Goal: Feedback & Contribution: Submit feedback/report problem

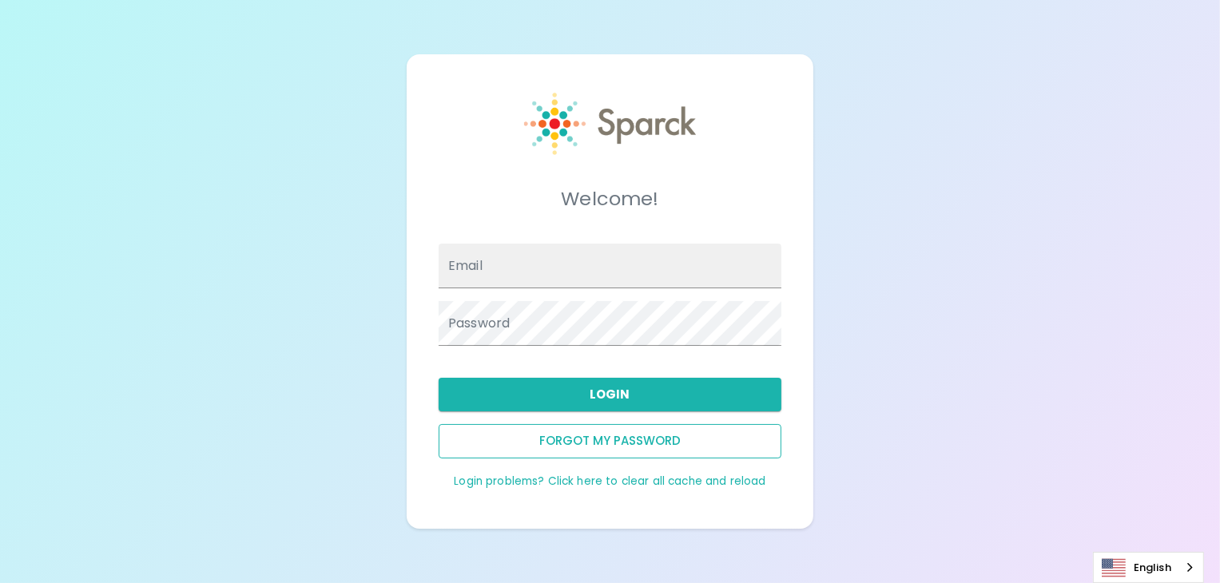
click at [615, 445] on button "Forgot my password" at bounding box center [609, 441] width 343 height 34
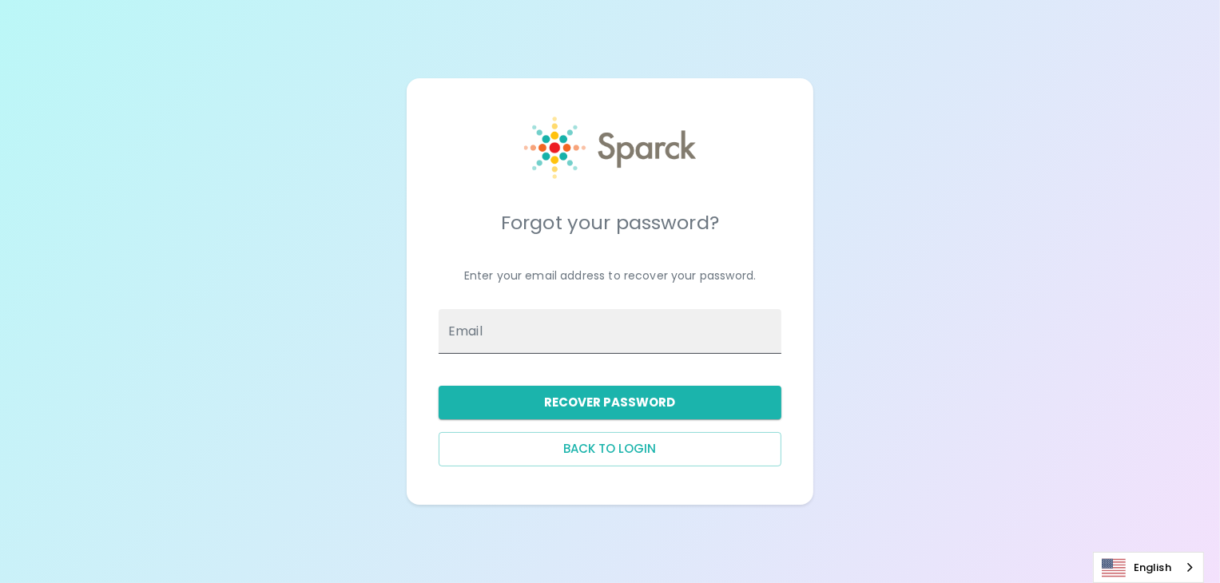
click at [540, 323] on input "Email" at bounding box center [609, 331] width 343 height 45
type input "haden.lipham@texastechfcu.org"
drag, startPoint x: 606, startPoint y: 384, endPoint x: 610, endPoint y: 399, distance: 15.7
click at [607, 385] on div "Recover Password" at bounding box center [603, 396] width 355 height 46
click at [614, 407] on button "Recover Password" at bounding box center [609, 403] width 343 height 34
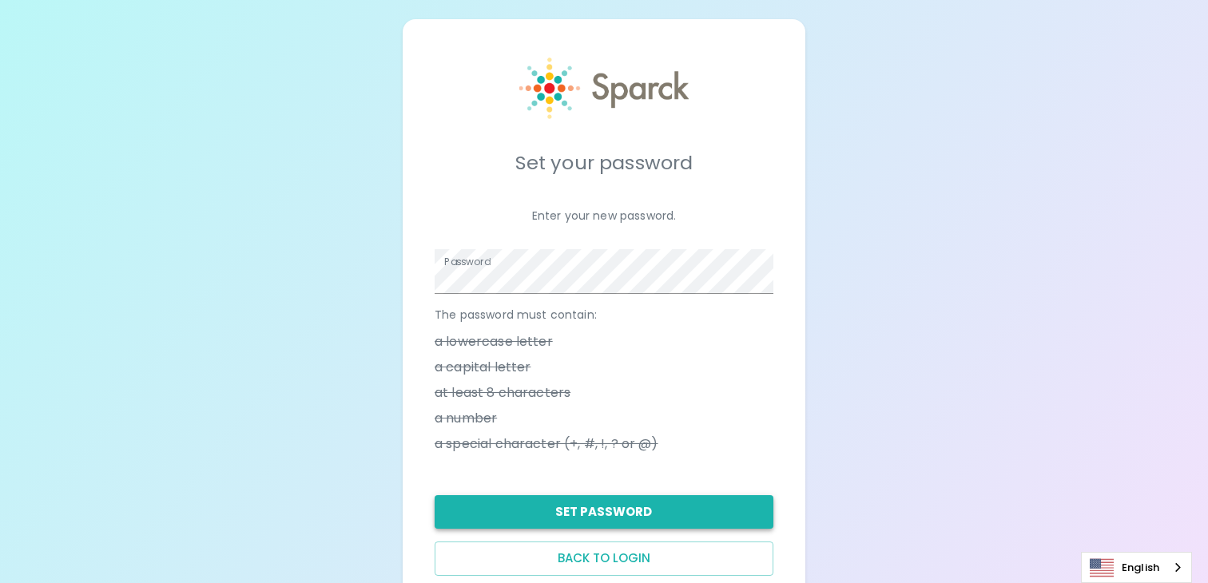
click at [591, 496] on button "Set Password" at bounding box center [604, 512] width 339 height 34
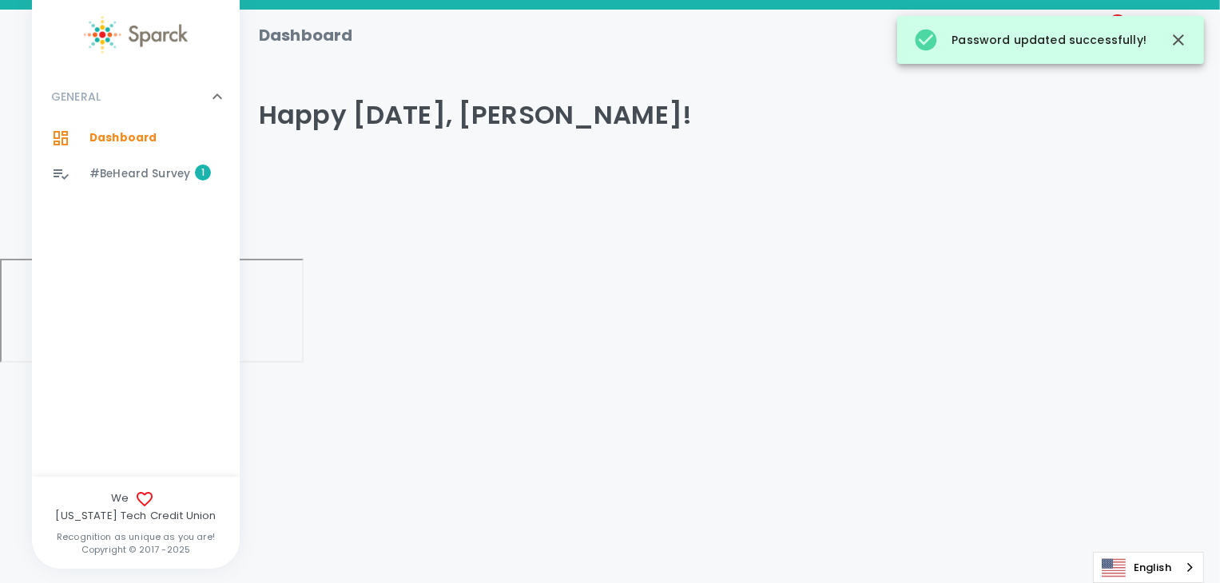
click at [197, 173] on span "1" at bounding box center [203, 173] width 16 height 16
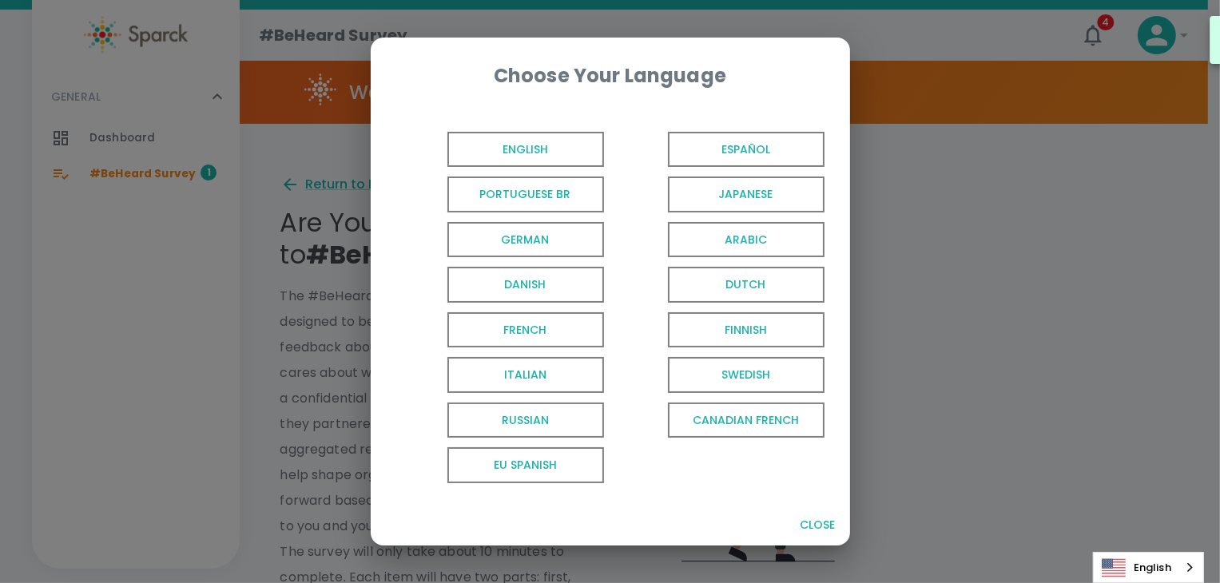
click at [498, 154] on span "English" at bounding box center [525, 150] width 157 height 36
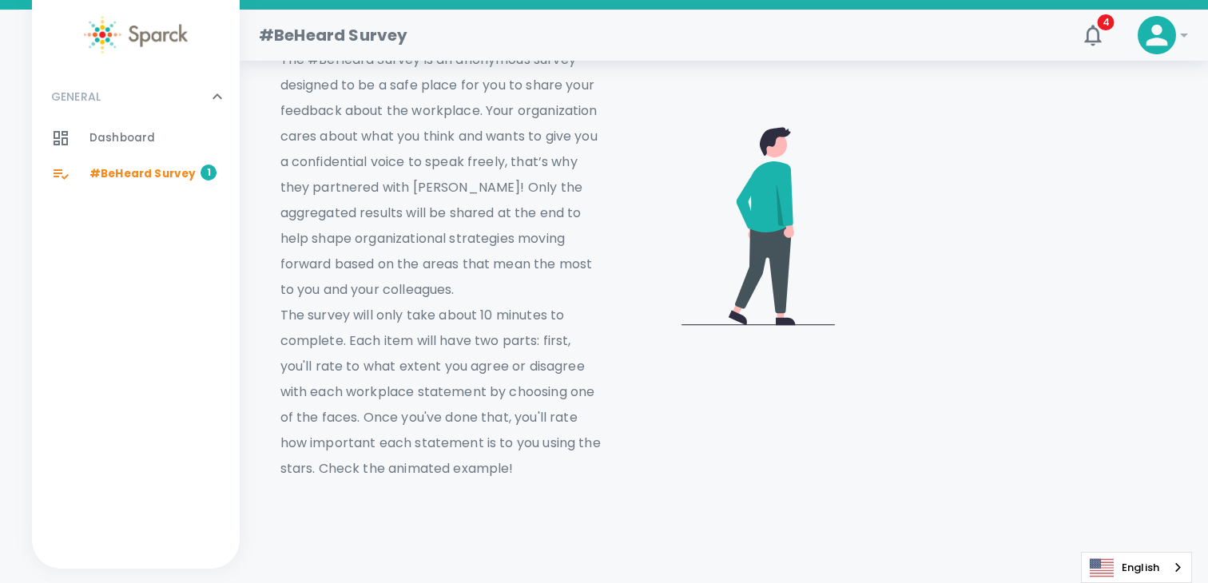
scroll to position [240, 0]
click at [692, 383] on div at bounding box center [918, 216] width 498 height 524
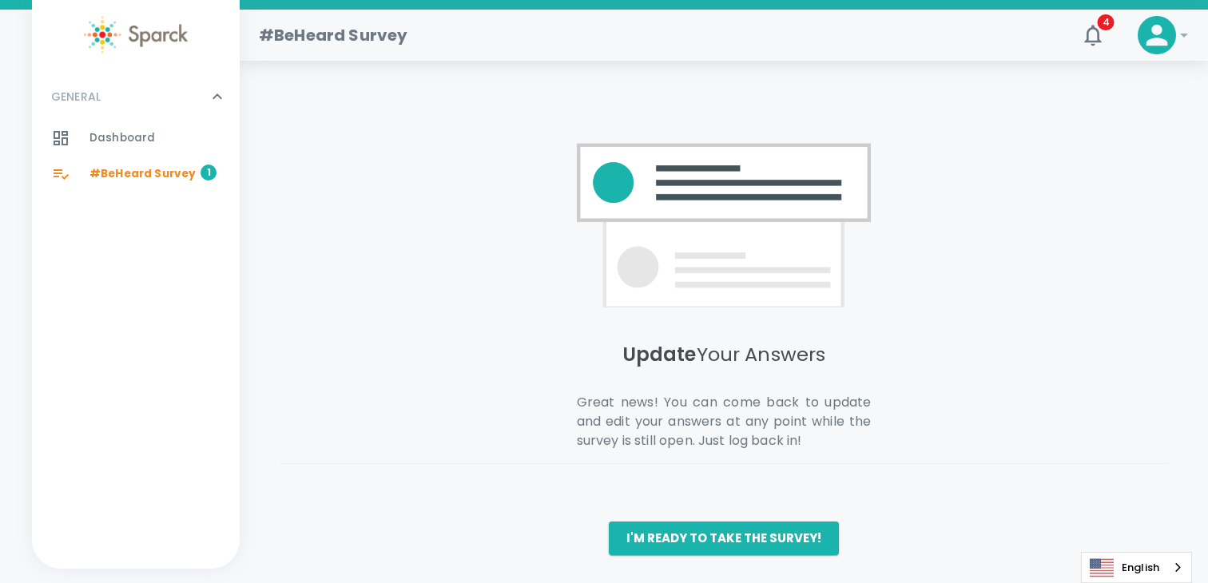
scroll to position [1128, 0]
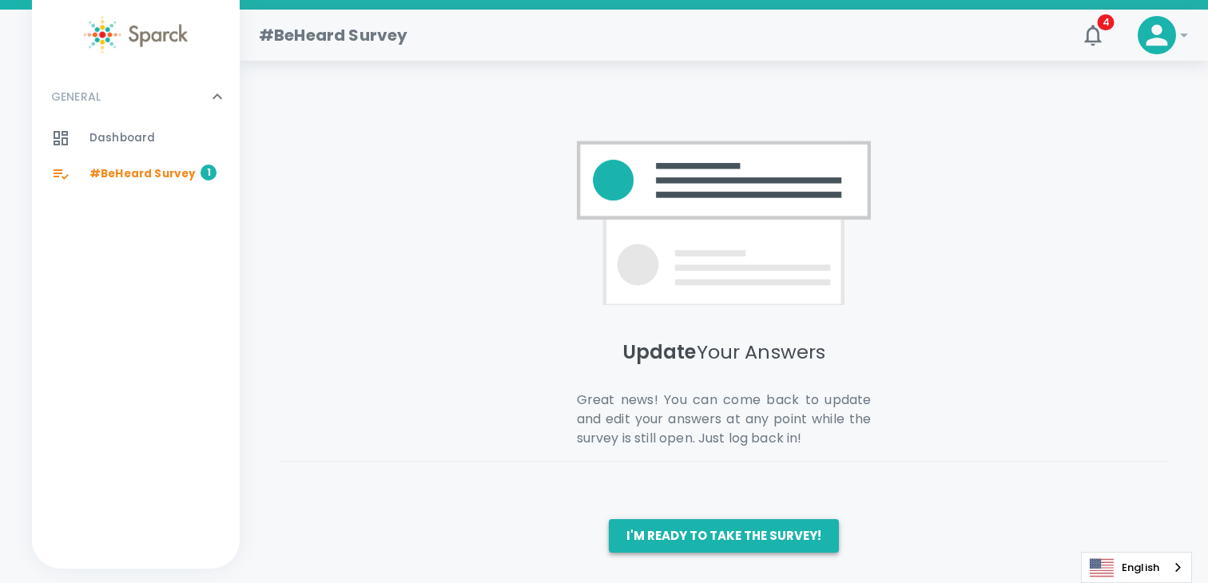
click at [700, 531] on button "I'm ready to take the survey!" at bounding box center [724, 536] width 230 height 34
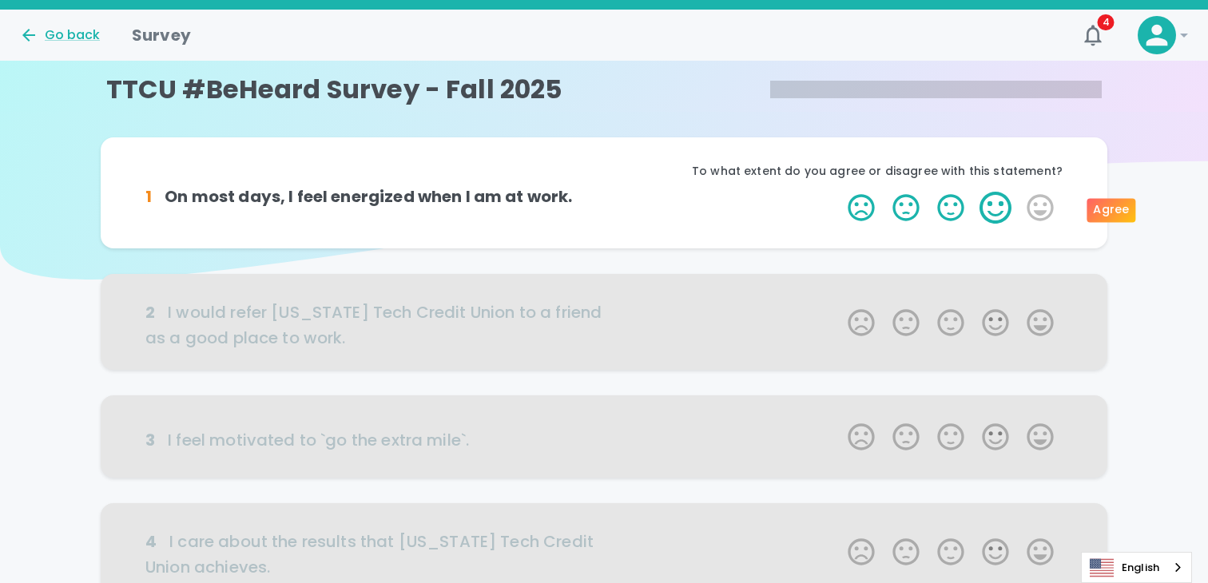
click at [990, 206] on label "4 Stars" at bounding box center [995, 208] width 45 height 32
click at [839, 192] on input "4 Stars" at bounding box center [838, 191] width 1 height 1
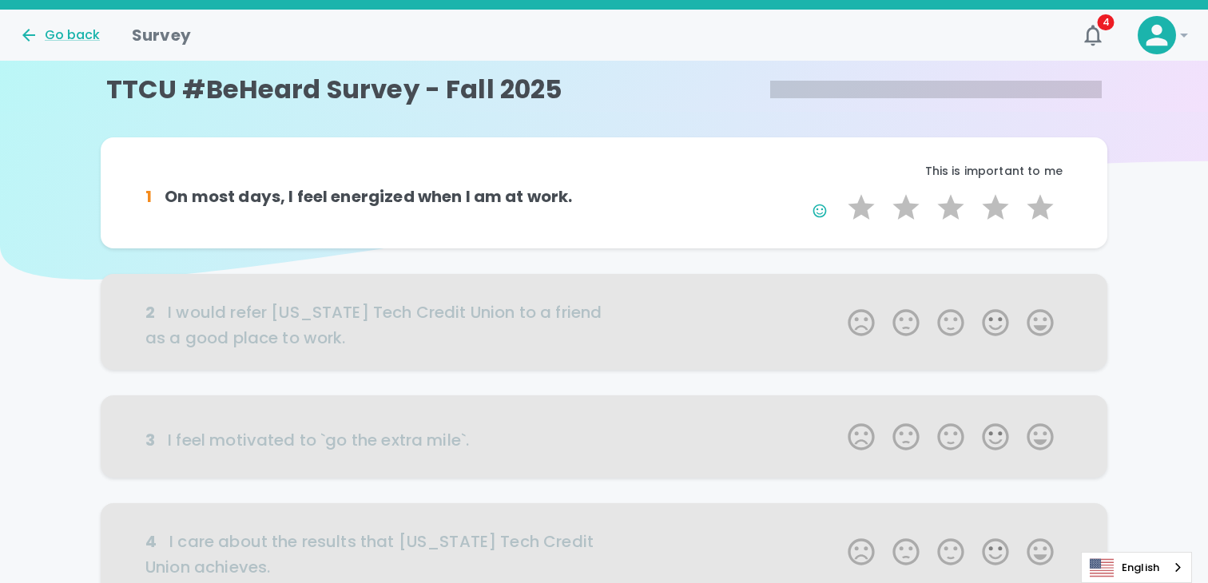
click at [1031, 320] on div at bounding box center [604, 322] width 1006 height 96
click at [1039, 323] on div at bounding box center [604, 322] width 1006 height 96
click at [1040, 214] on label "5 Stars" at bounding box center [1040, 208] width 45 height 32
click at [839, 192] on input "5 Stars" at bounding box center [838, 191] width 1 height 1
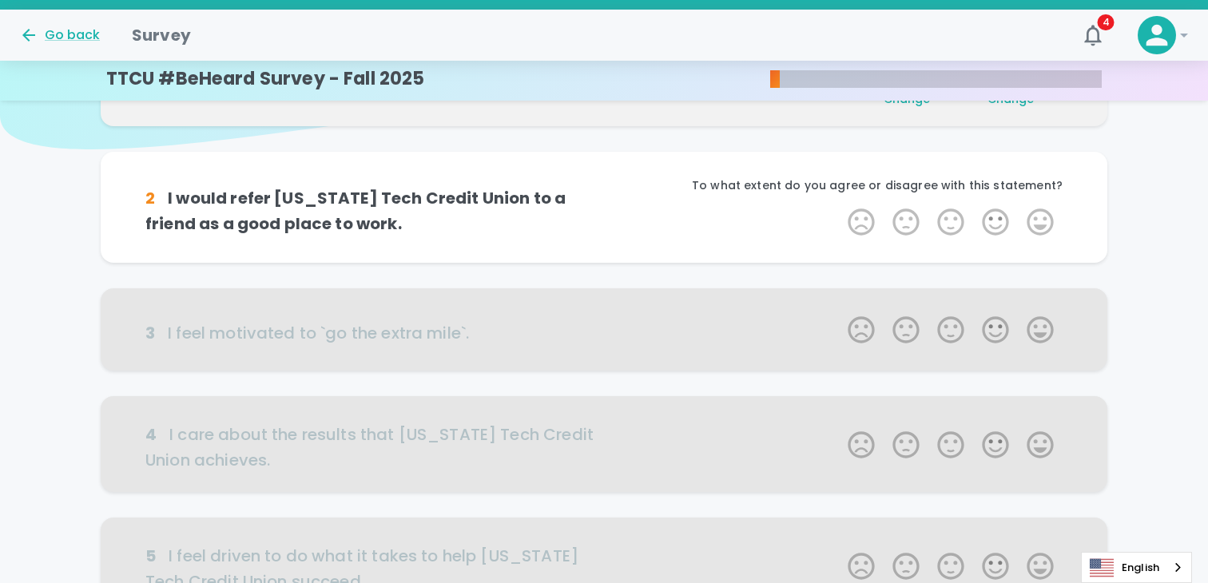
scroll to position [141, 0]
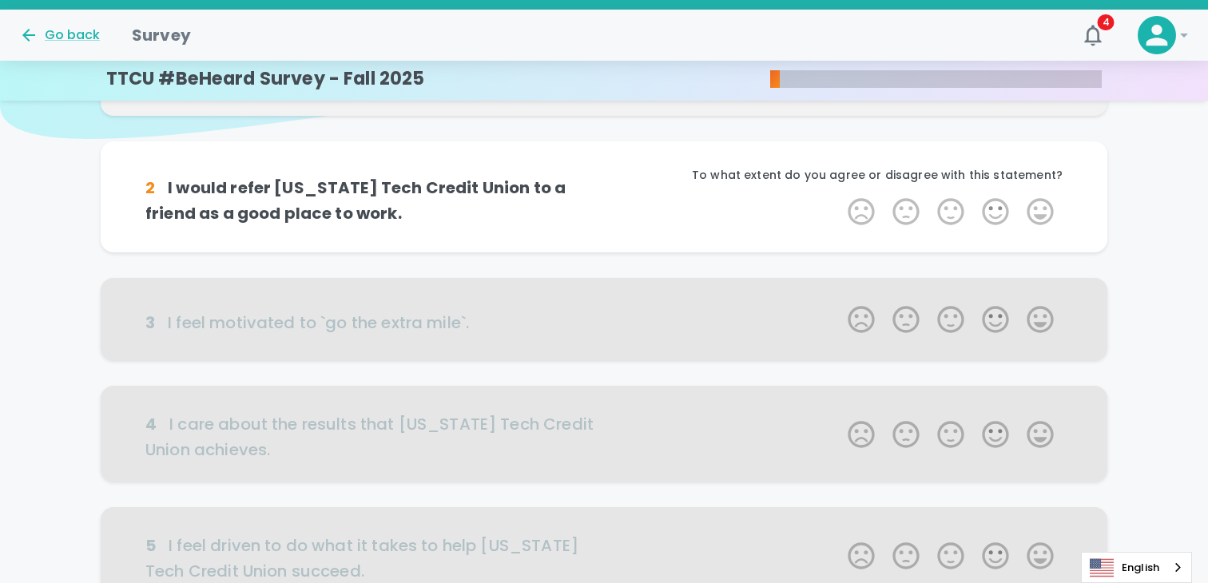
click at [1040, 214] on label "5 Stars" at bounding box center [1040, 212] width 45 height 32
click at [839, 196] on input "5 Stars" at bounding box center [838, 195] width 1 height 1
click at [1040, 214] on label "5 Stars" at bounding box center [1040, 212] width 45 height 32
click at [839, 196] on input "5 Stars" at bounding box center [838, 195] width 1 height 1
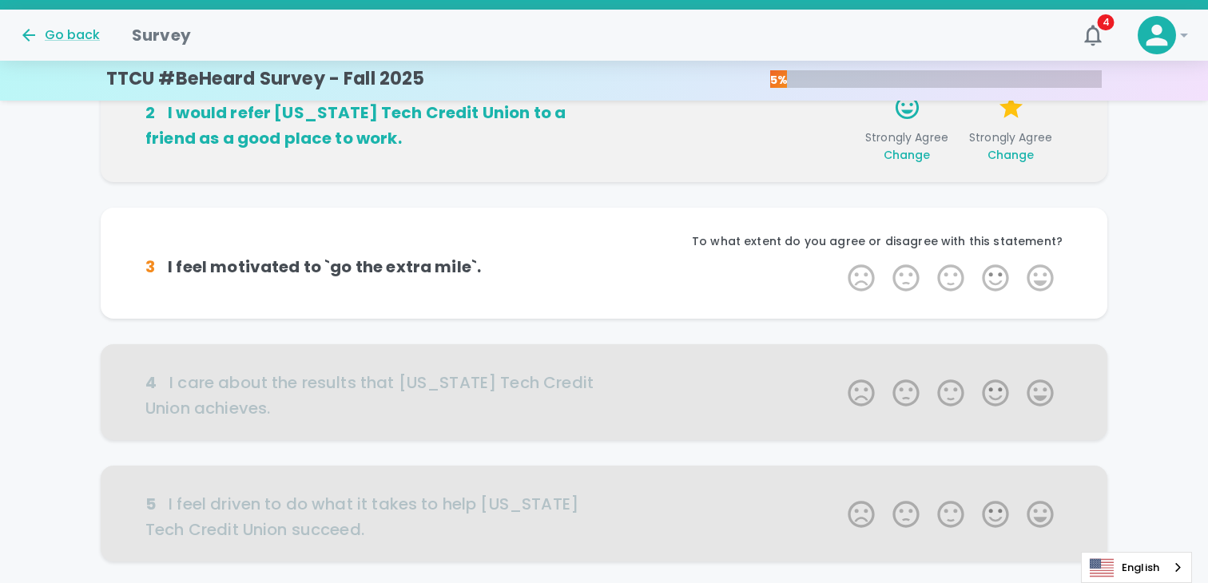
scroll to position [281, 0]
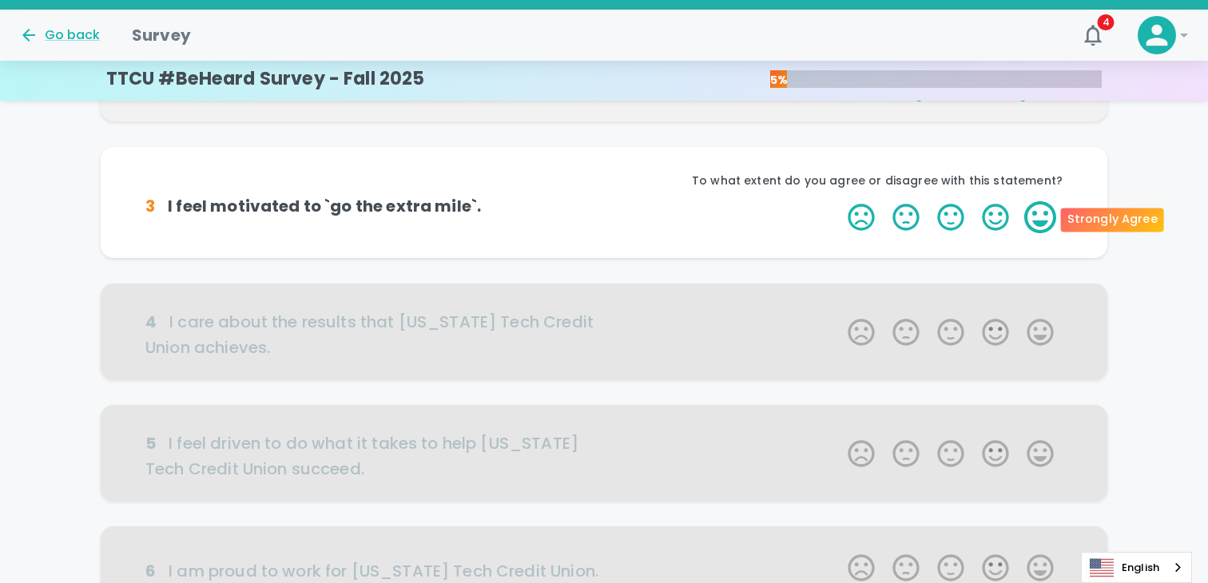
click at [1051, 213] on label "5 Stars" at bounding box center [1040, 217] width 45 height 32
click at [839, 201] on input "5 Stars" at bounding box center [838, 200] width 1 height 1
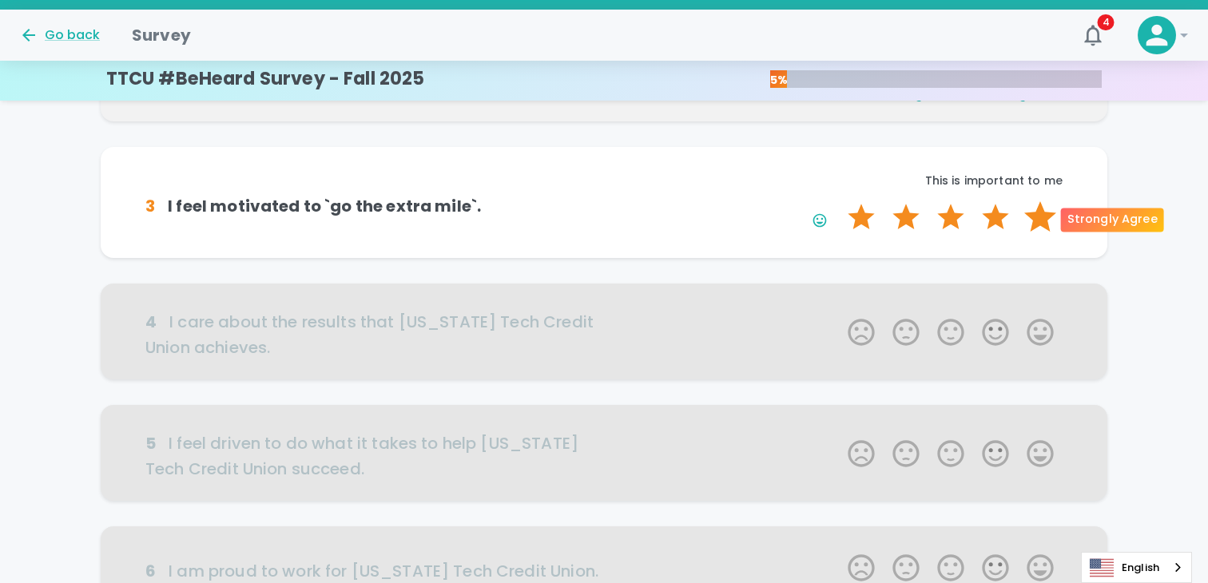
click at [1046, 218] on label "5 Stars" at bounding box center [1040, 217] width 45 height 32
click at [839, 201] on input "5 Stars" at bounding box center [838, 200] width 1 height 1
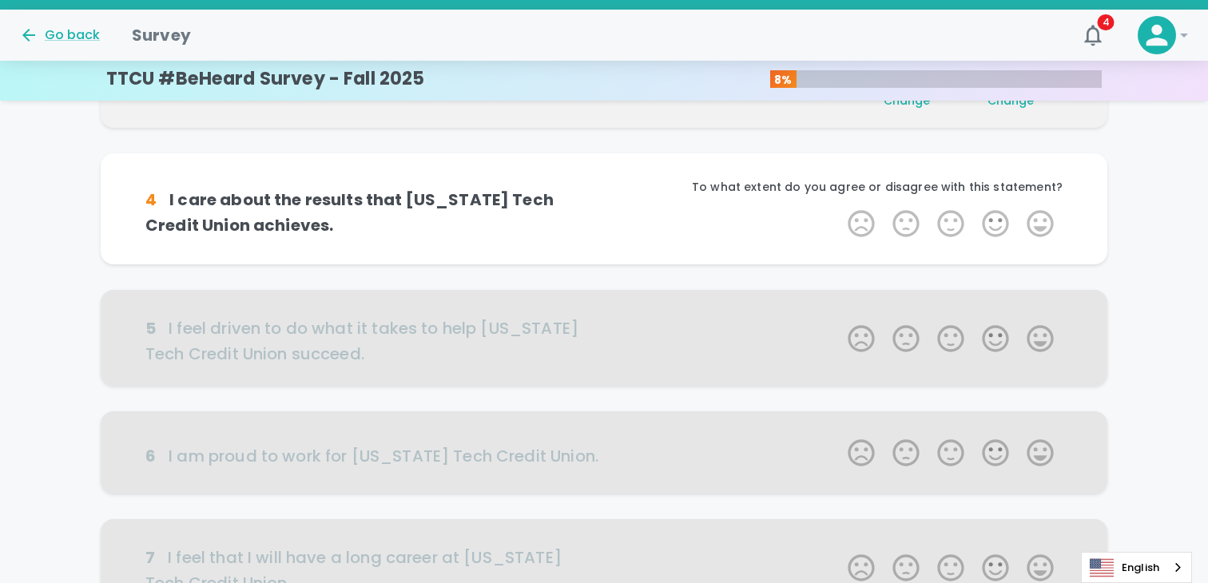
scroll to position [422, 0]
click at [1046, 219] on label "5 Stars" at bounding box center [1040, 223] width 45 height 32
click at [839, 207] on input "5 Stars" at bounding box center [838, 206] width 1 height 1
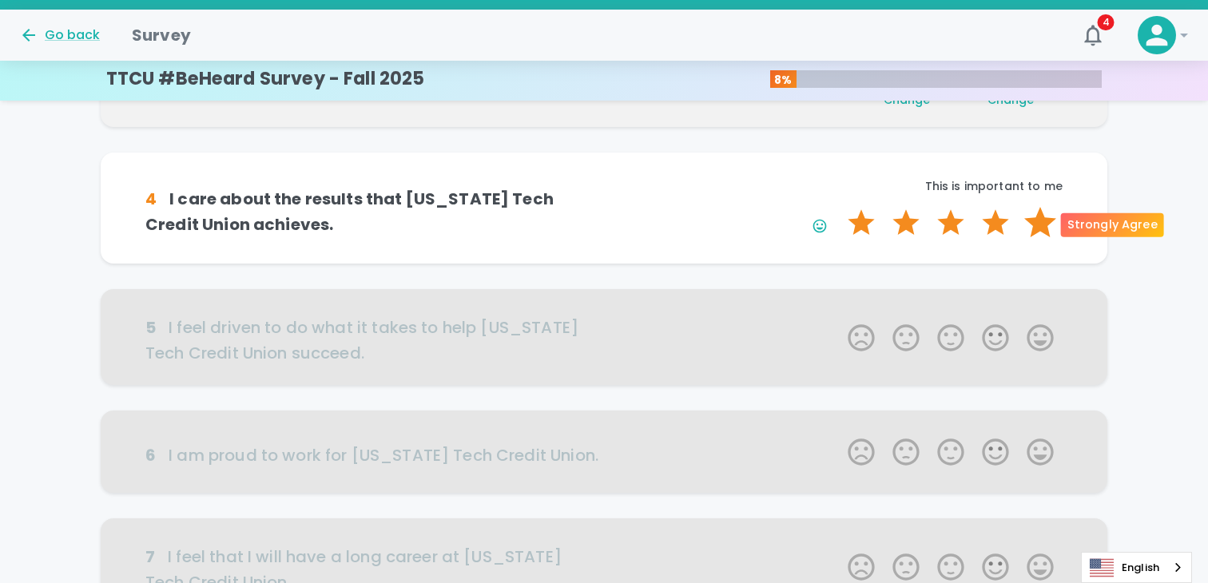
click at [1048, 228] on label "5 Stars" at bounding box center [1040, 223] width 45 height 32
click at [839, 207] on input "5 Stars" at bounding box center [838, 206] width 1 height 1
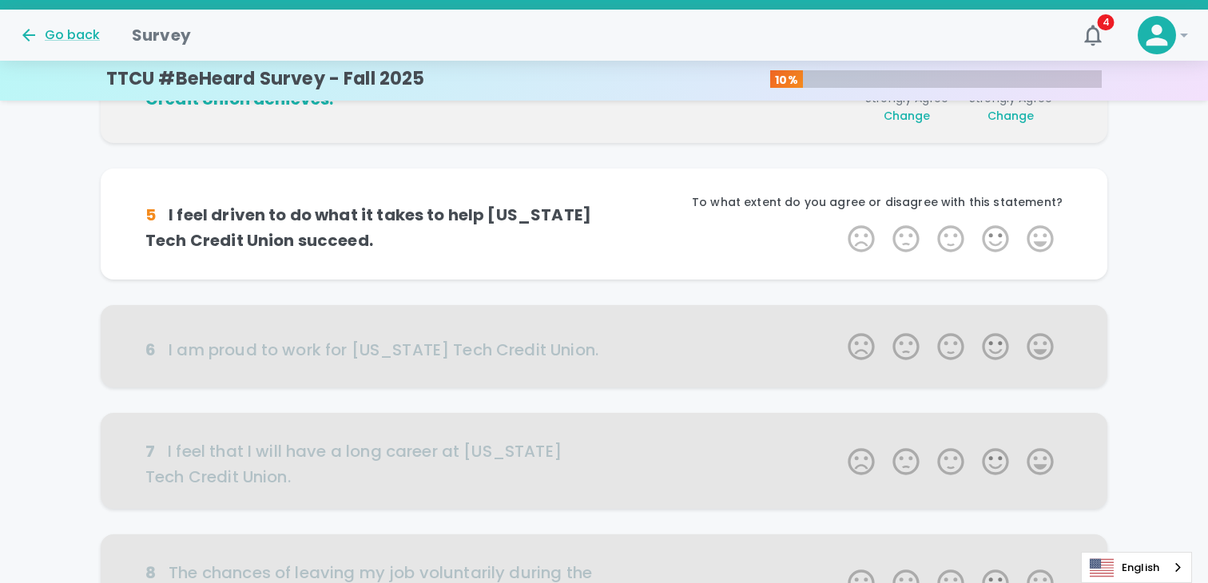
scroll to position [562, 0]
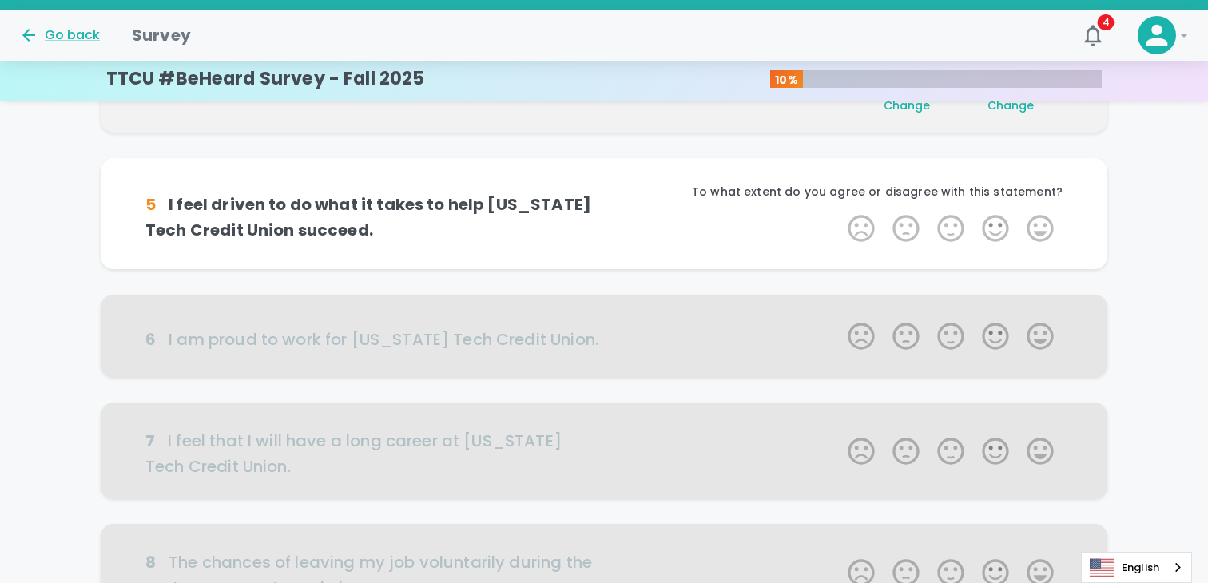
click at [1048, 228] on label "5 Stars" at bounding box center [1040, 228] width 45 height 32
click at [839, 212] on input "5 Stars" at bounding box center [838, 212] width 1 height 1
click at [1048, 228] on label "5 Stars" at bounding box center [1040, 228] width 45 height 32
click at [839, 212] on input "5 Stars" at bounding box center [838, 212] width 1 height 1
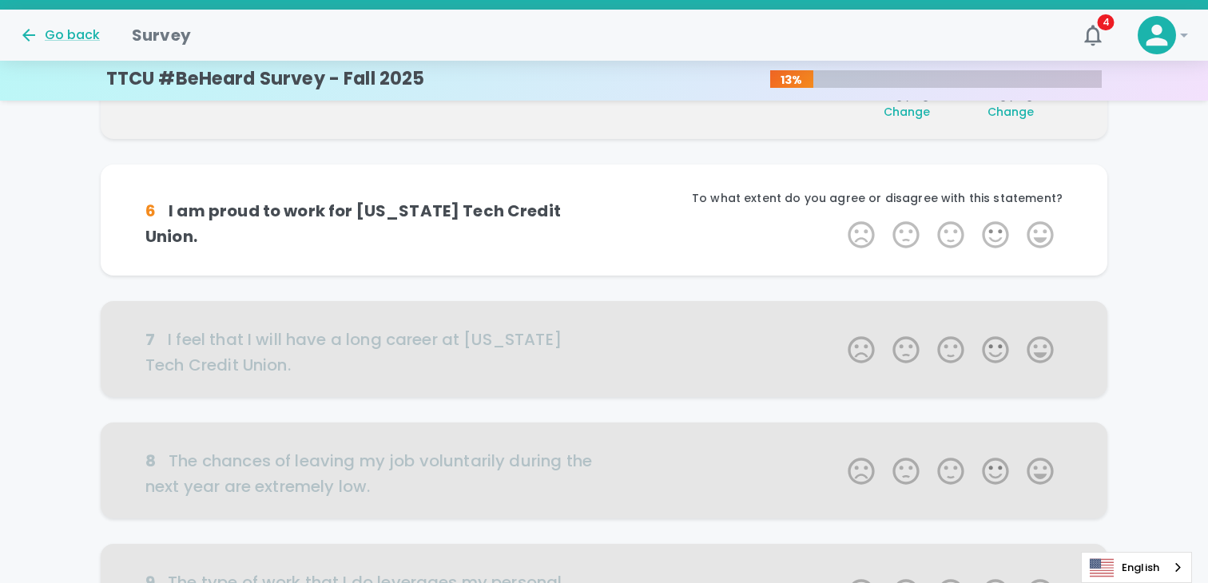
scroll to position [703, 0]
click at [1048, 228] on label "5 Stars" at bounding box center [1040, 234] width 45 height 32
click at [839, 218] on input "5 Stars" at bounding box center [838, 217] width 1 height 1
click at [1048, 228] on label "5 Stars" at bounding box center [1040, 234] width 45 height 32
click at [839, 218] on input "5 Stars" at bounding box center [838, 217] width 1 height 1
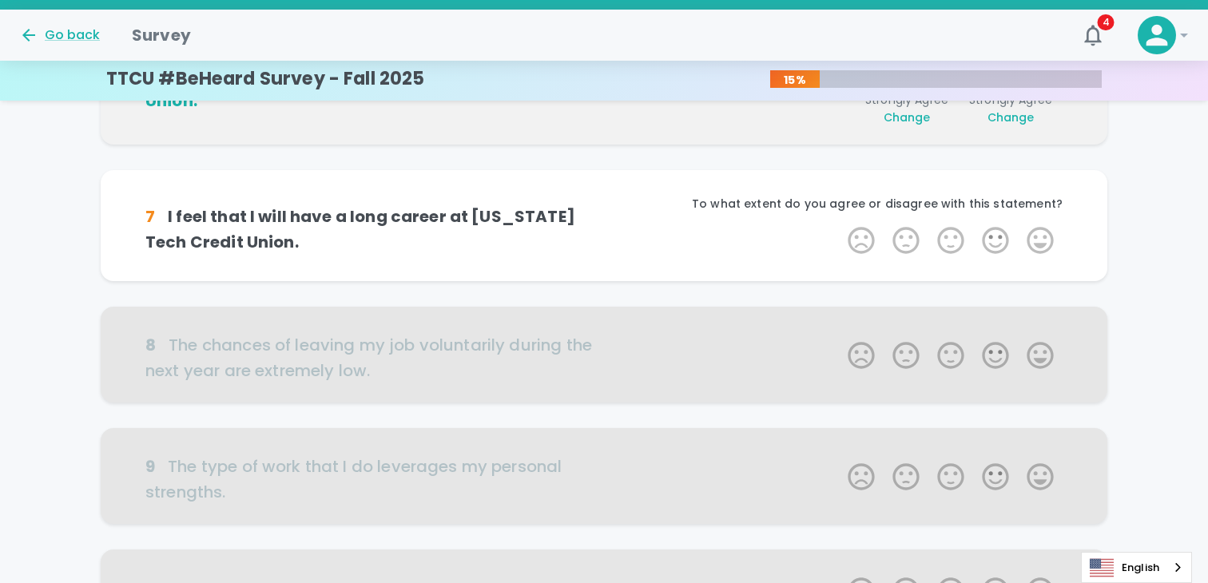
scroll to position [843, 0]
click at [1048, 228] on label "5 Stars" at bounding box center [1040, 240] width 45 height 32
click at [839, 224] on input "5 Stars" at bounding box center [838, 223] width 1 height 1
click at [1048, 228] on label "5 Stars" at bounding box center [1040, 240] width 45 height 32
click at [839, 224] on input "5 Stars" at bounding box center [838, 223] width 1 height 1
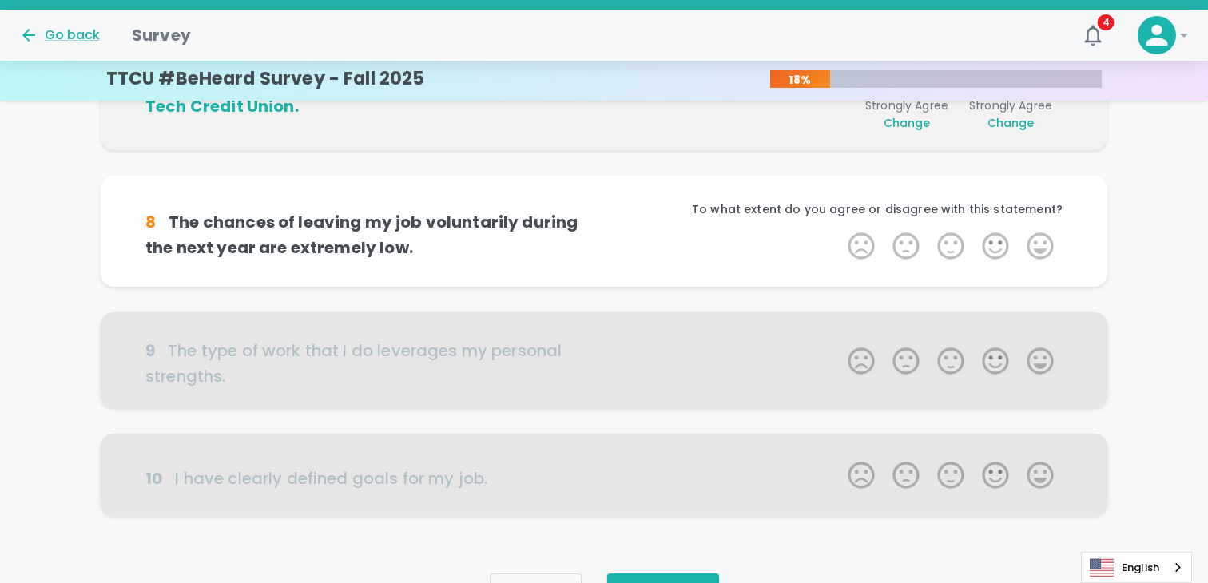
scroll to position [984, 0]
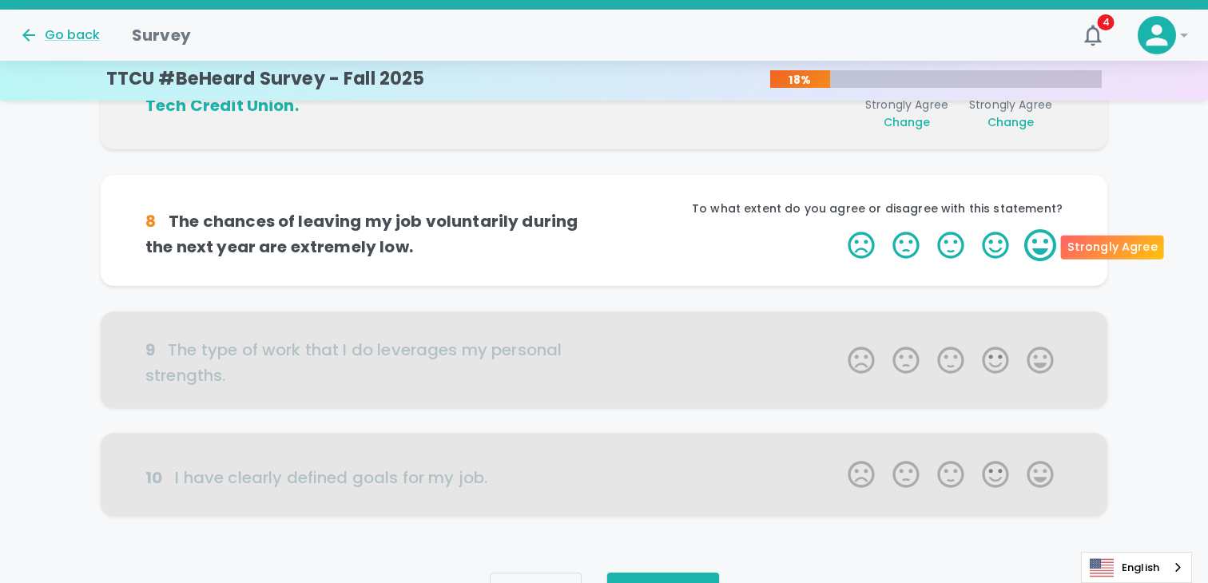
click at [1043, 244] on label "5 Stars" at bounding box center [1040, 245] width 45 height 32
click at [839, 229] on input "5 Stars" at bounding box center [838, 228] width 1 height 1
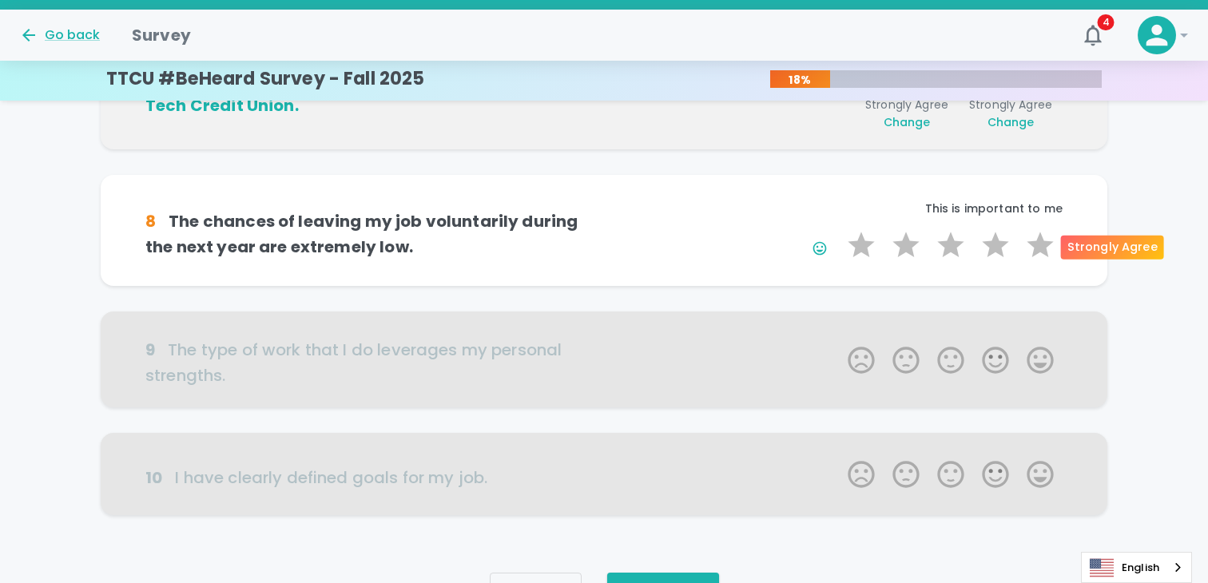
click at [1043, 244] on label "5 Stars" at bounding box center [1040, 245] width 45 height 32
click at [839, 229] on input "5 Stars" at bounding box center [838, 228] width 1 height 1
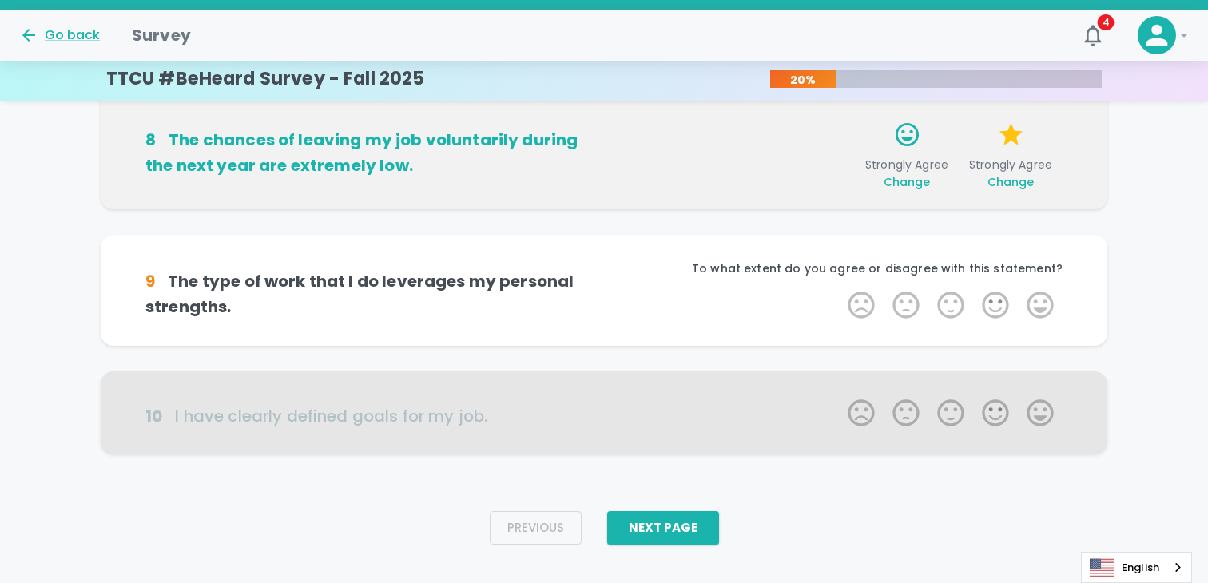
scroll to position [1070, 0]
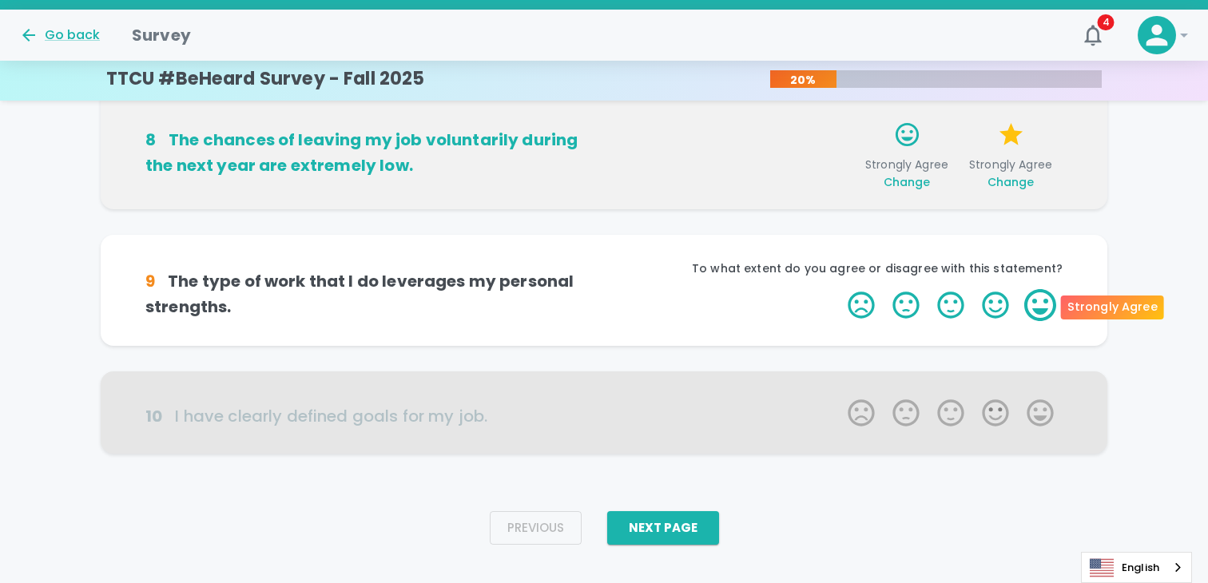
click at [1038, 304] on label "5 Stars" at bounding box center [1040, 305] width 45 height 32
click at [839, 289] on input "5 Stars" at bounding box center [838, 288] width 1 height 1
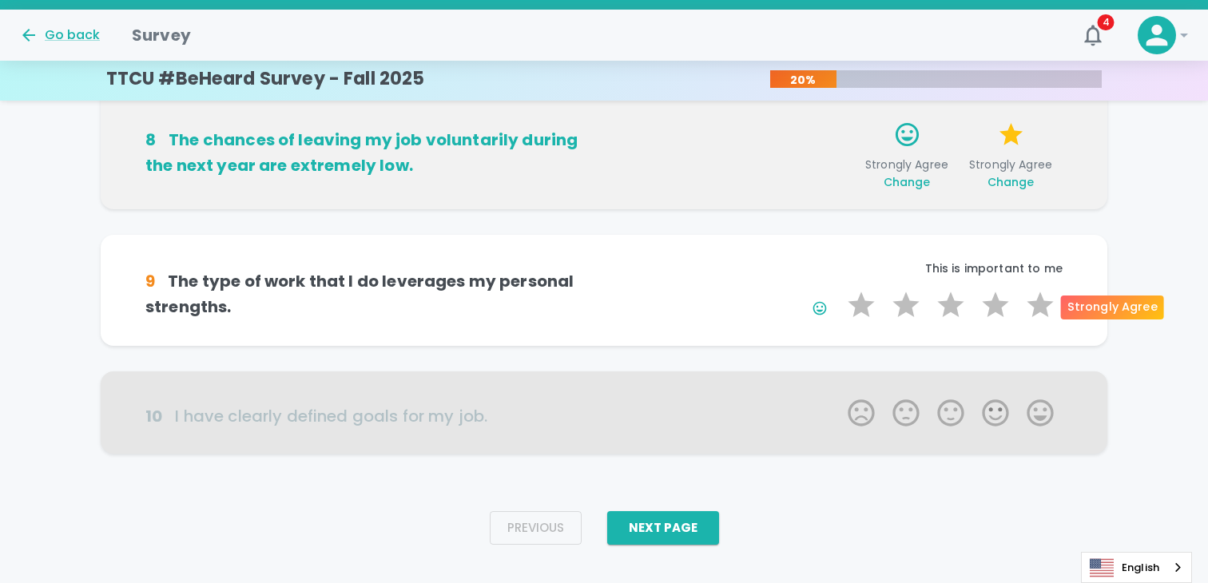
click at [1038, 304] on label "5 Stars" at bounding box center [1040, 305] width 45 height 32
click at [839, 289] on input "5 Stars" at bounding box center [838, 288] width 1 height 1
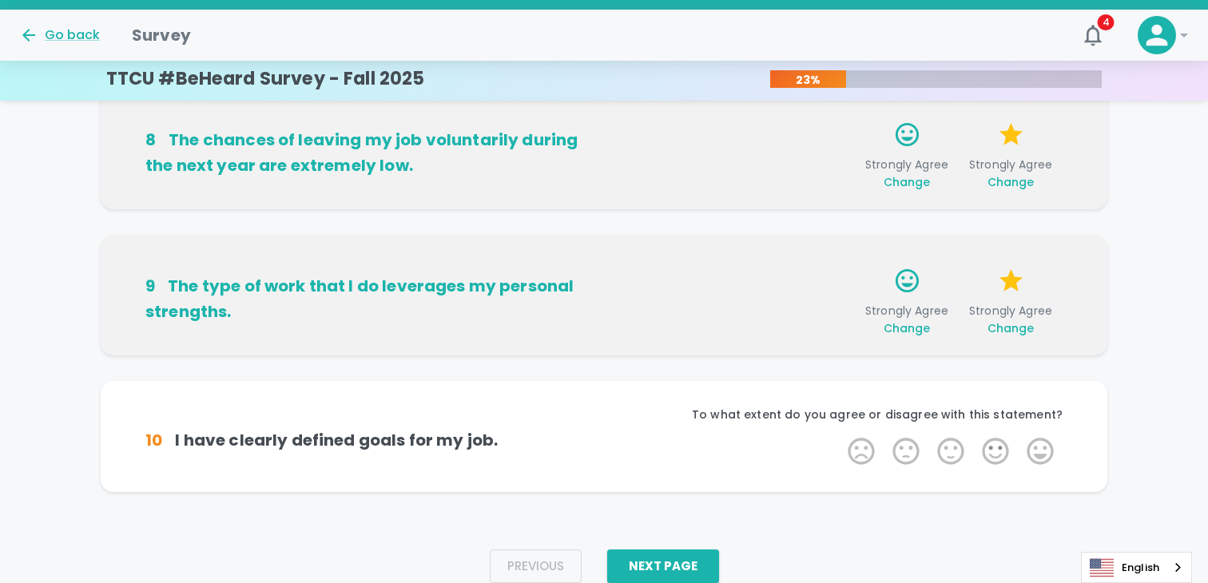
scroll to position [1095, 0]
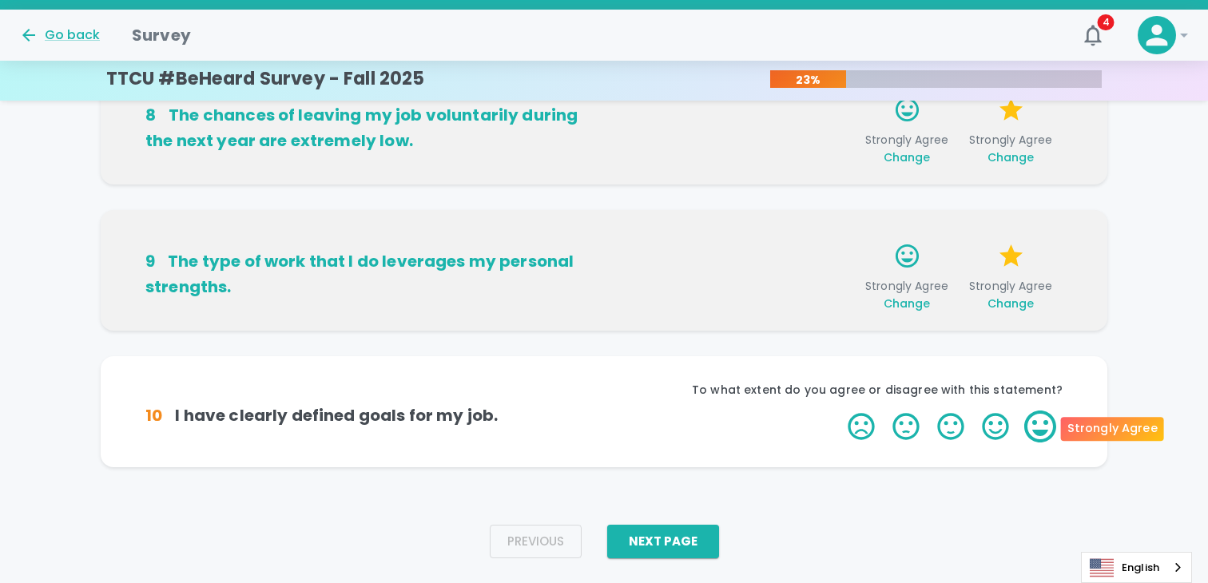
click at [1033, 421] on label "5 Stars" at bounding box center [1040, 427] width 45 height 32
click at [839, 411] on input "5 Stars" at bounding box center [838, 410] width 1 height 1
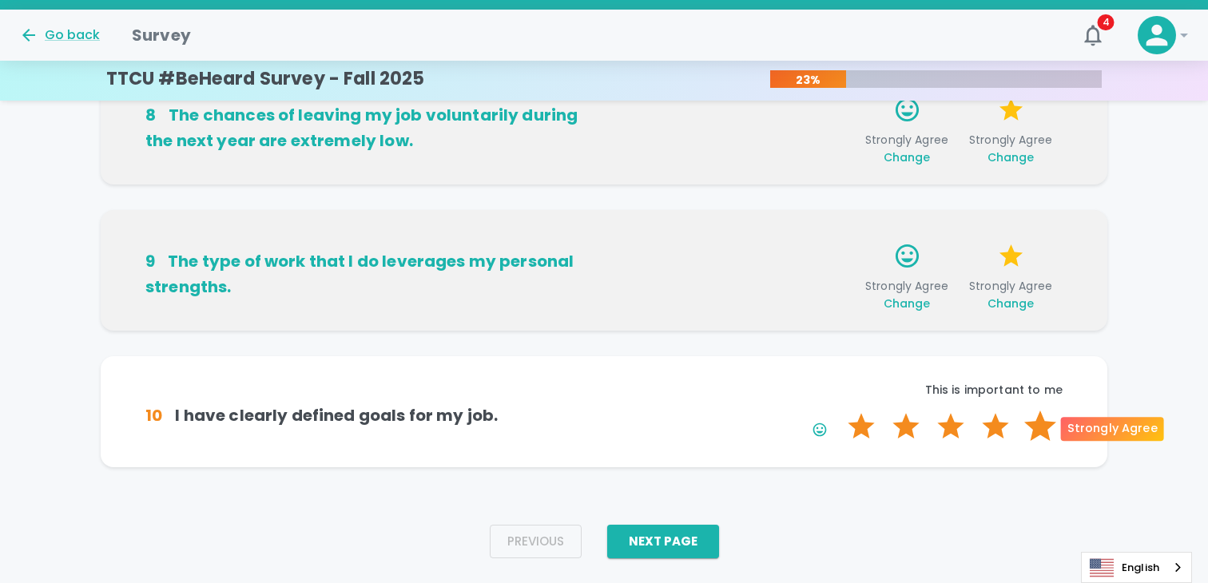
click at [1038, 423] on label "5 Stars" at bounding box center [1040, 427] width 45 height 32
click at [839, 411] on input "5 Stars" at bounding box center [838, 410] width 1 height 1
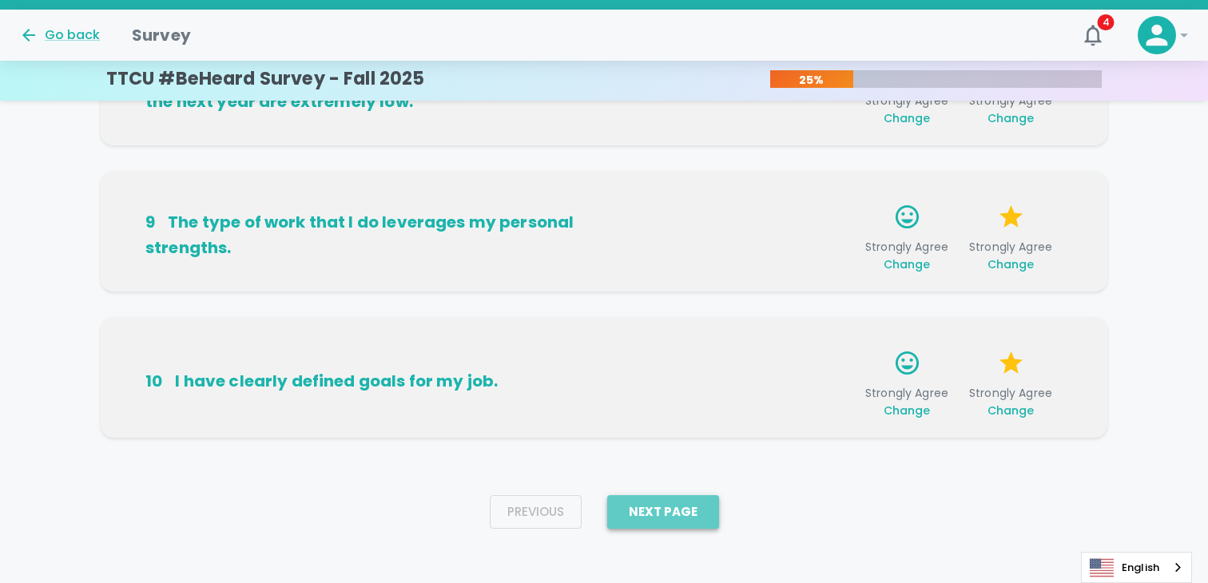
click at [674, 500] on button "Next Page" at bounding box center [663, 512] width 112 height 34
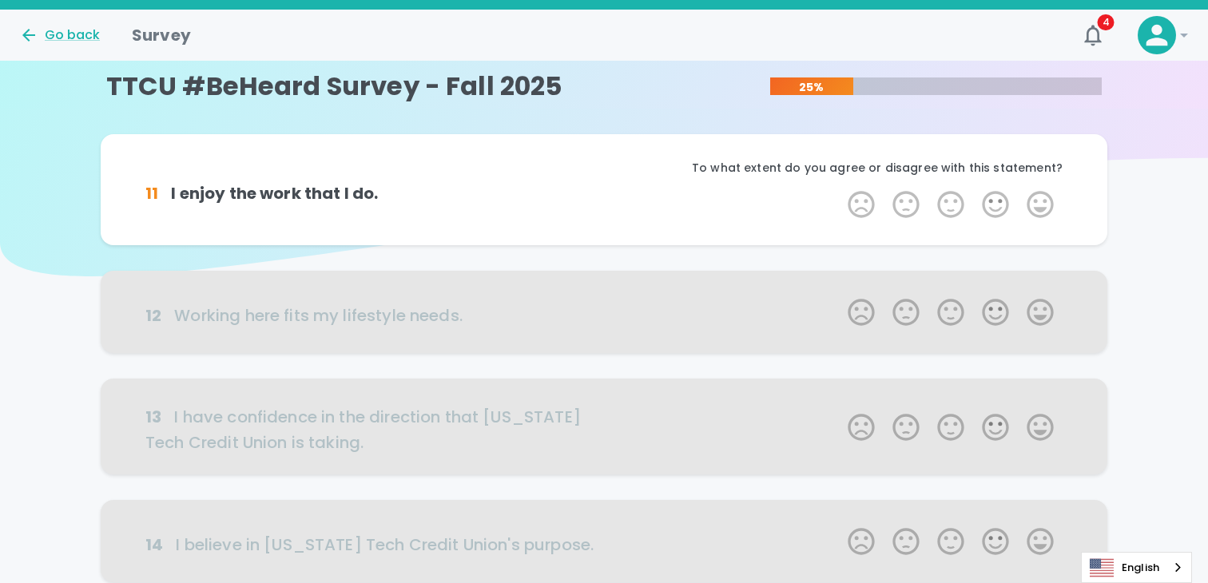
scroll to position [0, 0]
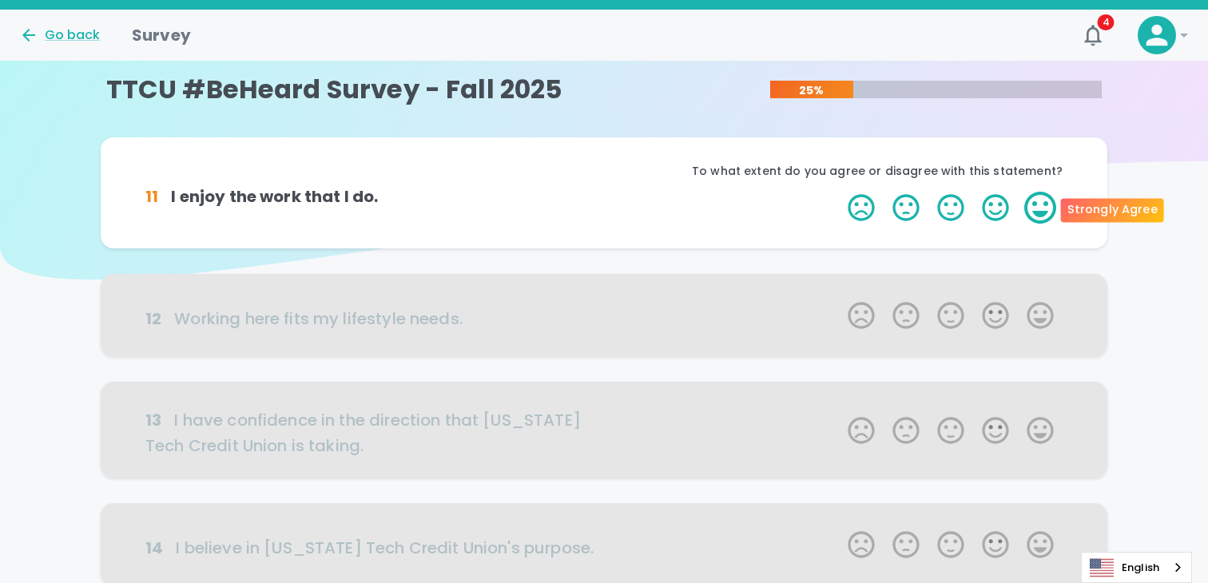
click at [1038, 216] on label "5 Stars" at bounding box center [1040, 208] width 45 height 32
click at [839, 192] on input "5 Stars" at bounding box center [838, 191] width 1 height 1
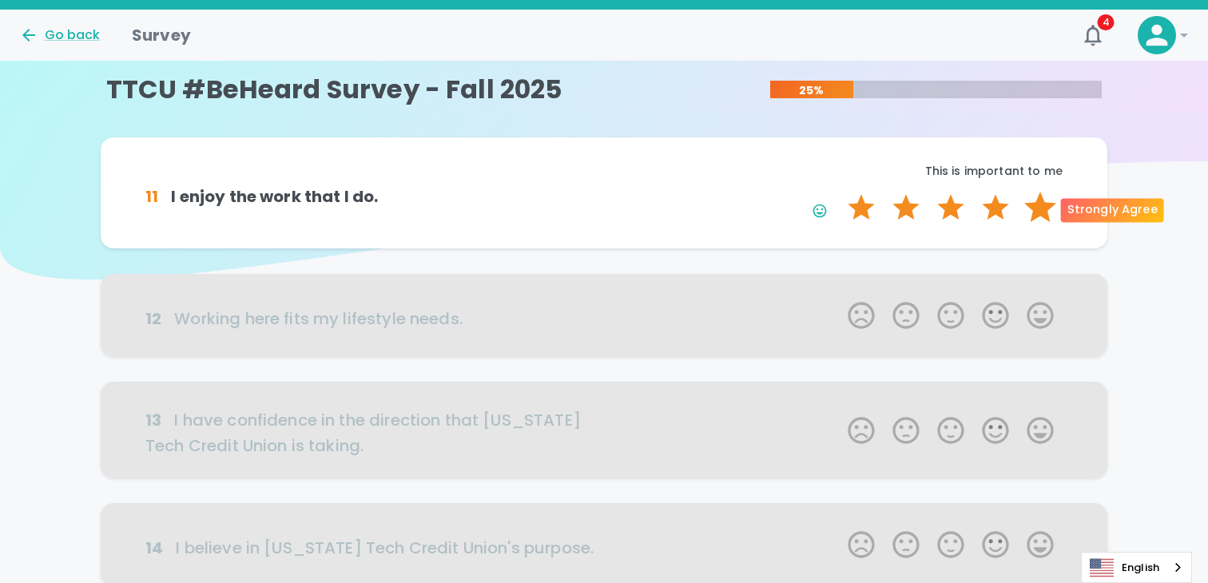
click at [1045, 203] on label "5 Stars" at bounding box center [1040, 208] width 45 height 32
click at [839, 192] on input "5 Stars" at bounding box center [838, 191] width 1 height 1
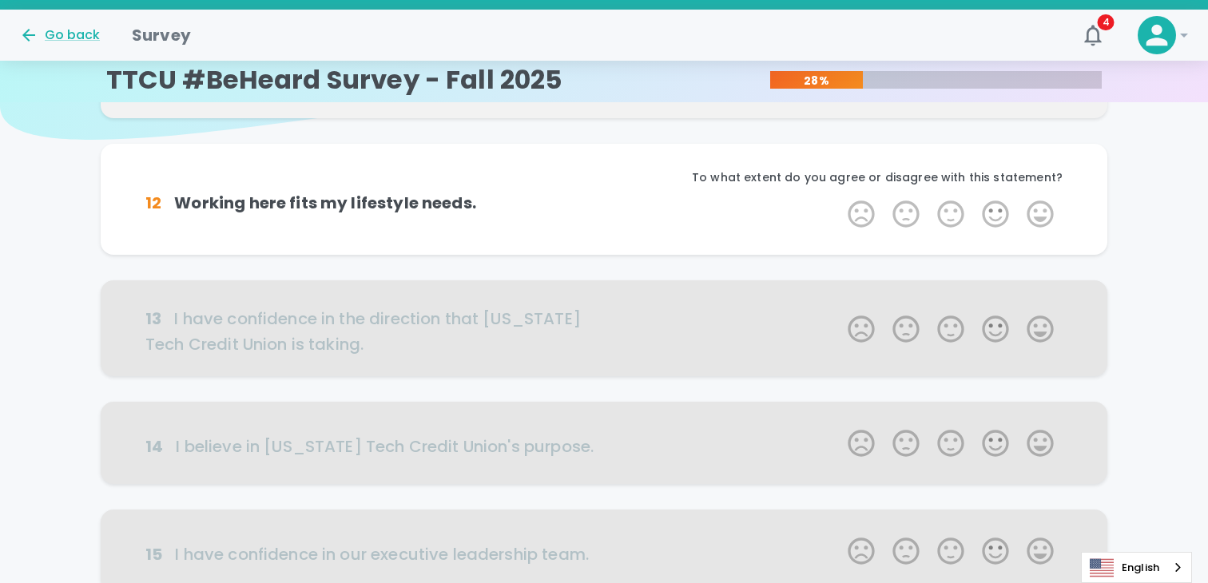
scroll to position [141, 0]
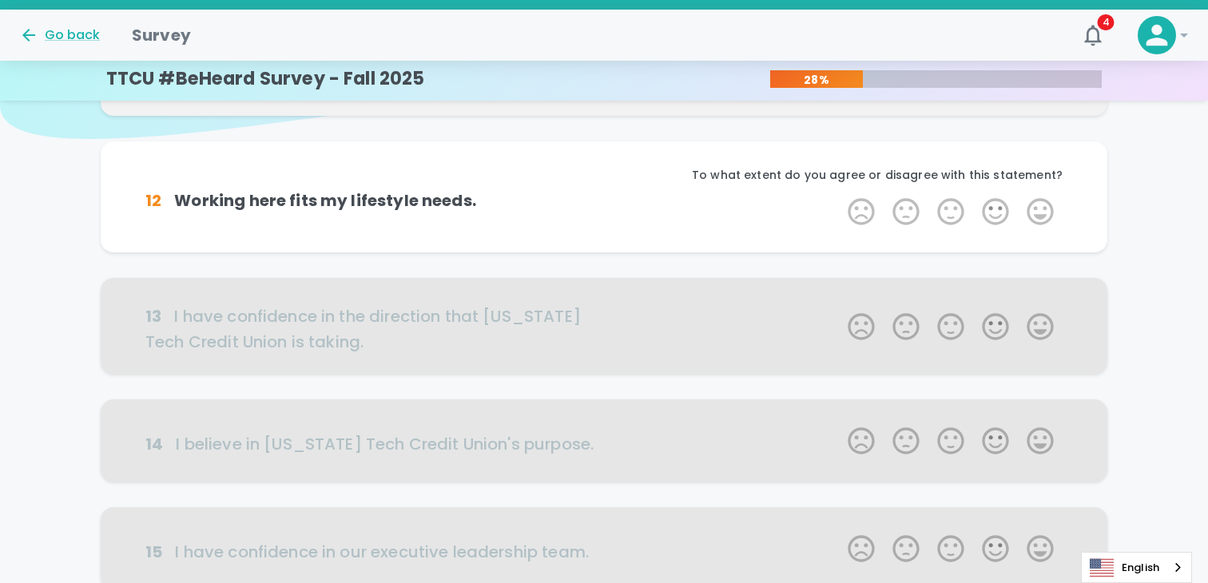
click at [1058, 212] on label "5 Stars" at bounding box center [1040, 212] width 45 height 32
click at [839, 196] on input "5 Stars" at bounding box center [838, 195] width 1 height 1
click at [1049, 212] on label "5 Stars" at bounding box center [1040, 212] width 45 height 32
click at [839, 196] on input "5 Stars" at bounding box center [838, 195] width 1 height 1
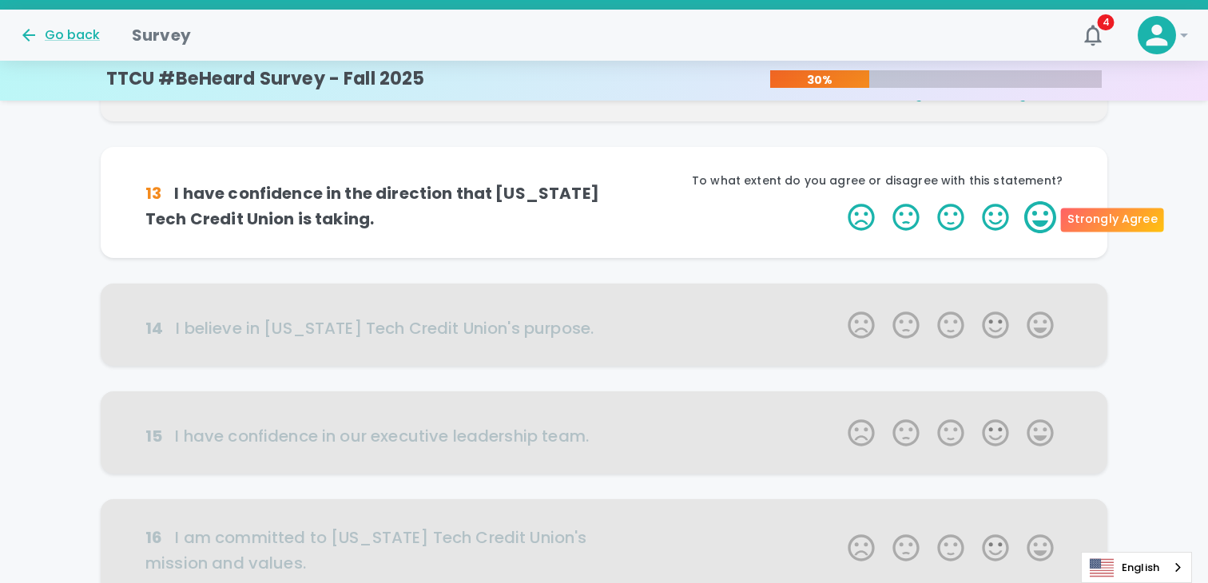
scroll to position [201, 0]
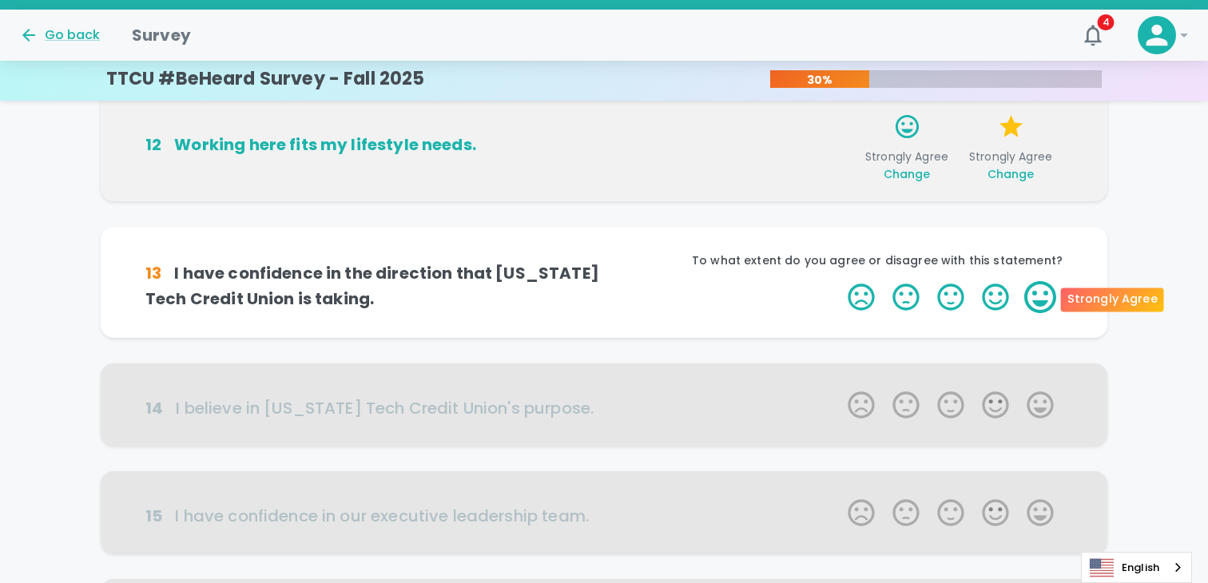
click at [1044, 292] on label "5 Stars" at bounding box center [1040, 297] width 45 height 32
click at [839, 281] on input "5 Stars" at bounding box center [838, 280] width 1 height 1
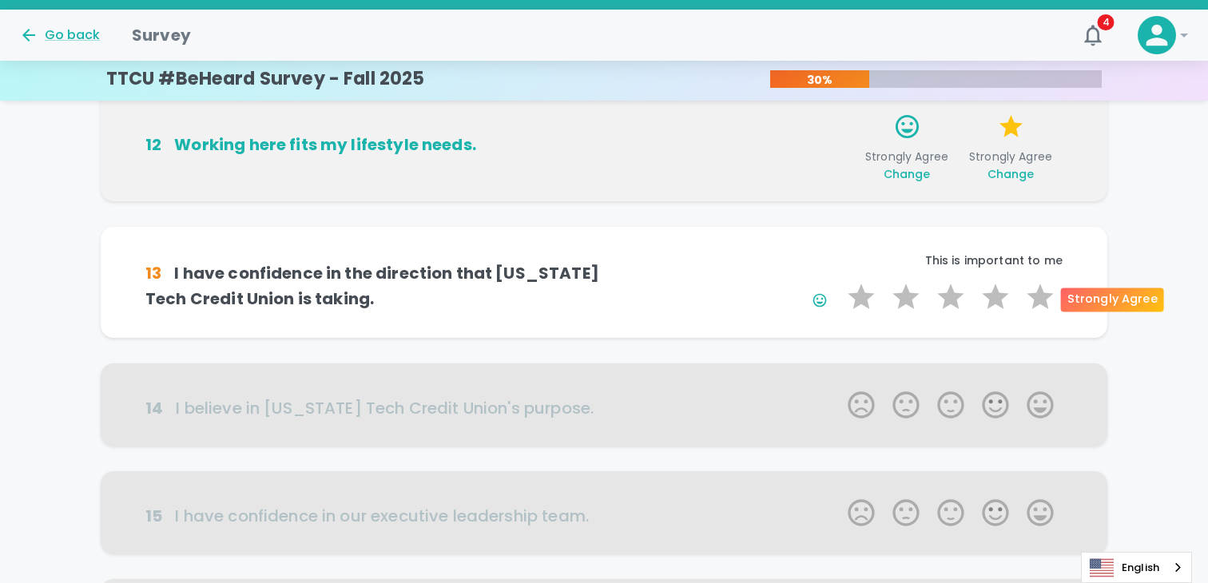
click at [1044, 292] on label "5 Stars" at bounding box center [1040, 297] width 45 height 32
click at [839, 281] on input "5 Stars" at bounding box center [838, 280] width 1 height 1
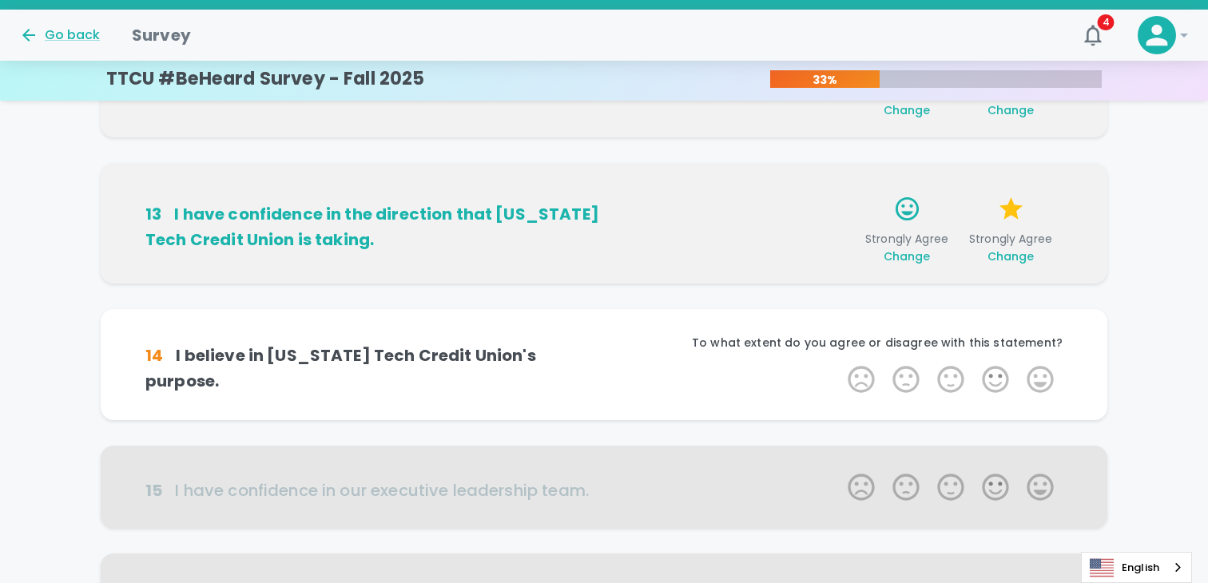
scroll to position [342, 0]
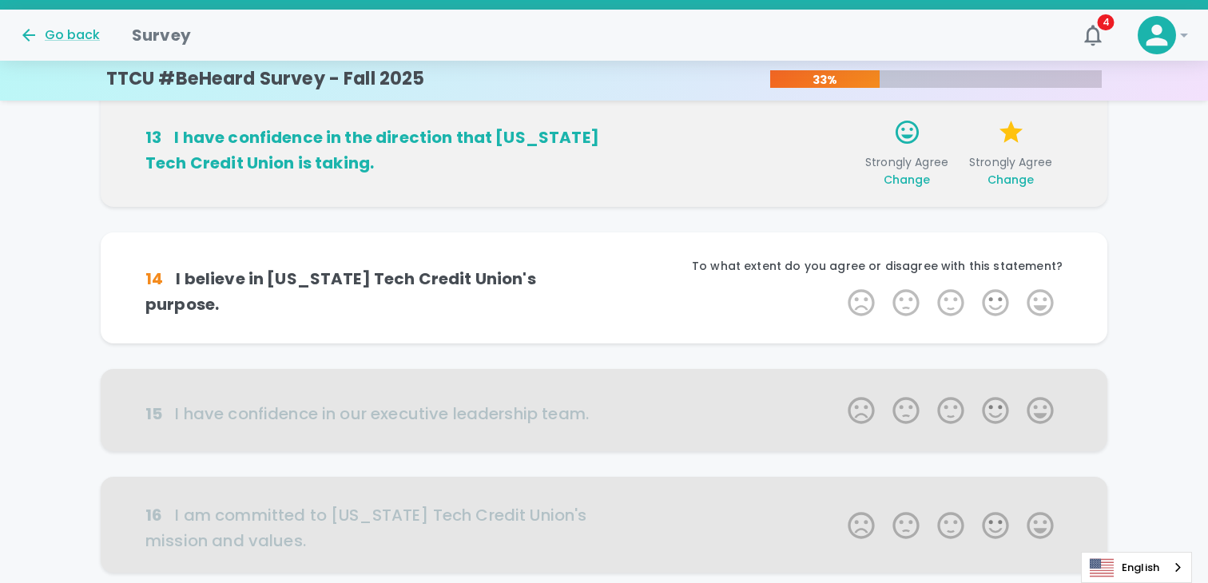
click at [1044, 292] on label "5 Stars" at bounding box center [1040, 303] width 45 height 32
click at [839, 287] on input "5 Stars" at bounding box center [838, 286] width 1 height 1
click at [1044, 292] on label "5 Stars" at bounding box center [1040, 303] width 45 height 32
click at [839, 287] on input "5 Stars" at bounding box center [838, 286] width 1 height 1
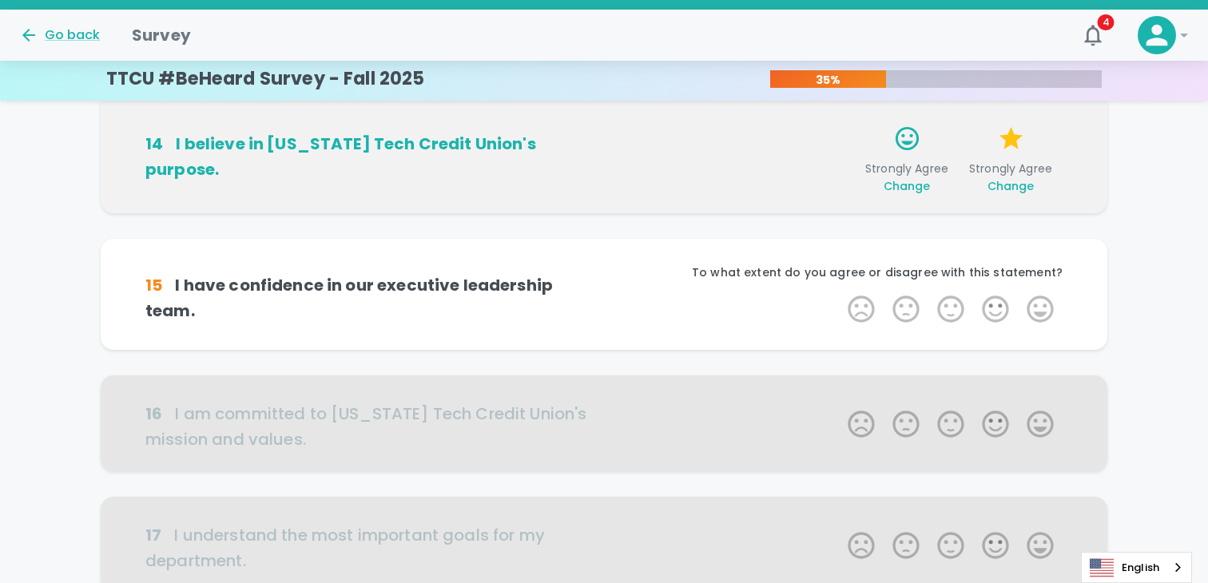
scroll to position [482, 0]
click at [1044, 292] on label "5 Stars" at bounding box center [1040, 308] width 45 height 32
click at [839, 292] on input "5 Stars" at bounding box center [838, 292] width 1 height 1
click at [1044, 292] on label "5 Stars" at bounding box center [1040, 308] width 45 height 32
click at [839, 292] on input "5 Stars" at bounding box center [838, 292] width 1 height 1
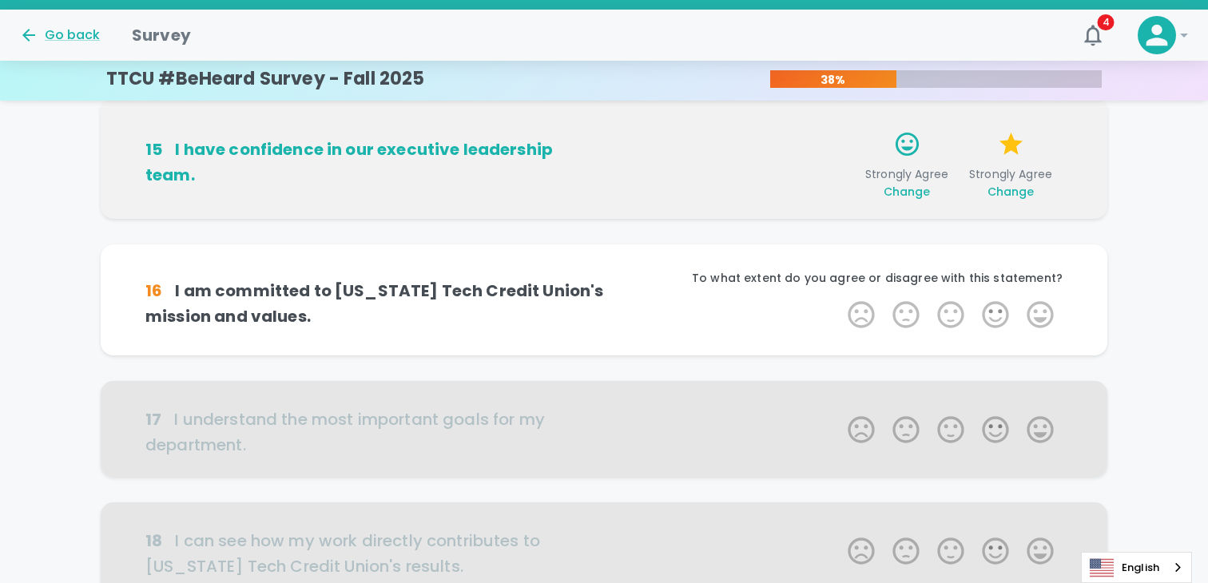
scroll to position [623, 0]
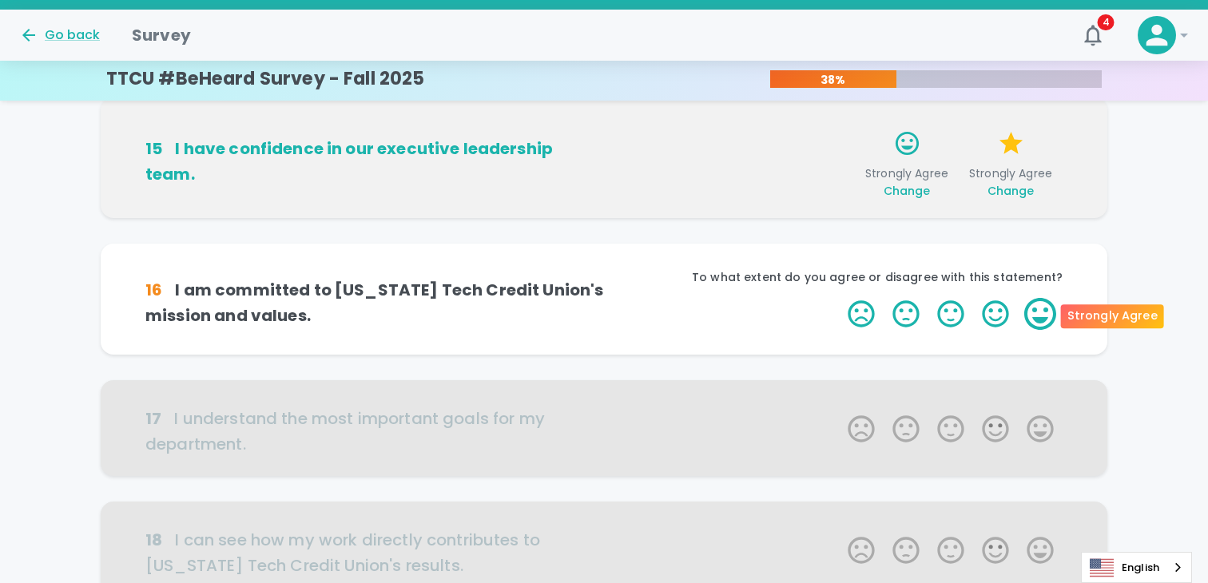
click at [1042, 309] on label "5 Stars" at bounding box center [1040, 314] width 45 height 32
click at [839, 298] on input "5 Stars" at bounding box center [838, 297] width 1 height 1
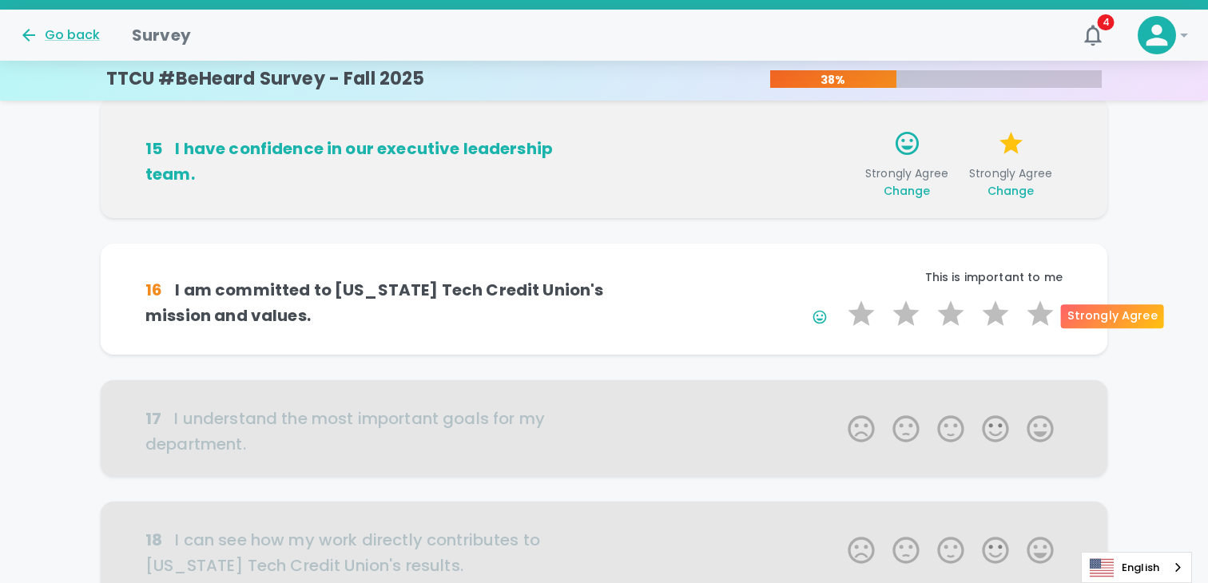
click at [1042, 309] on label "5 Stars" at bounding box center [1040, 314] width 45 height 32
click at [839, 298] on input "5 Stars" at bounding box center [838, 297] width 1 height 1
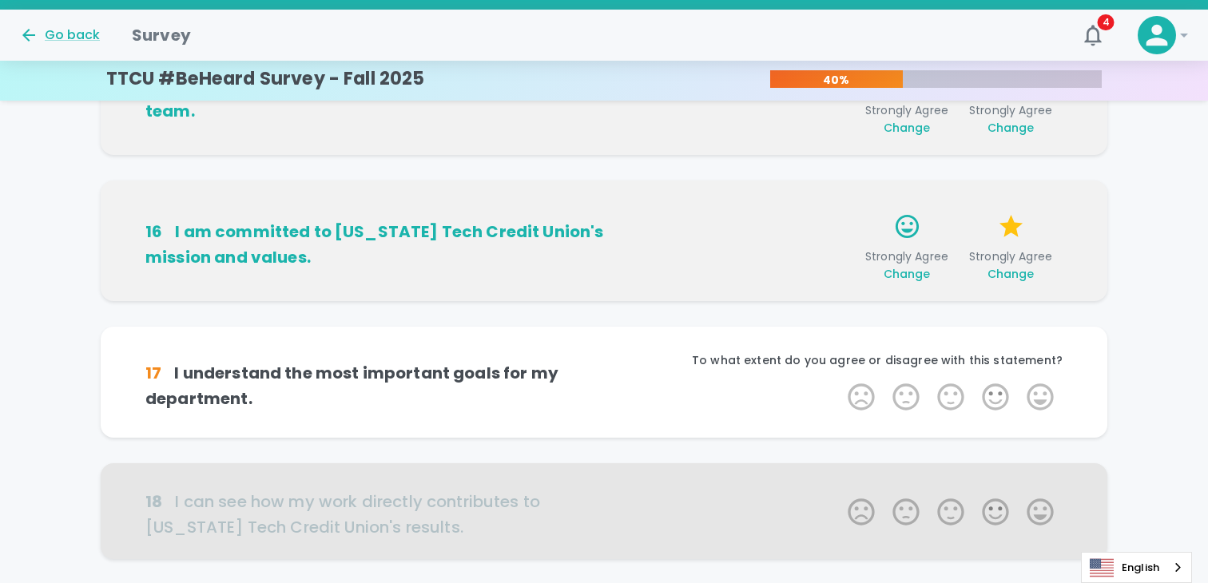
scroll to position [764, 0]
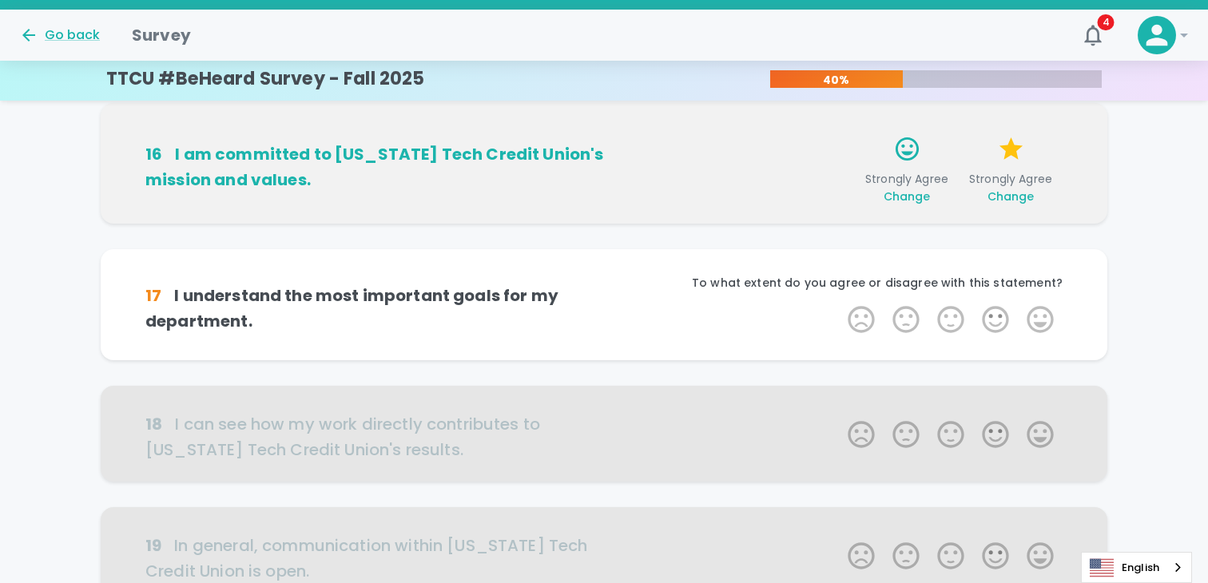
click at [1042, 309] on label "5 Stars" at bounding box center [1040, 320] width 45 height 32
click at [839, 304] on input "5 Stars" at bounding box center [838, 303] width 1 height 1
click at [1042, 309] on label "5 Stars" at bounding box center [1040, 320] width 45 height 32
click at [839, 304] on input "5 Stars" at bounding box center [838, 303] width 1 height 1
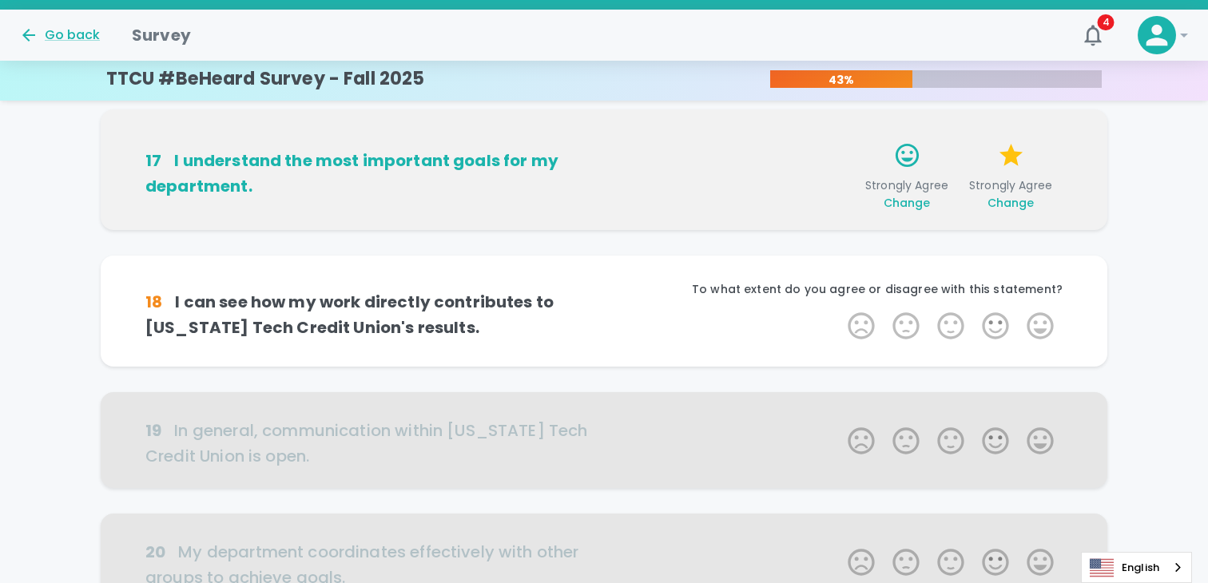
scroll to position [904, 0]
click at [1042, 309] on label "5 Stars" at bounding box center [1040, 325] width 45 height 32
click at [839, 309] on input "5 Stars" at bounding box center [838, 308] width 1 height 1
click at [1042, 309] on label "5 Stars" at bounding box center [1040, 325] width 45 height 32
click at [839, 309] on input "5 Stars" at bounding box center [838, 308] width 1 height 1
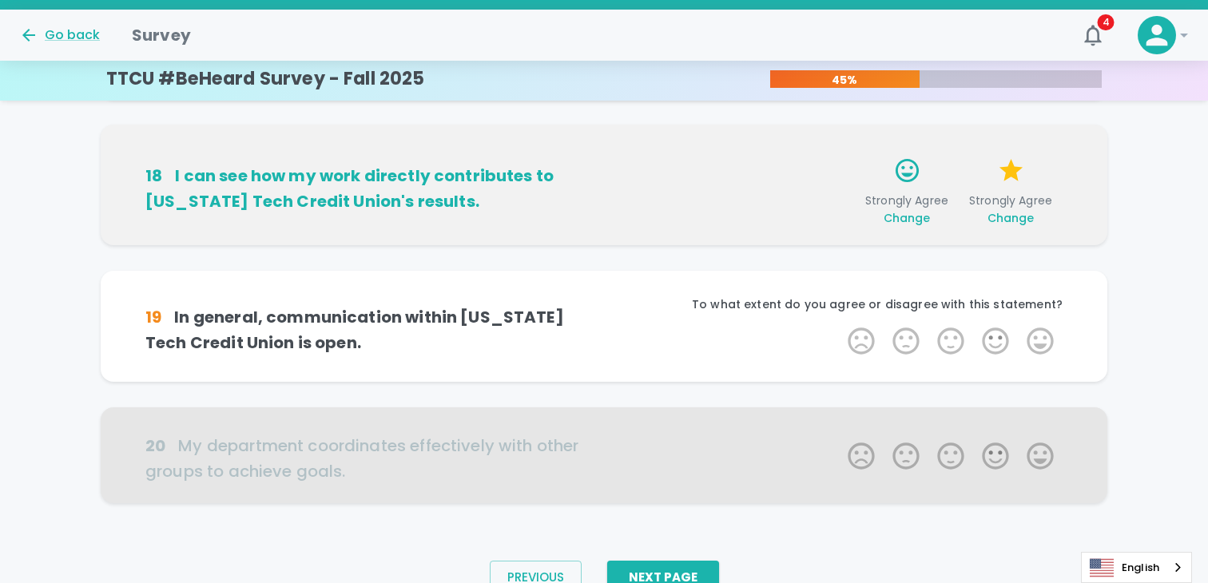
scroll to position [1045, 0]
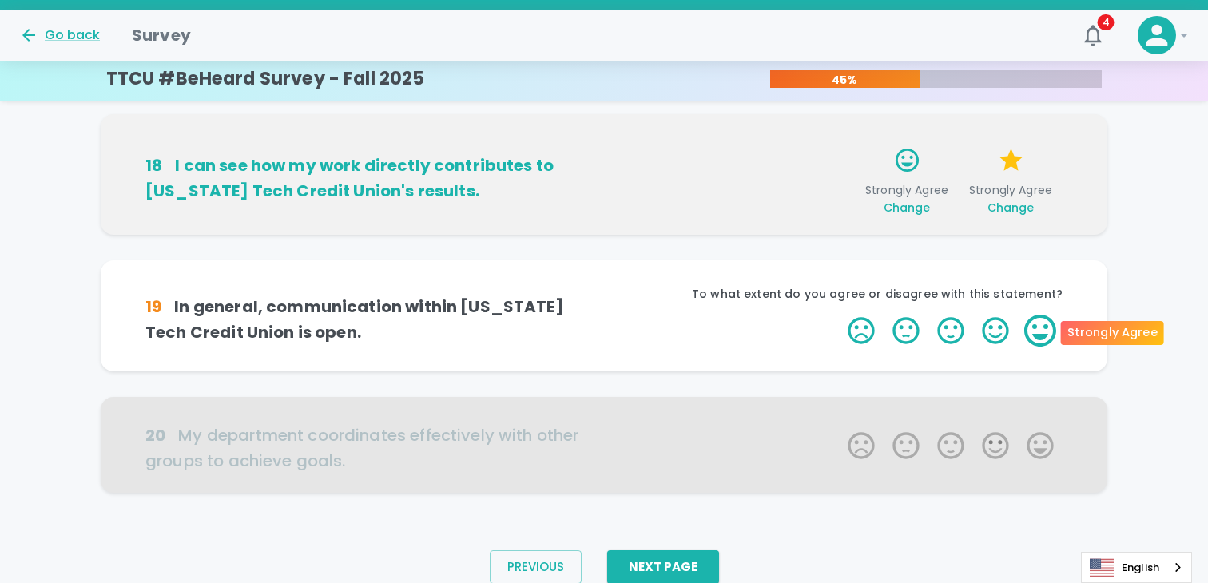
click at [1043, 319] on label "5 Stars" at bounding box center [1040, 331] width 45 height 32
click at [839, 315] on input "5 Stars" at bounding box center [838, 314] width 1 height 1
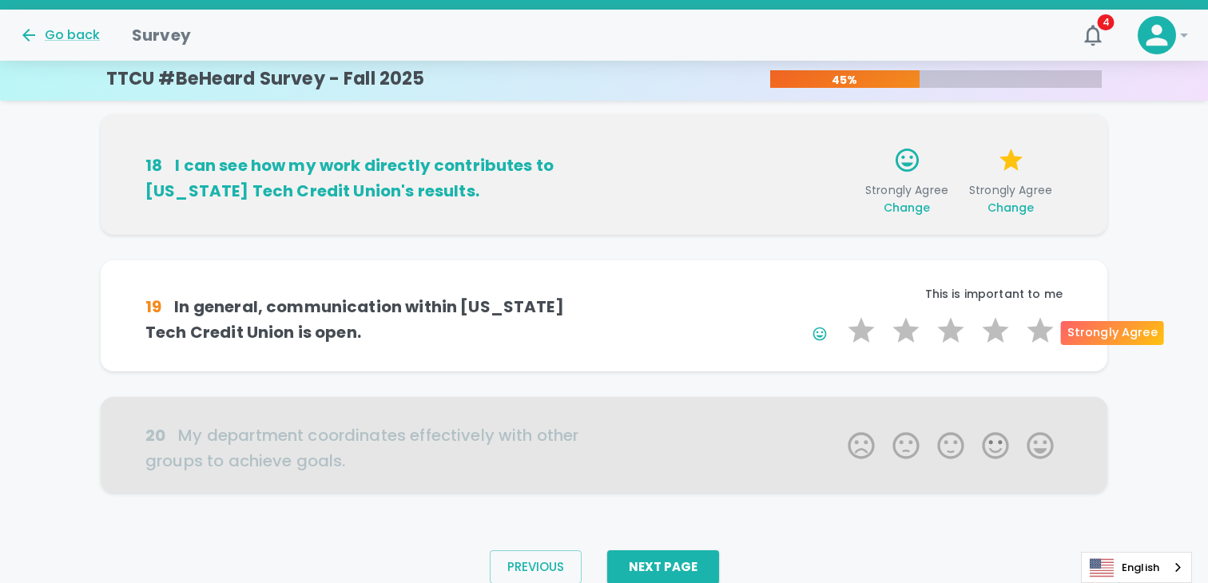
click at [1043, 319] on label "5 Stars" at bounding box center [1040, 331] width 45 height 32
click at [839, 315] on input "5 Stars" at bounding box center [838, 314] width 1 height 1
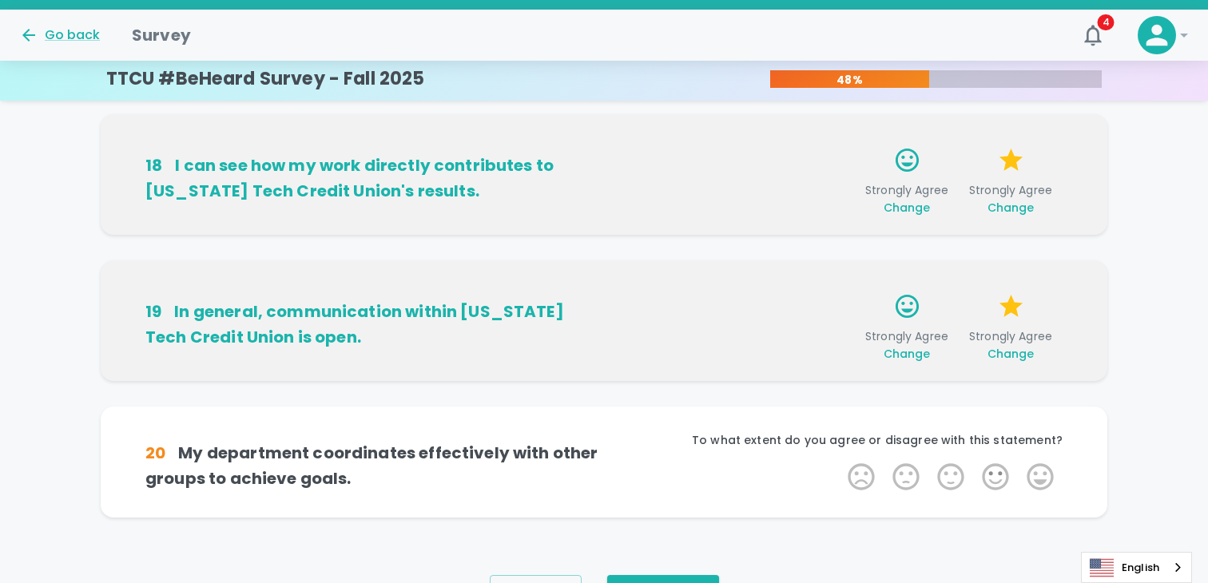
scroll to position [1109, 0]
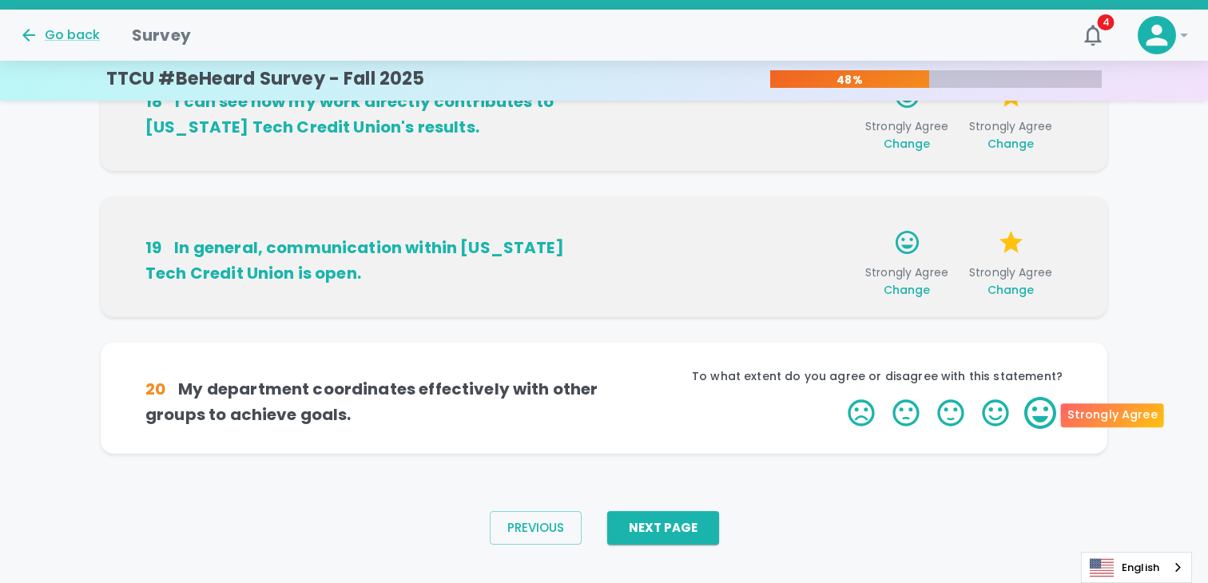
click at [1038, 410] on label "5 Stars" at bounding box center [1040, 413] width 45 height 32
click at [839, 397] on input "5 Stars" at bounding box center [838, 396] width 1 height 1
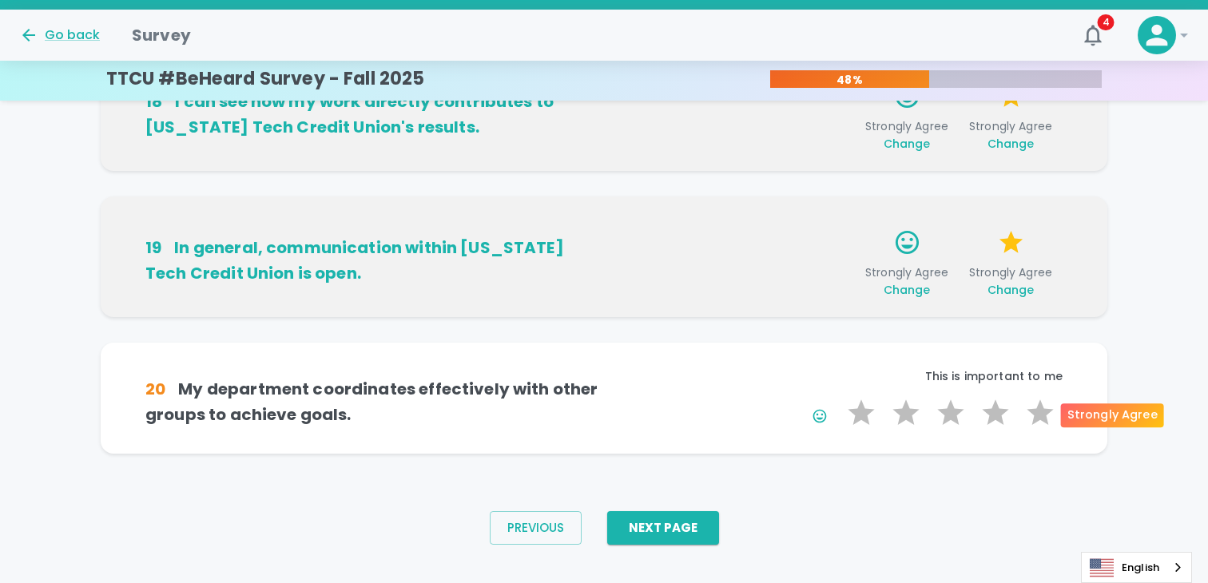
click at [1038, 410] on label "5 Stars" at bounding box center [1040, 413] width 45 height 32
click at [839, 397] on input "5 Stars" at bounding box center [838, 396] width 1 height 1
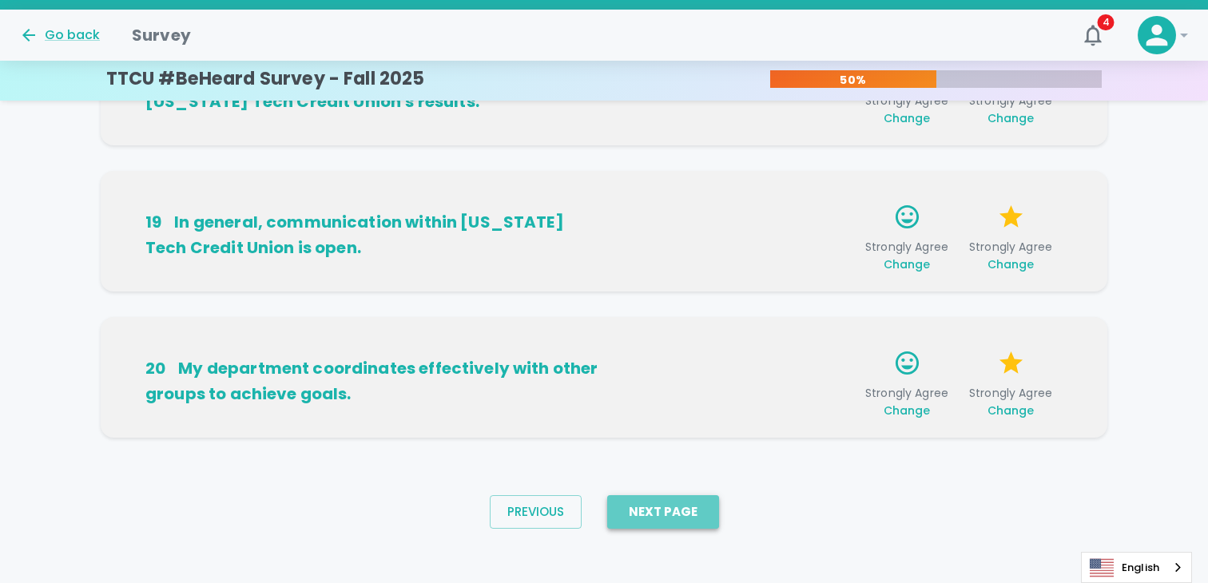
click at [683, 514] on button "Next Page" at bounding box center [663, 512] width 112 height 34
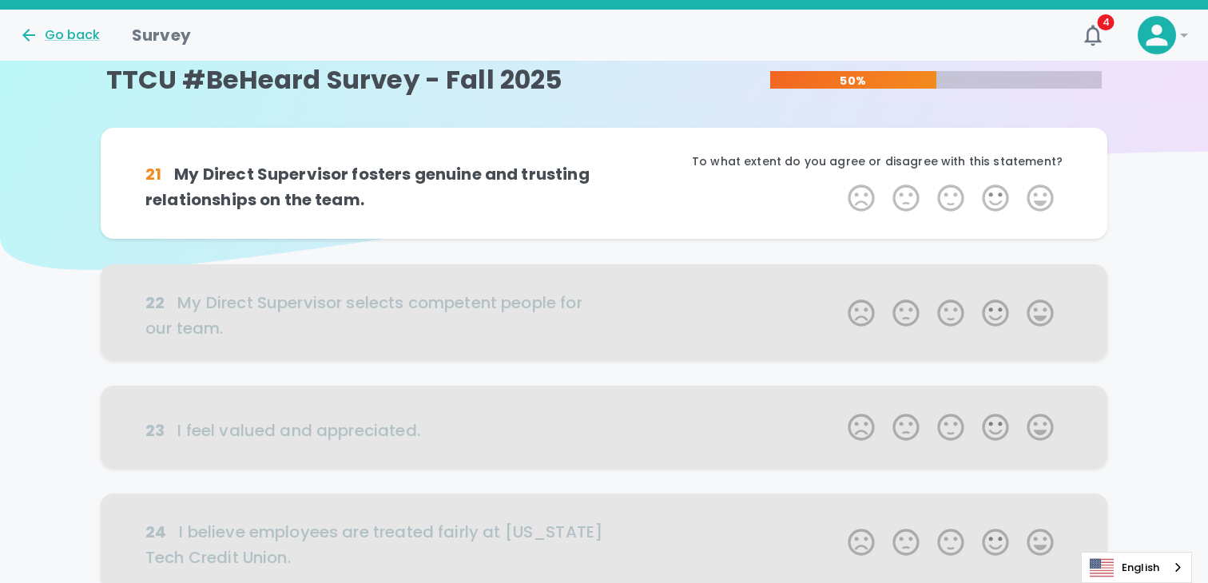
scroll to position [0, 0]
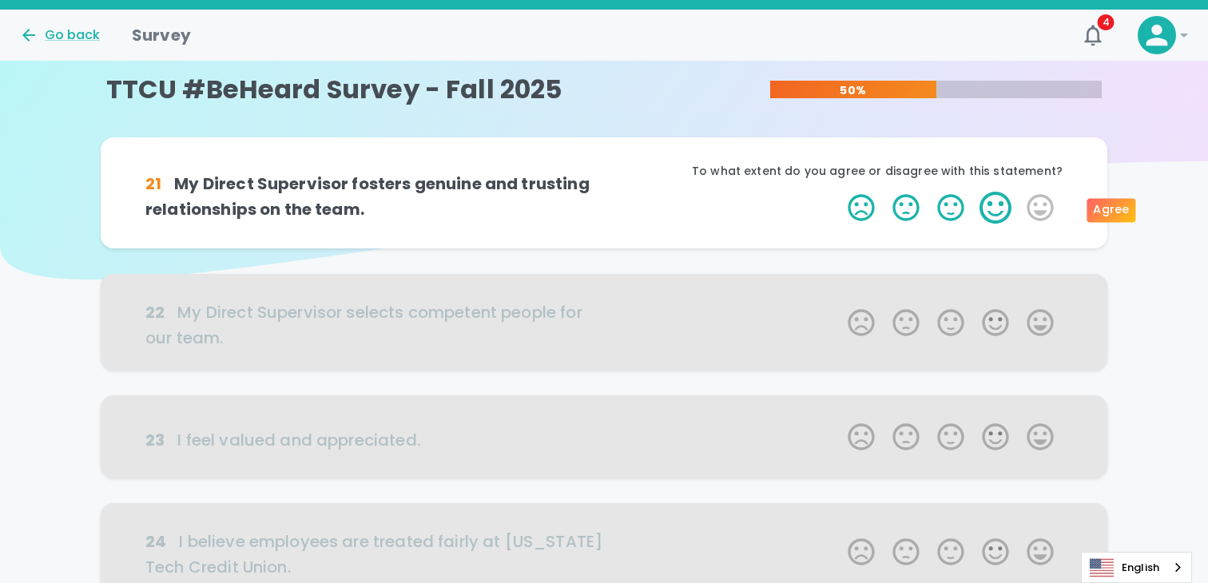
click at [1002, 208] on label "4 Stars" at bounding box center [995, 208] width 45 height 32
click at [839, 192] on input "4 Stars" at bounding box center [838, 191] width 1 height 1
click at [1002, 208] on label "4 Stars" at bounding box center [995, 208] width 45 height 32
click at [839, 192] on input "4 Stars" at bounding box center [838, 191] width 1 height 1
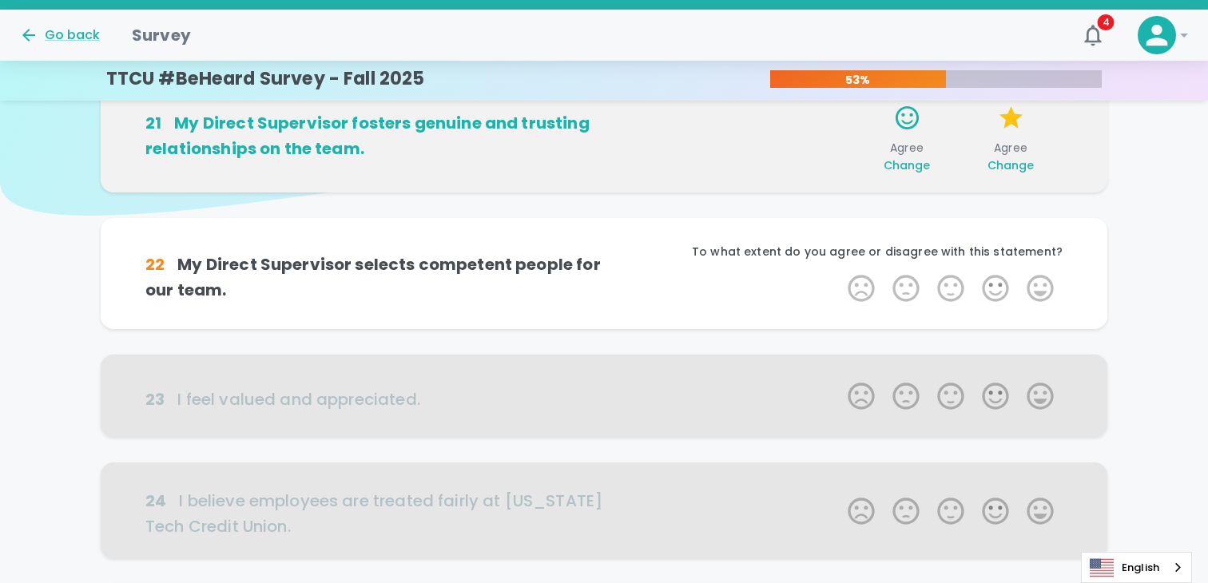
scroll to position [141, 0]
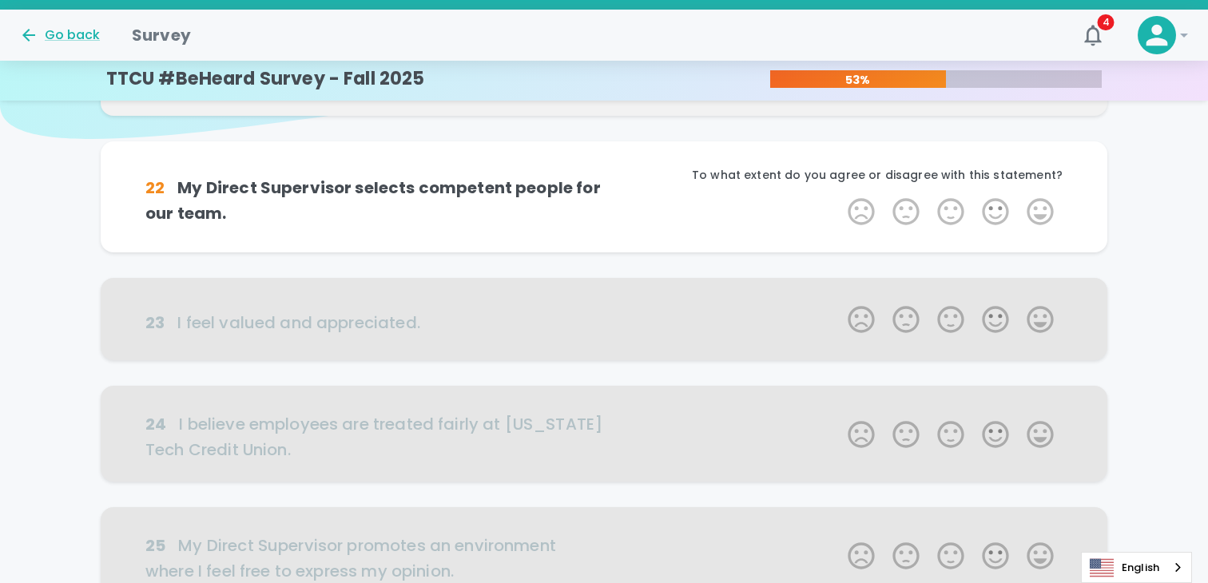
click at [1002, 208] on label "4 Stars" at bounding box center [995, 212] width 45 height 32
click at [839, 196] on input "4 Stars" at bounding box center [838, 195] width 1 height 1
click at [1002, 208] on label "4 Stars" at bounding box center [995, 212] width 45 height 32
click at [839, 196] on input "4 Stars" at bounding box center [838, 195] width 1 height 1
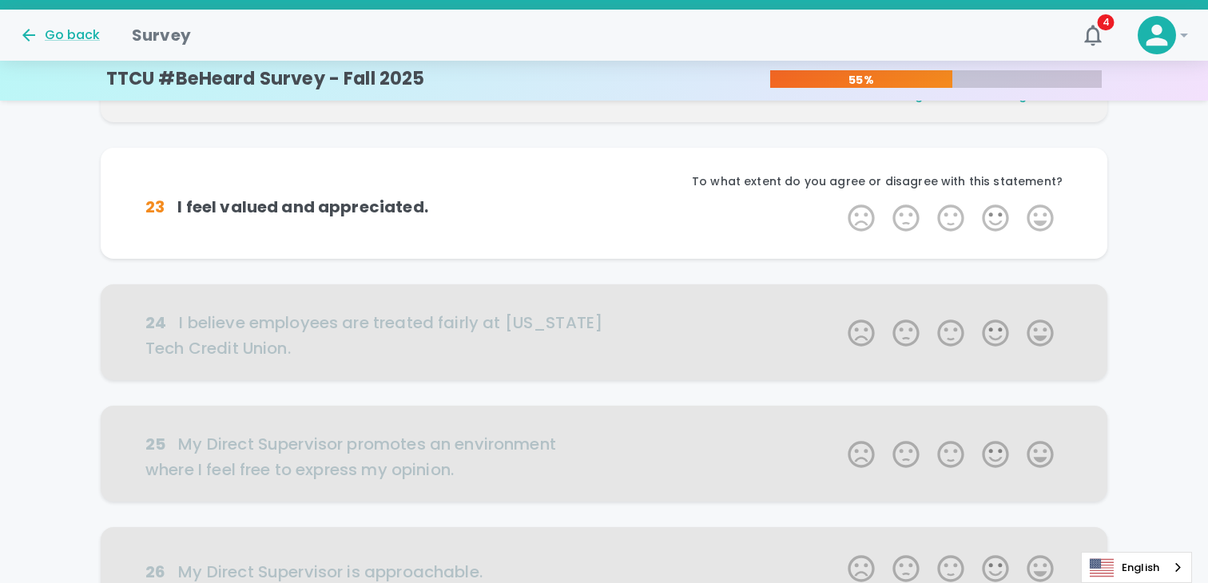
scroll to position [281, 0]
click at [1002, 208] on label "4 Stars" at bounding box center [995, 217] width 45 height 32
click at [839, 201] on input "4 Stars" at bounding box center [838, 200] width 1 height 1
click at [1002, 208] on label "4 Stars" at bounding box center [995, 217] width 45 height 32
click at [839, 201] on input "4 Stars" at bounding box center [838, 200] width 1 height 1
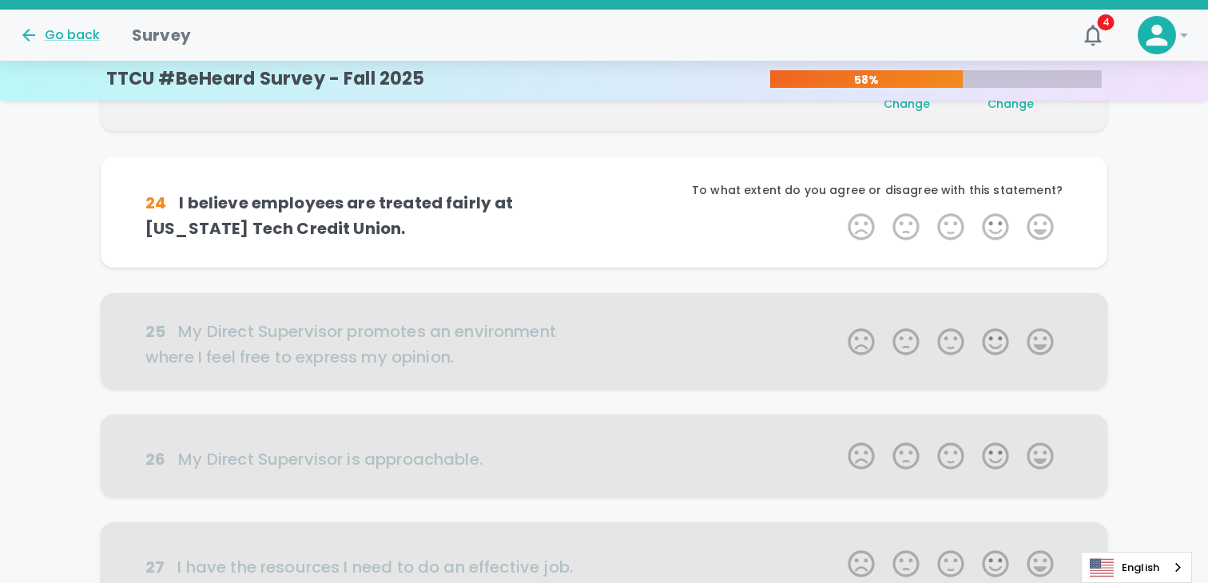
scroll to position [422, 0]
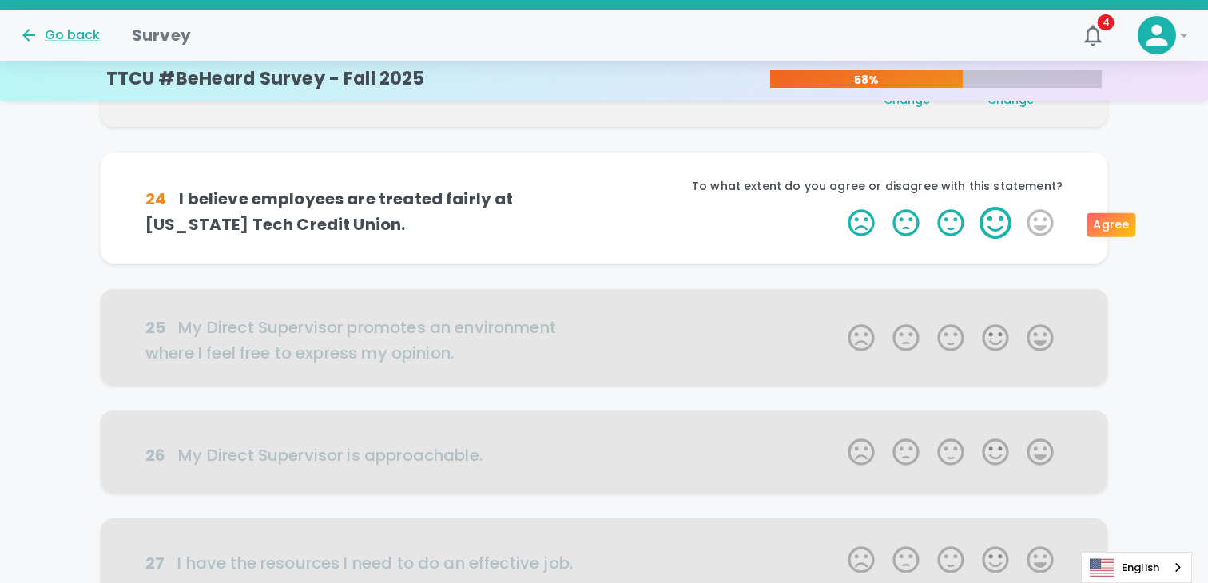
click at [990, 227] on label "4 Stars" at bounding box center [995, 223] width 45 height 32
click at [839, 207] on input "4 Stars" at bounding box center [838, 206] width 1 height 1
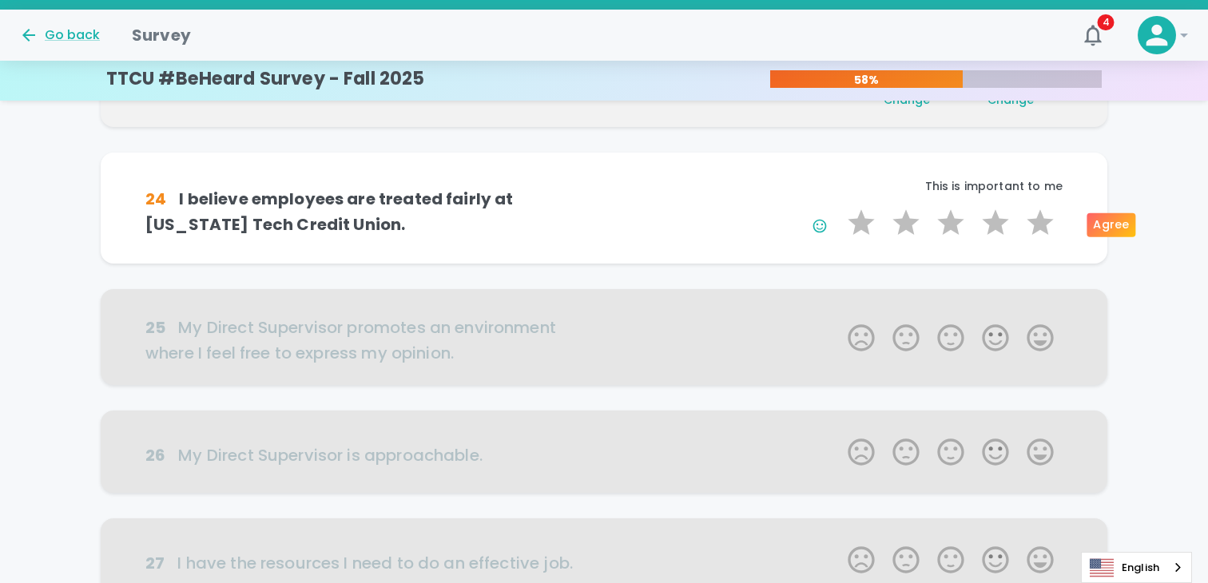
click at [990, 227] on label "4 Stars" at bounding box center [995, 223] width 45 height 32
click at [839, 207] on input "4 Stars" at bounding box center [838, 206] width 1 height 1
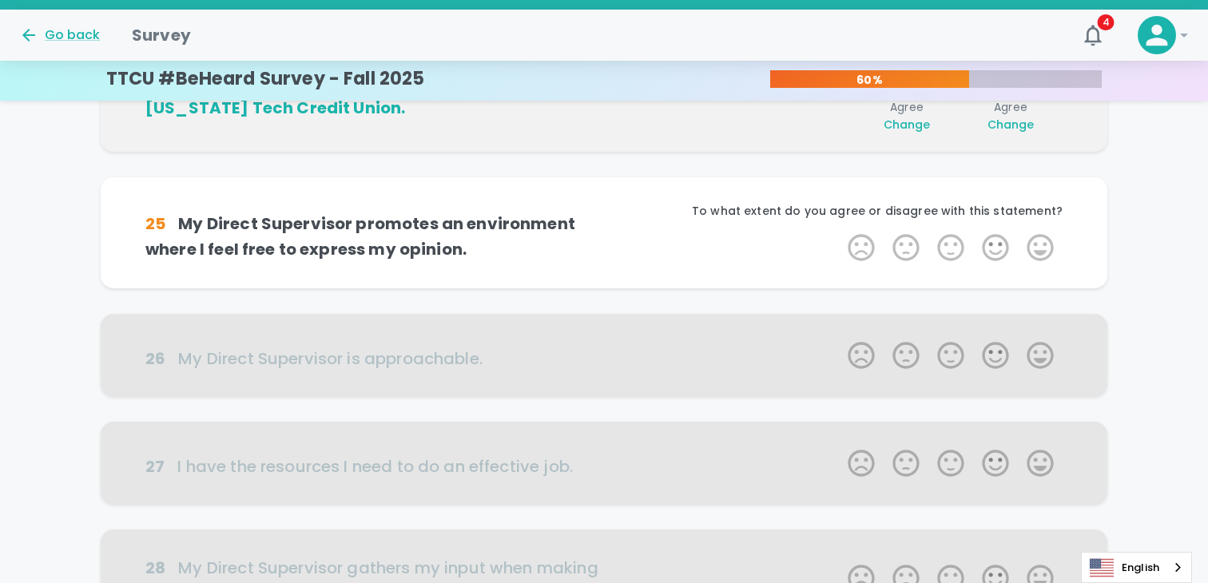
scroll to position [562, 0]
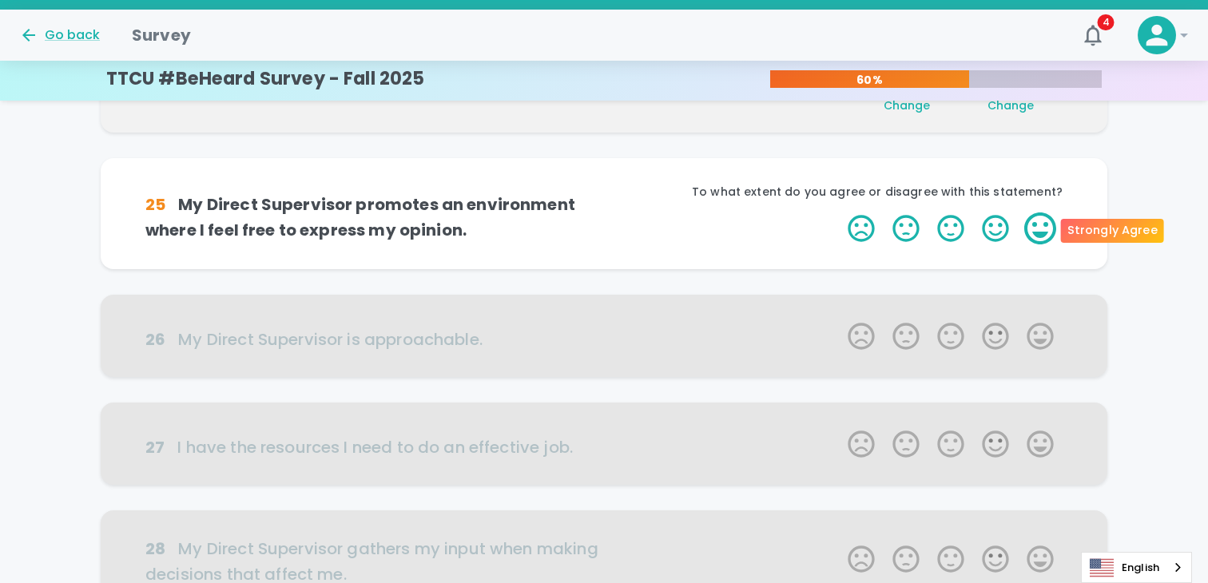
click at [1043, 228] on label "5 Stars" at bounding box center [1040, 228] width 45 height 32
click at [839, 212] on input "5 Stars" at bounding box center [838, 212] width 1 height 1
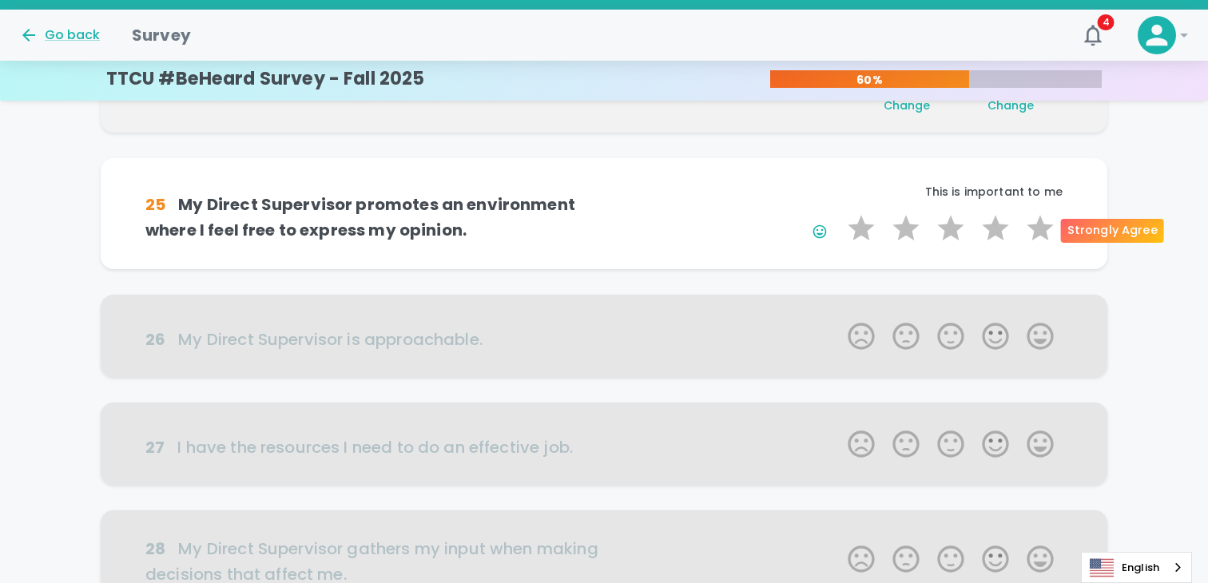
click at [1043, 228] on label "5 Stars" at bounding box center [1040, 228] width 45 height 32
click at [839, 212] on input "5 Stars" at bounding box center [838, 212] width 1 height 1
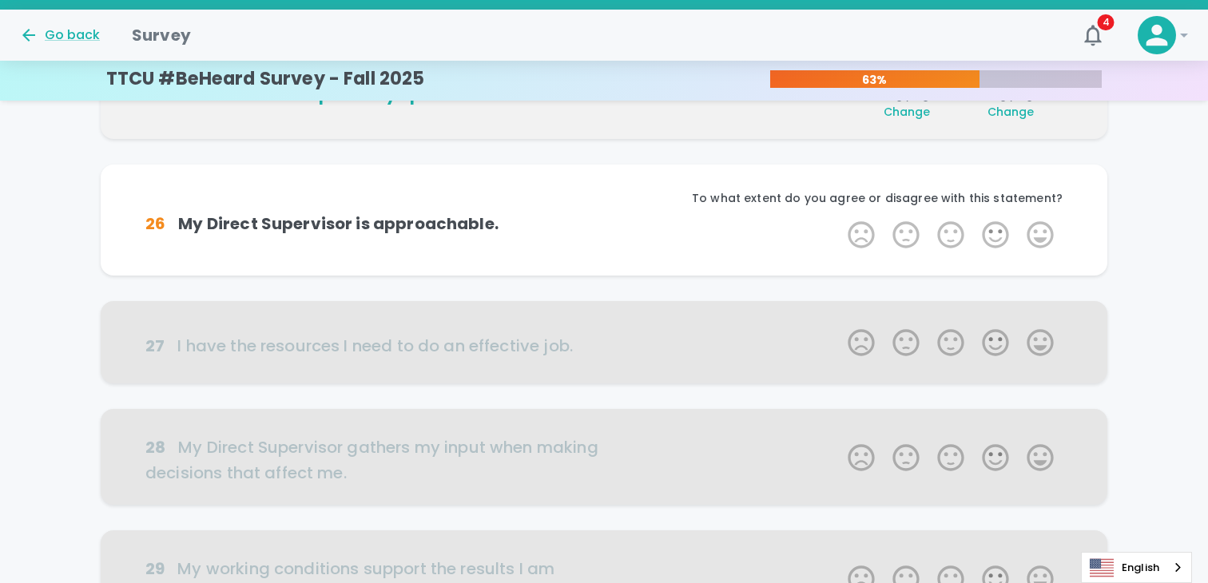
scroll to position [703, 0]
click at [1043, 228] on label "5 Stars" at bounding box center [1040, 234] width 45 height 32
click at [839, 218] on input "5 Stars" at bounding box center [838, 217] width 1 height 1
click at [1043, 228] on label "5 Stars" at bounding box center [1040, 234] width 45 height 32
click at [839, 218] on input "5 Stars" at bounding box center [838, 217] width 1 height 1
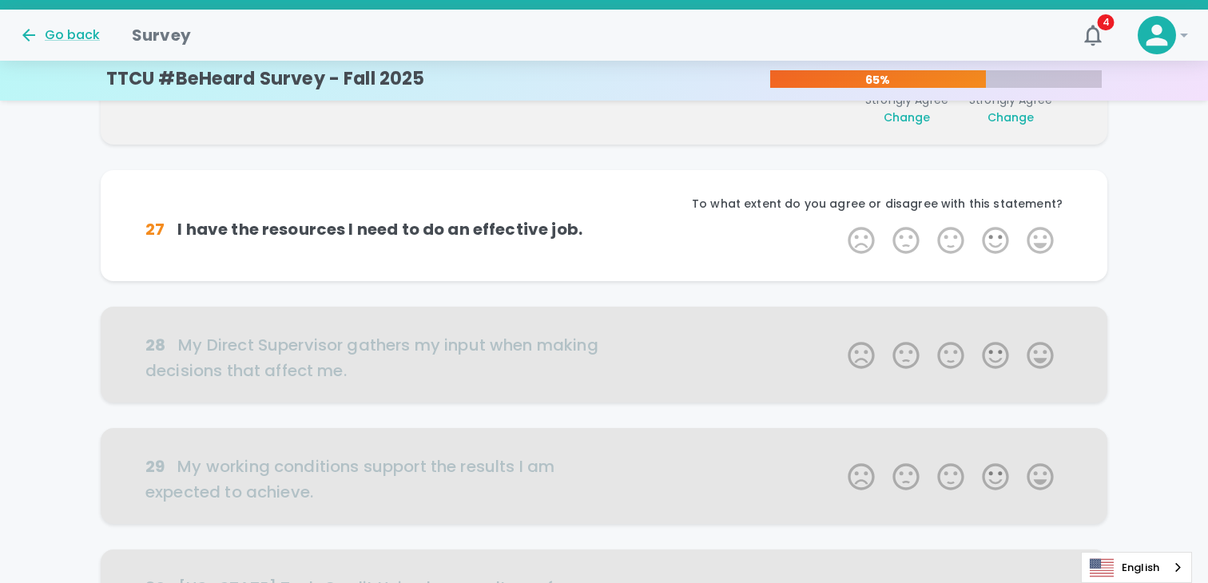
scroll to position [843, 0]
click at [1043, 228] on label "5 Stars" at bounding box center [1040, 240] width 45 height 32
click at [839, 224] on input "5 Stars" at bounding box center [838, 223] width 1 height 1
click at [1043, 228] on label "5 Stars" at bounding box center [1040, 240] width 45 height 32
click at [839, 224] on input "5 Stars" at bounding box center [838, 223] width 1 height 1
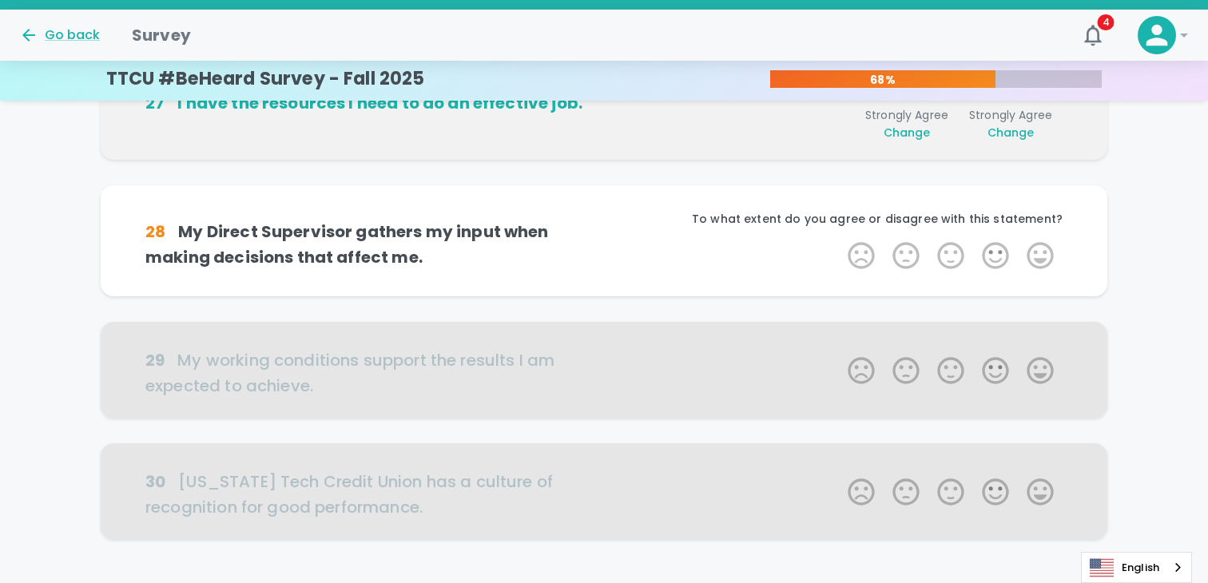
scroll to position [984, 0]
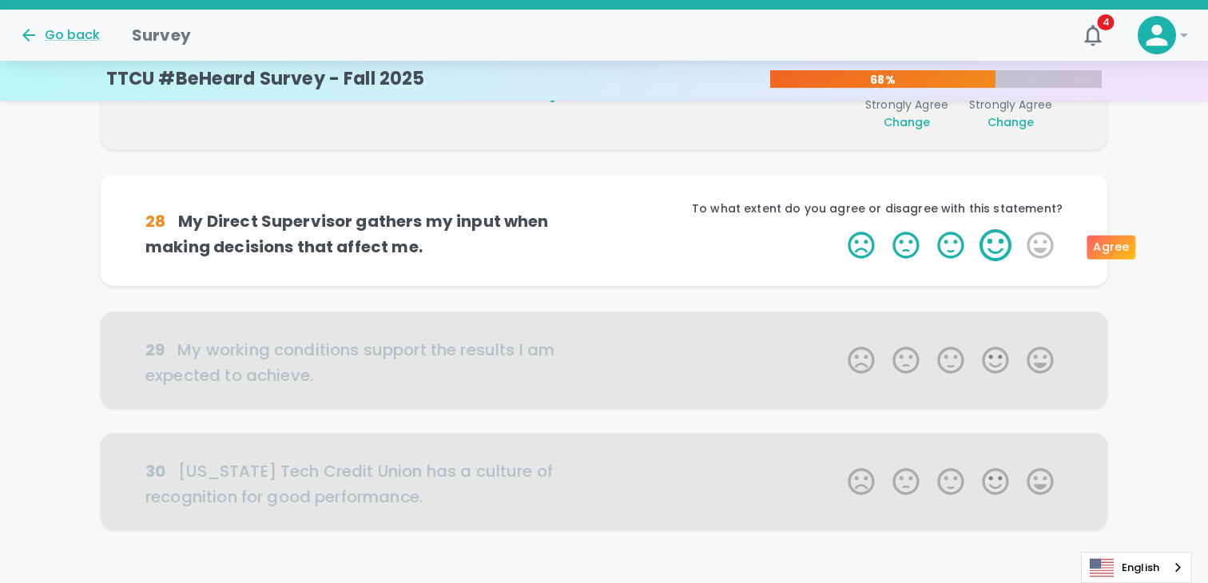
click at [990, 244] on label "4 Stars" at bounding box center [995, 245] width 45 height 32
click at [839, 229] on input "4 Stars" at bounding box center [838, 228] width 1 height 1
click at [994, 242] on label "4 Stars" at bounding box center [995, 245] width 45 height 32
click at [839, 229] on input "4 Stars" at bounding box center [838, 228] width 1 height 1
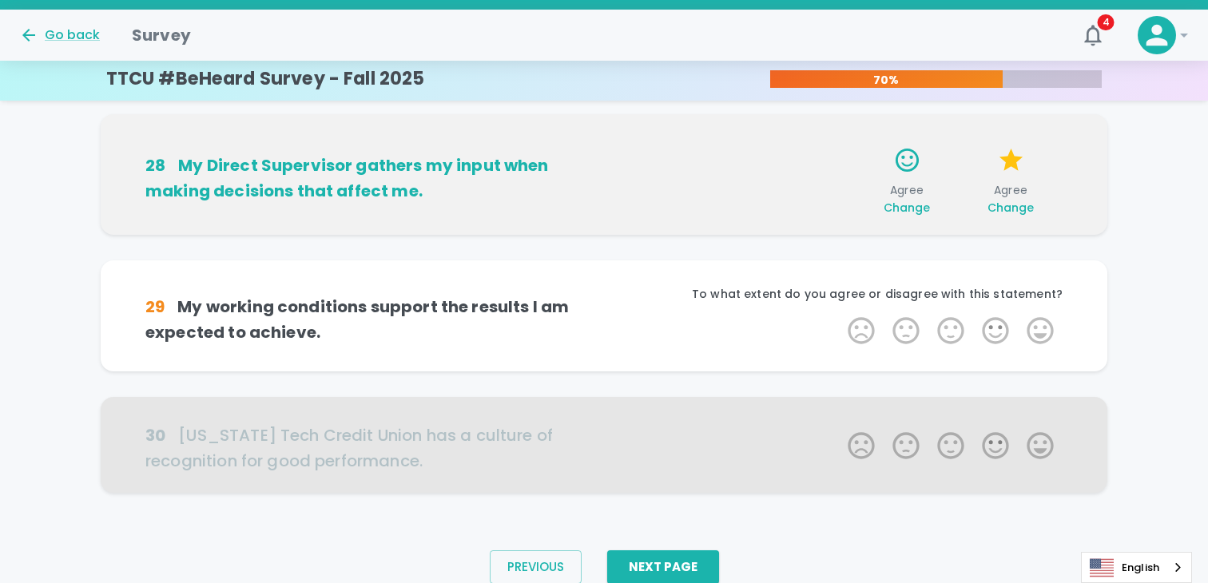
scroll to position [1085, 0]
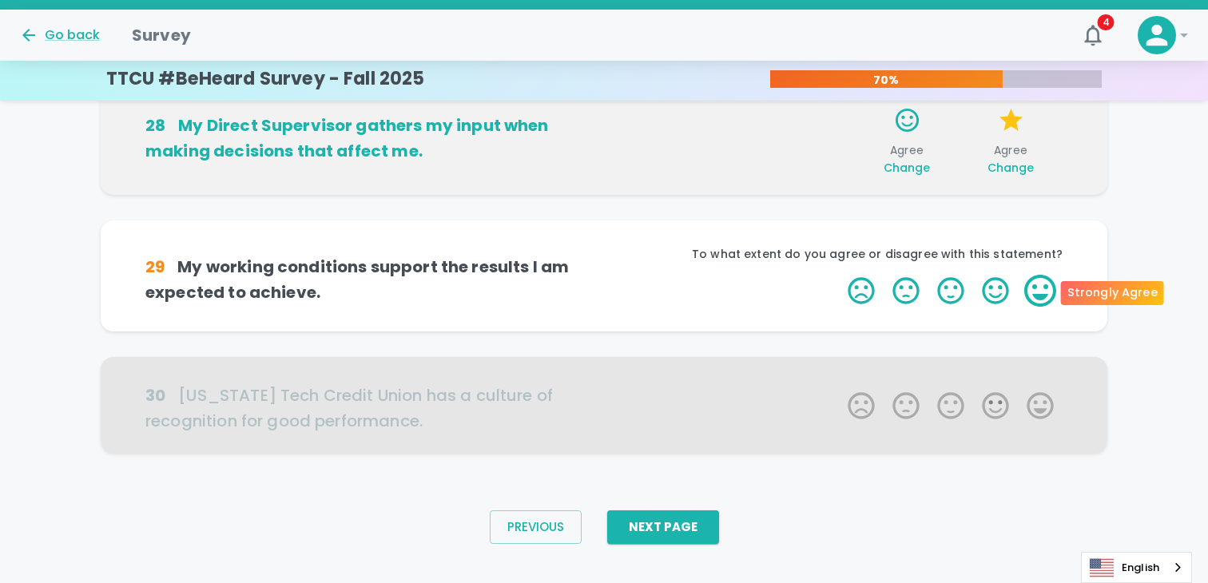
click at [1026, 282] on label "5 Stars" at bounding box center [1040, 291] width 45 height 32
click at [839, 275] on input "5 Stars" at bounding box center [838, 274] width 1 height 1
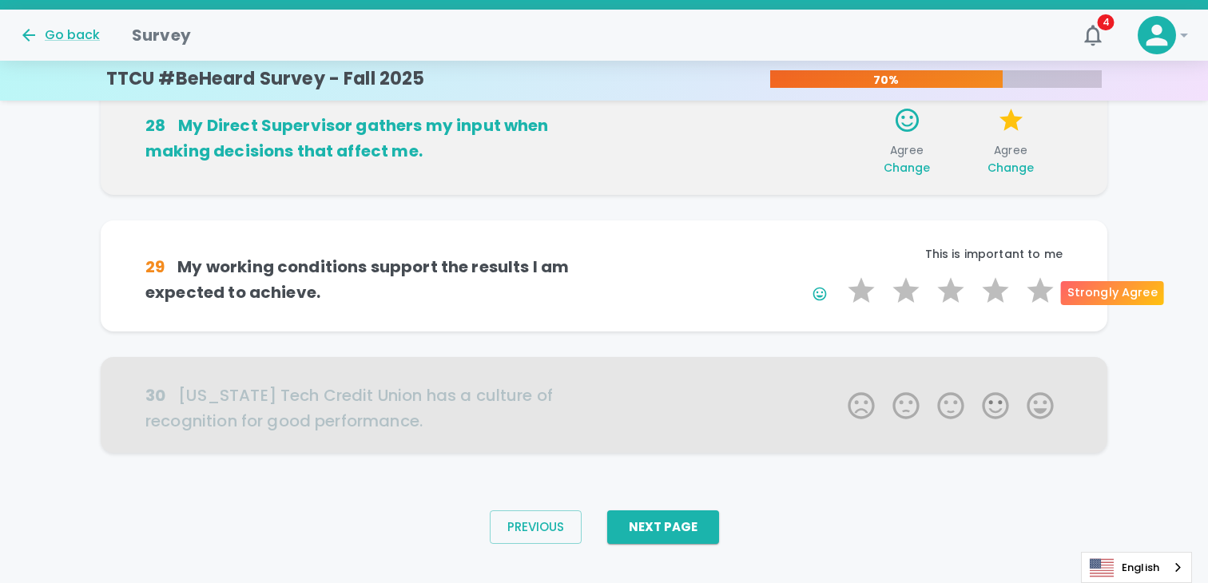
click at [1026, 282] on label "5 Stars" at bounding box center [1040, 291] width 45 height 32
click at [839, 275] on input "5 Stars" at bounding box center [838, 274] width 1 height 1
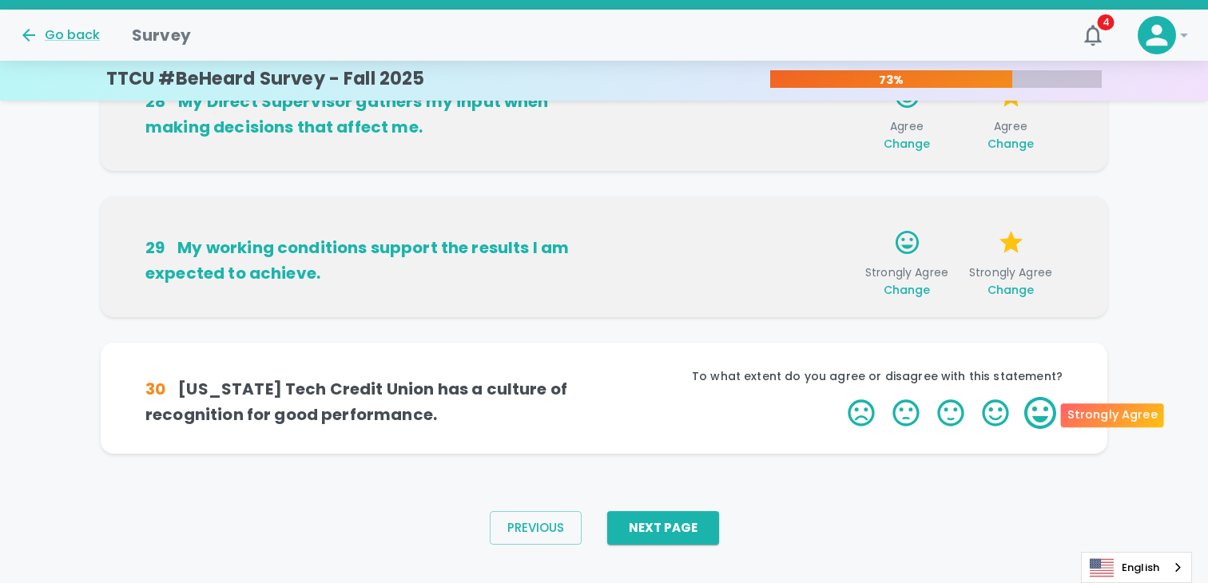
click at [1048, 399] on label "5 Stars" at bounding box center [1040, 413] width 45 height 32
click at [839, 397] on input "5 Stars" at bounding box center [838, 396] width 1 height 1
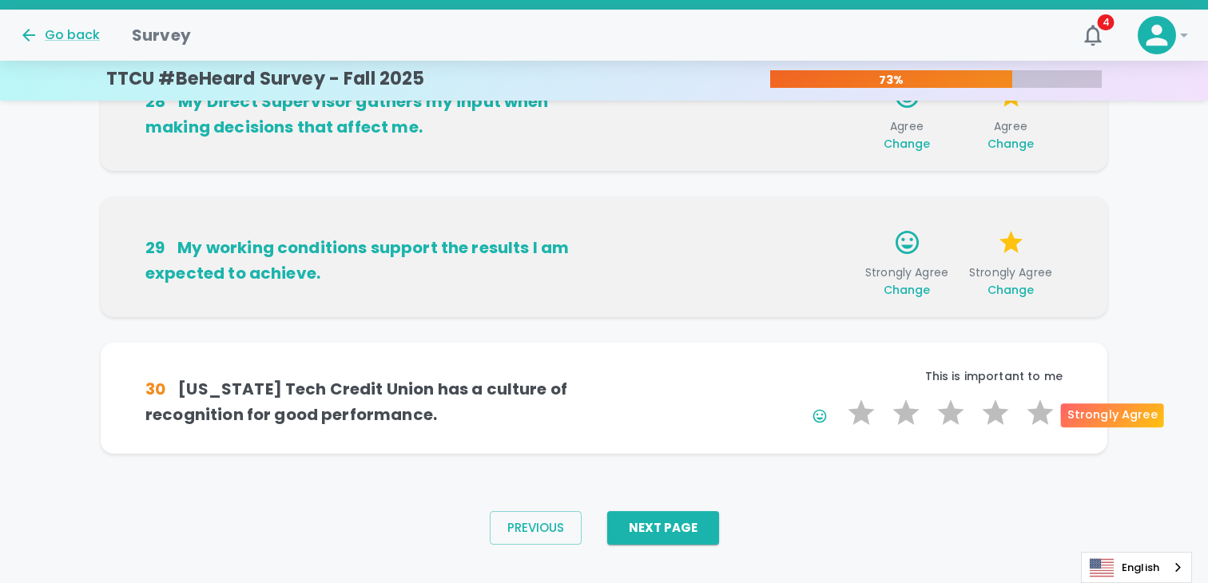
click at [1048, 399] on label "5 Stars" at bounding box center [1040, 413] width 45 height 32
click at [839, 397] on input "5 Stars" at bounding box center [838, 396] width 1 height 1
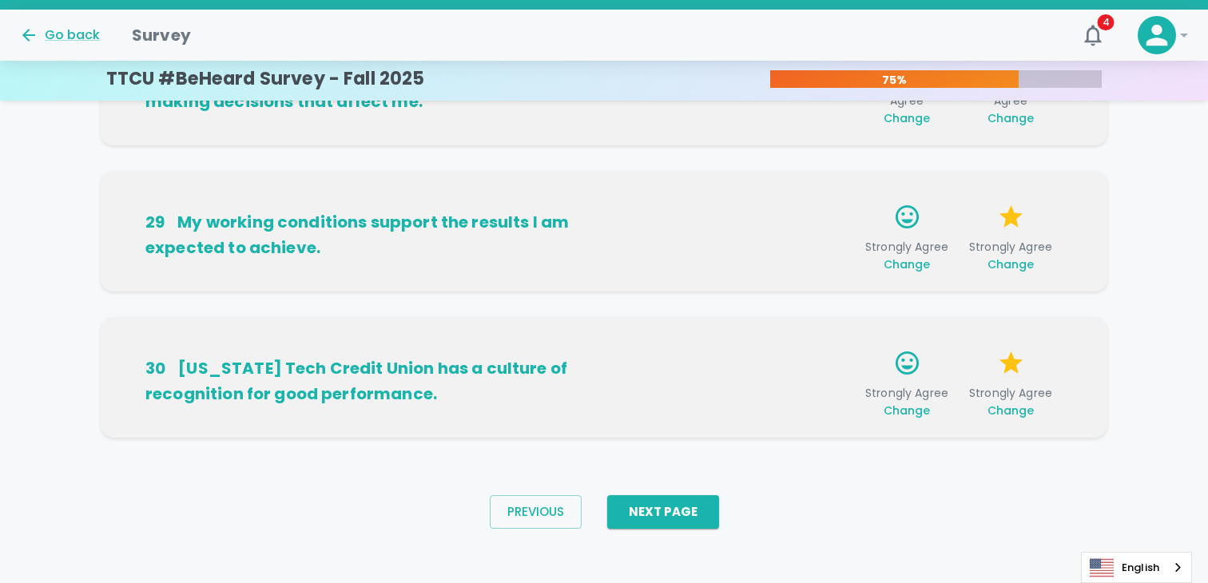
click at [681, 529] on div "Previous Next Page" at bounding box center [604, 511] width 255 height 59
click at [686, 506] on button "Next Page" at bounding box center [663, 512] width 112 height 34
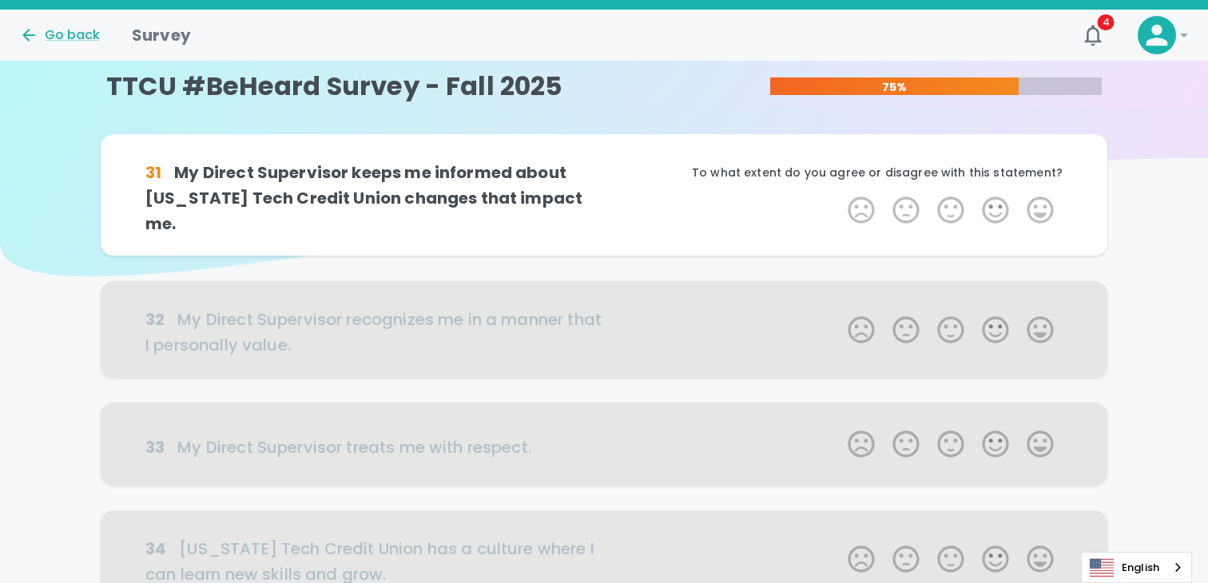
scroll to position [0, 0]
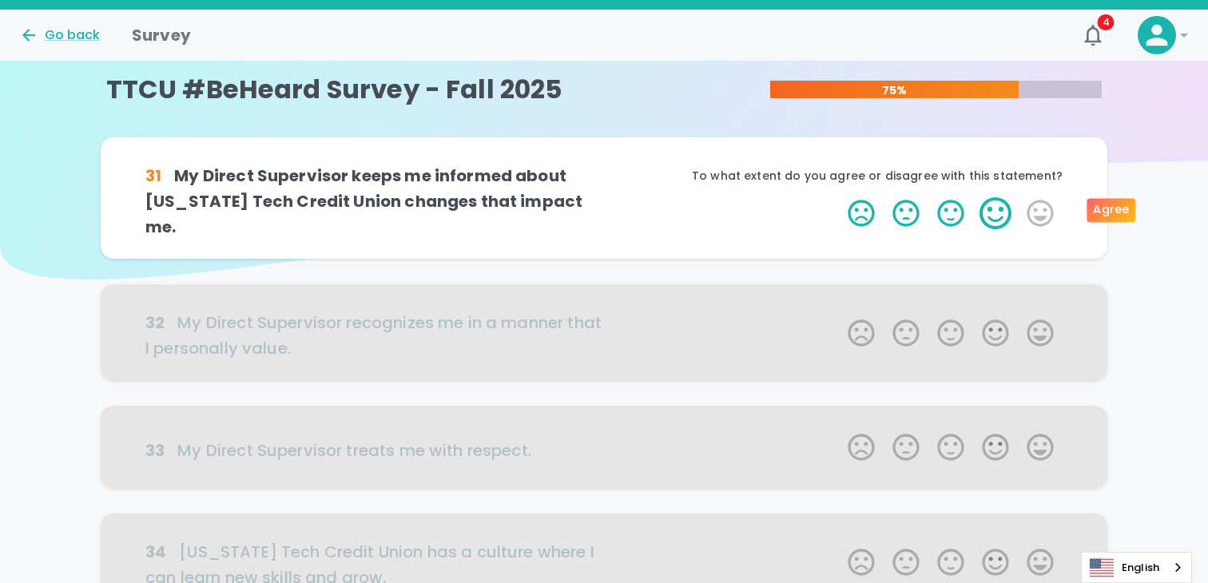
click at [994, 204] on label "4 Stars" at bounding box center [995, 213] width 45 height 32
click at [839, 197] on input "4 Stars" at bounding box center [838, 196] width 1 height 1
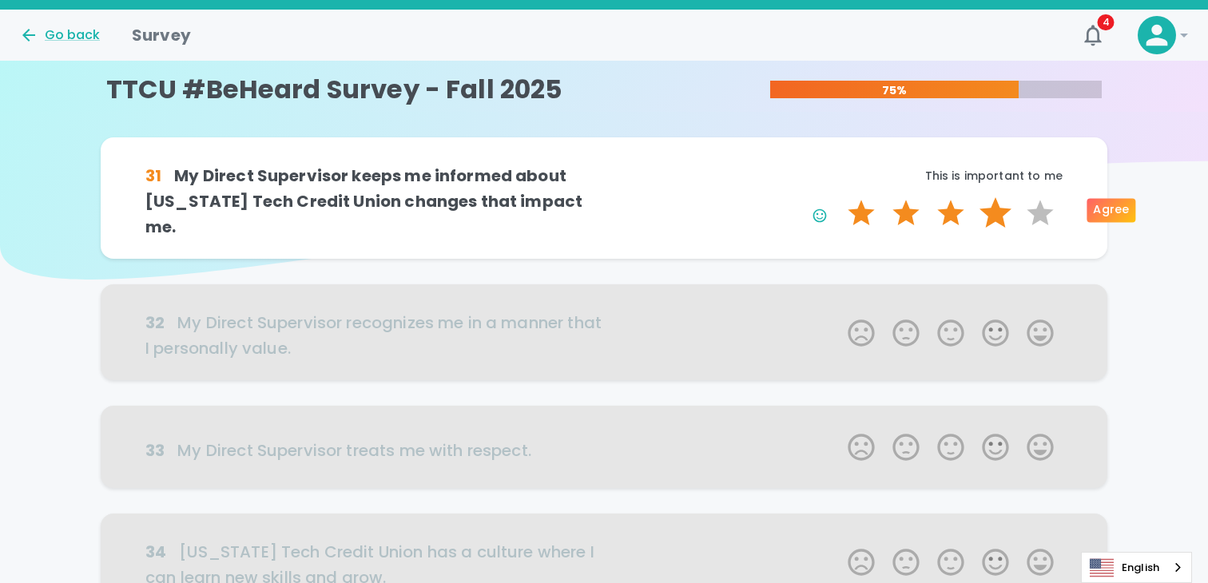
click at [998, 201] on label "4 Stars" at bounding box center [995, 213] width 45 height 32
click at [839, 197] on input "4 Stars" at bounding box center [838, 196] width 1 height 1
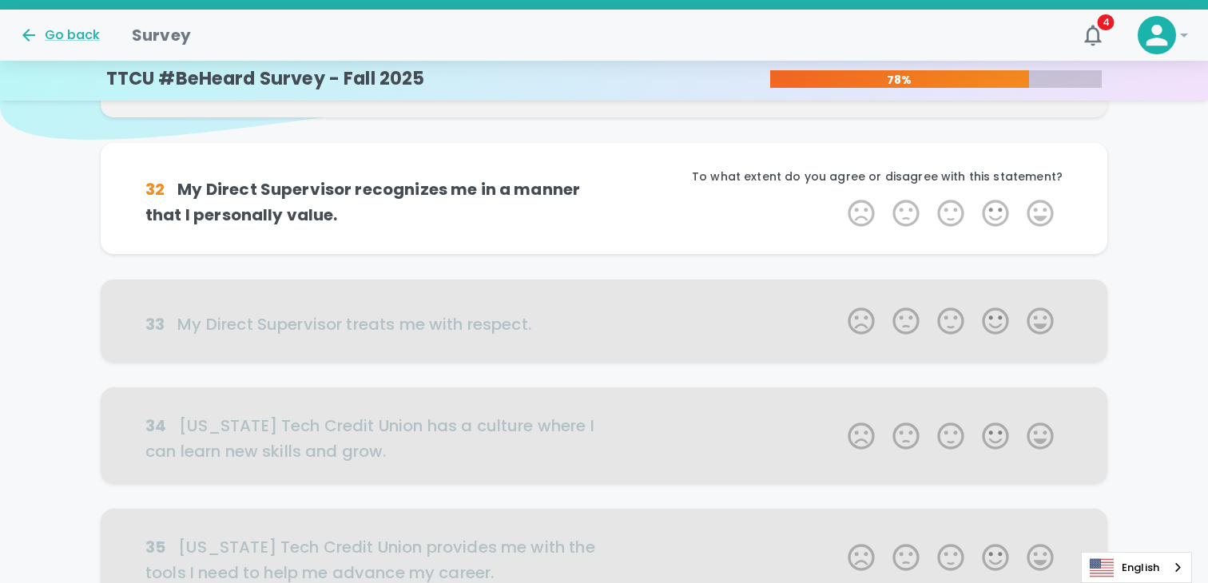
scroll to position [141, 0]
click at [998, 203] on label "4 Stars" at bounding box center [995, 212] width 45 height 32
click at [839, 196] on input "4 Stars" at bounding box center [838, 196] width 1 height 1
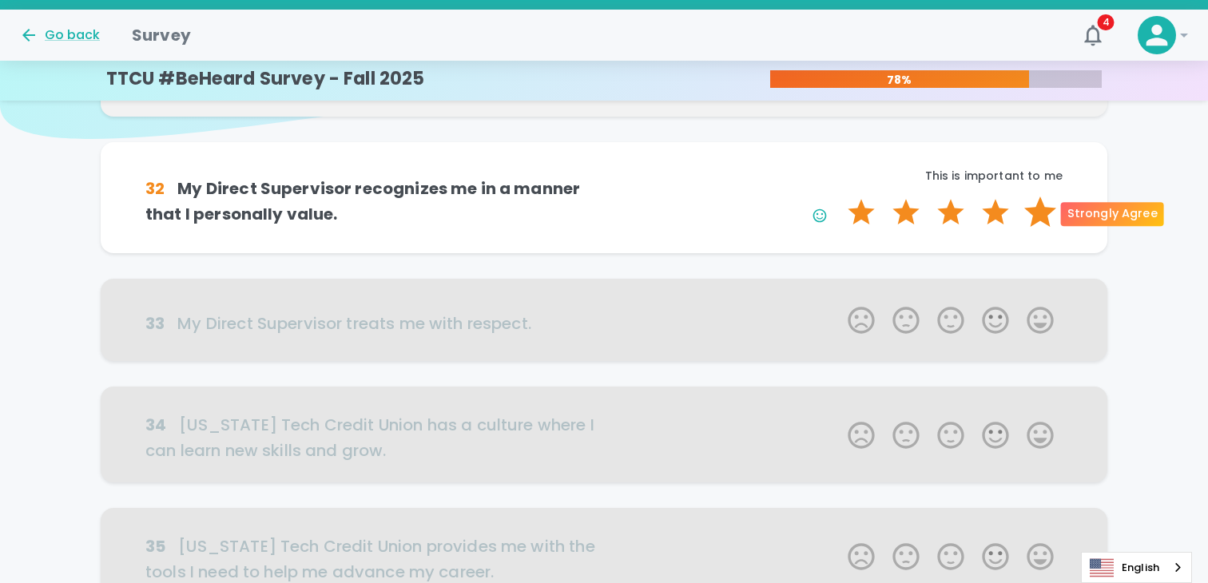
click at [1039, 210] on label "5 Stars" at bounding box center [1040, 212] width 45 height 32
click at [839, 196] on input "5 Stars" at bounding box center [838, 196] width 1 height 1
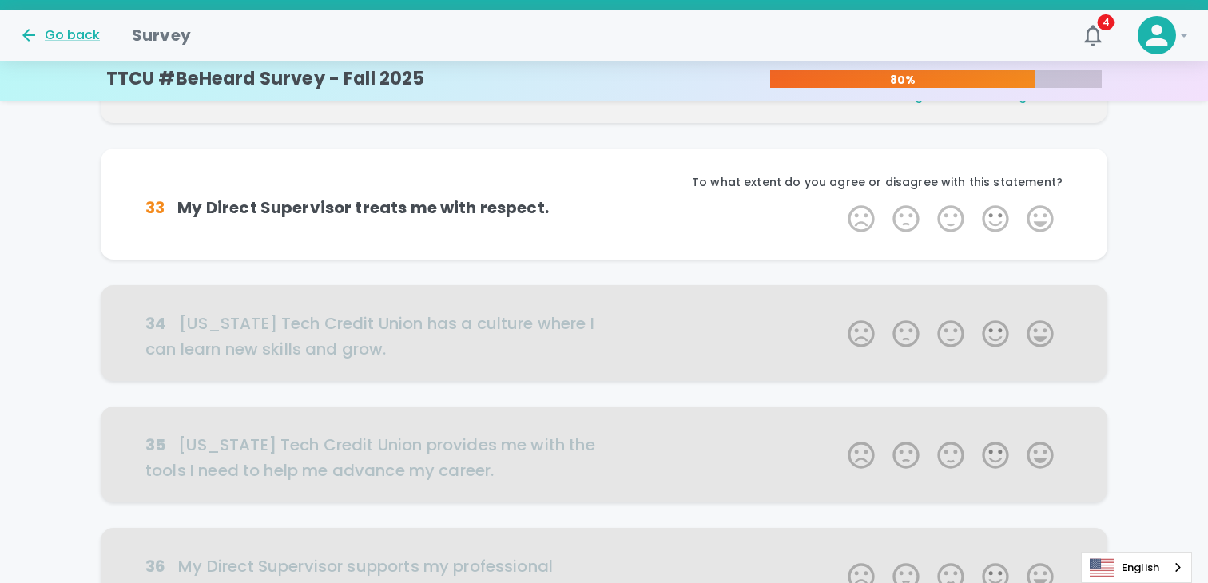
scroll to position [281, 0]
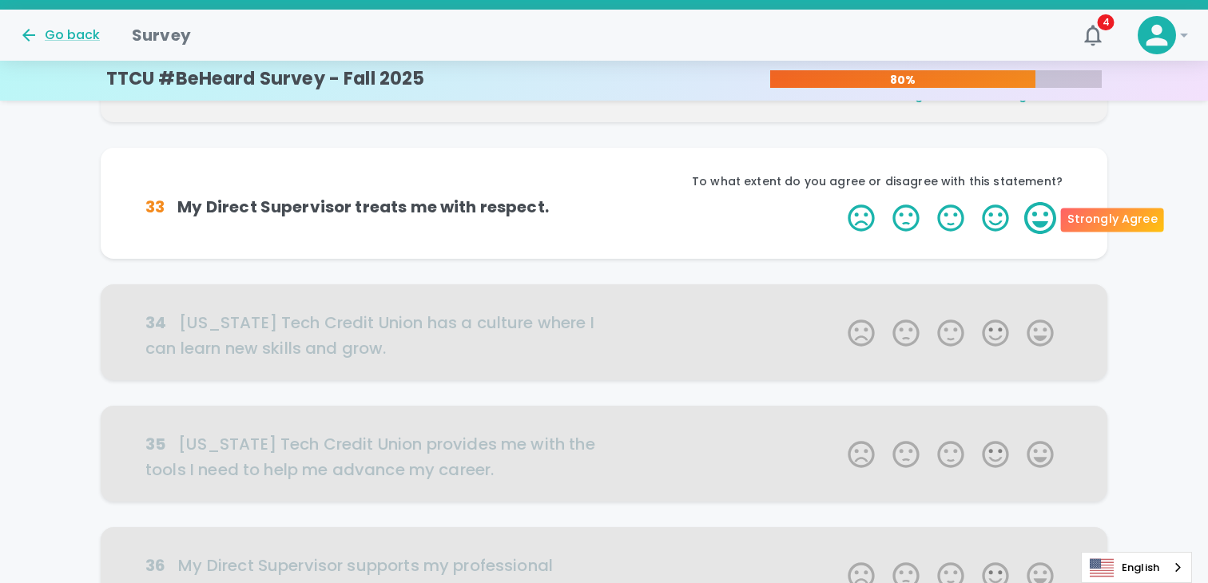
click at [1035, 215] on label "5 Stars" at bounding box center [1040, 218] width 45 height 32
click at [839, 202] on input "5 Stars" at bounding box center [838, 201] width 1 height 1
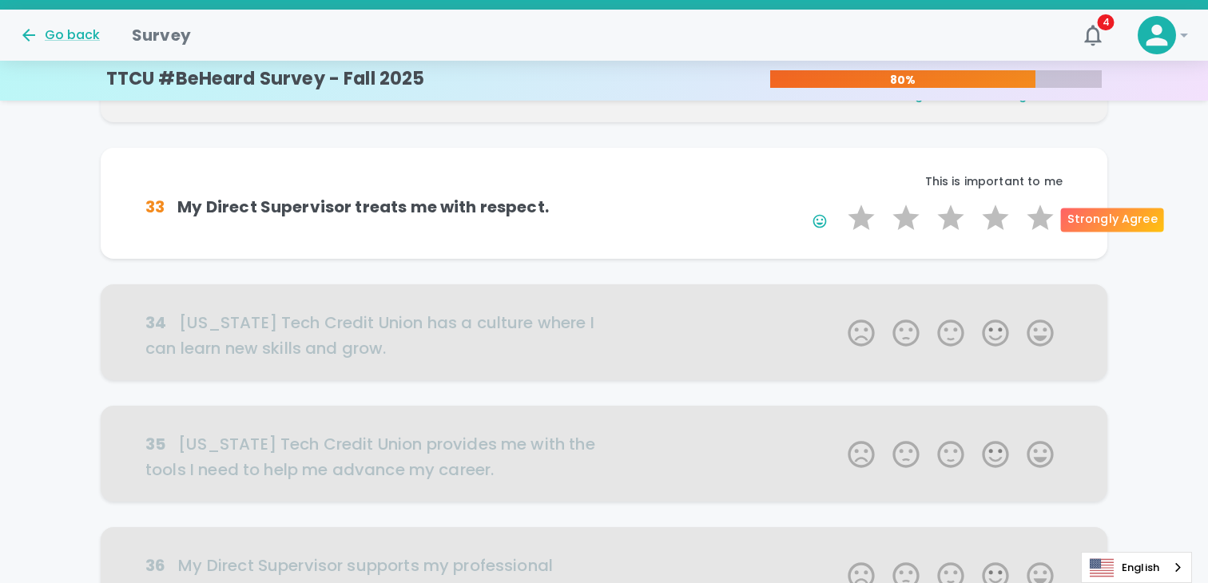
click at [1035, 215] on label "5 Stars" at bounding box center [1040, 218] width 45 height 32
click at [839, 202] on input "5 Stars" at bounding box center [838, 201] width 1 height 1
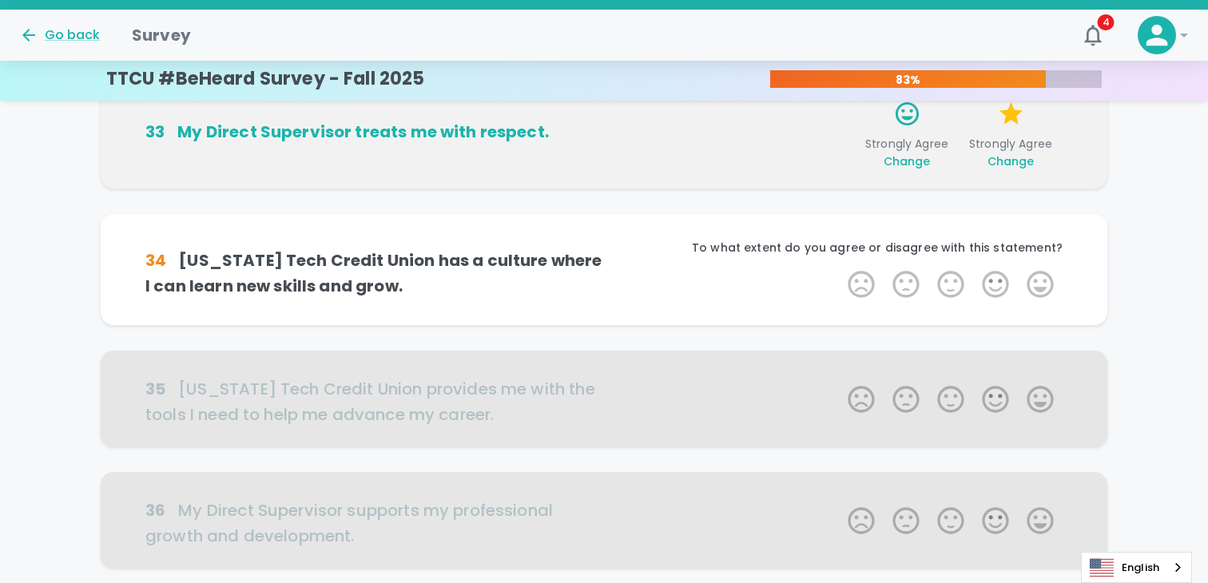
scroll to position [422, 0]
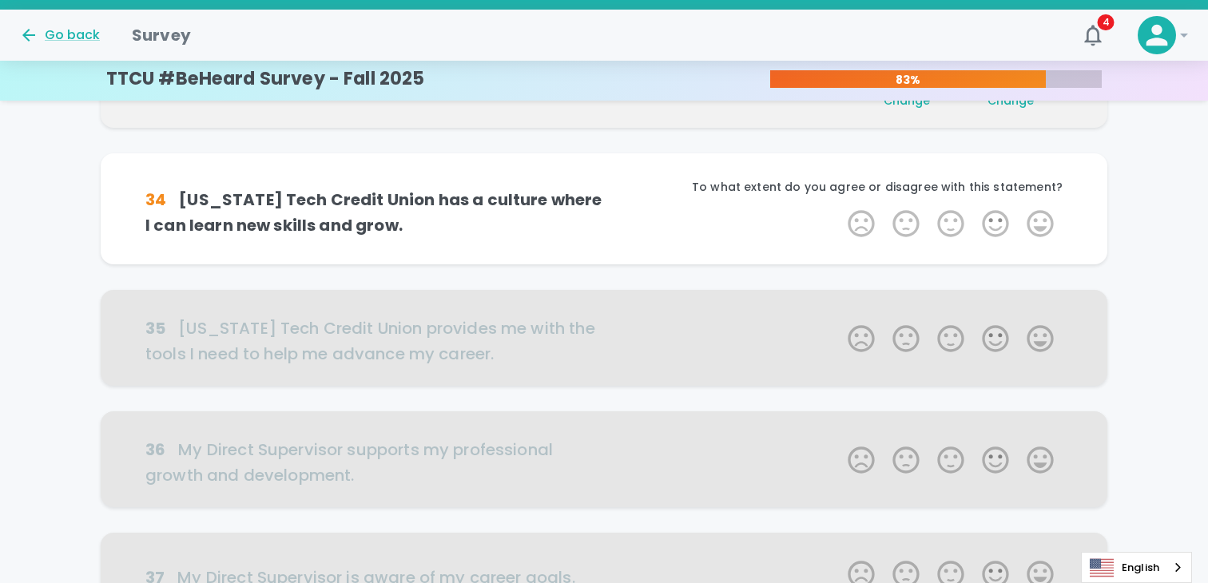
click at [1035, 215] on label "5 Stars" at bounding box center [1040, 224] width 45 height 32
click at [839, 208] on input "5 Stars" at bounding box center [838, 207] width 1 height 1
click at [1035, 215] on label "5 Stars" at bounding box center [1040, 224] width 45 height 32
click at [839, 208] on input "5 Stars" at bounding box center [838, 207] width 1 height 1
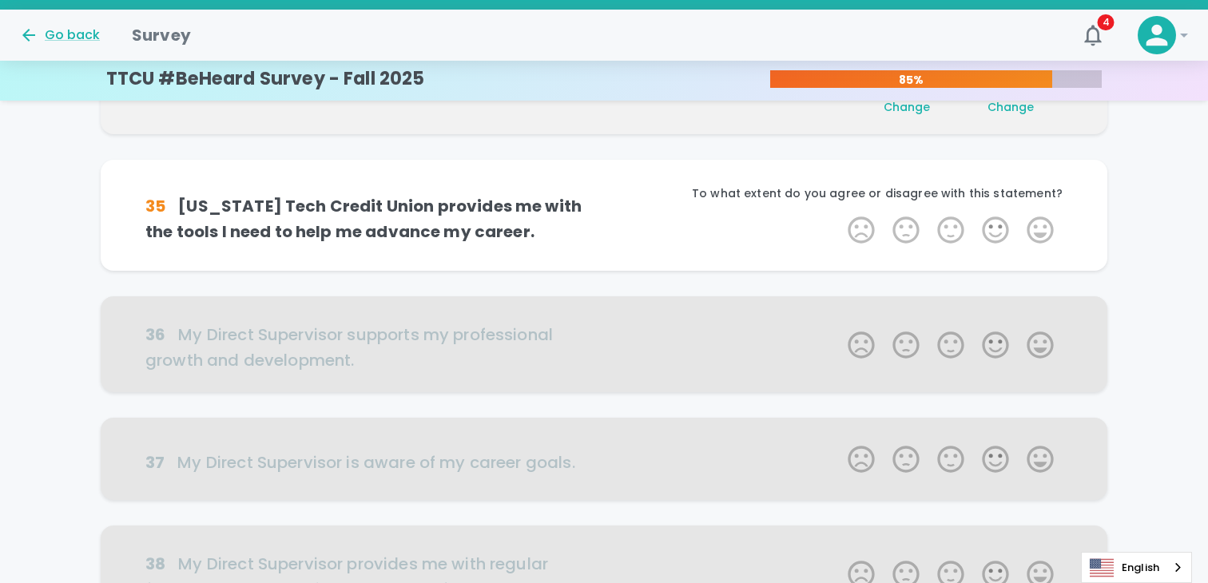
scroll to position [562, 0]
click at [1035, 215] on label "5 Stars" at bounding box center [1040, 229] width 45 height 32
click at [839, 213] on input "5 Stars" at bounding box center [838, 212] width 1 height 1
click at [1035, 215] on label "5 Stars" at bounding box center [1040, 229] width 45 height 32
click at [839, 213] on input "5 Stars" at bounding box center [838, 212] width 1 height 1
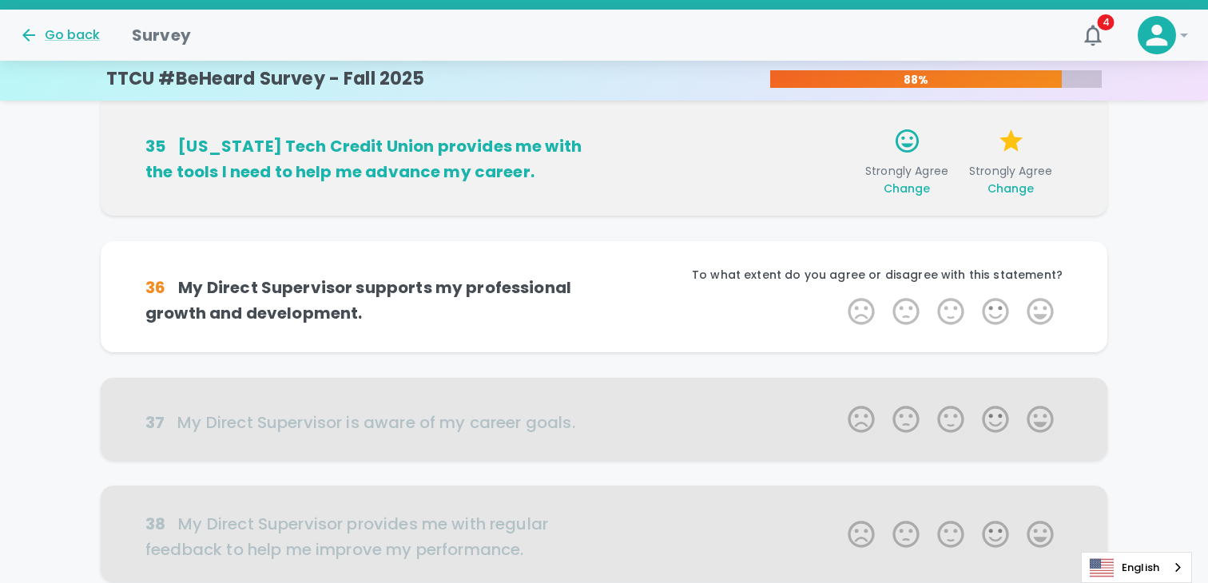
scroll to position [703, 0]
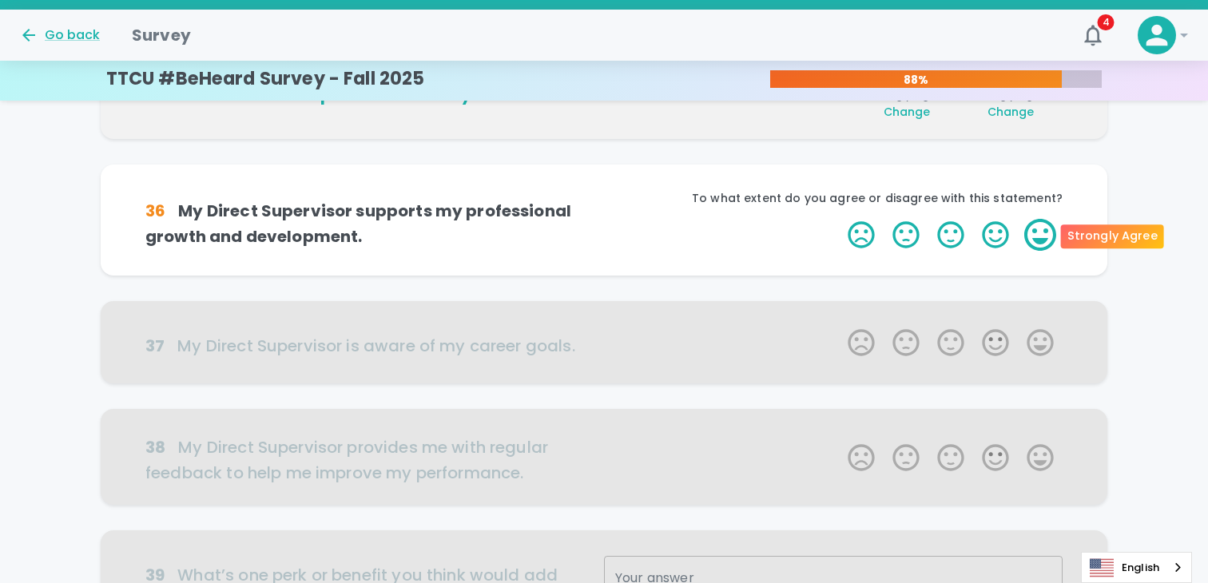
click at [1032, 232] on label "5 Stars" at bounding box center [1040, 235] width 45 height 32
click at [839, 219] on input "5 Stars" at bounding box center [838, 218] width 1 height 1
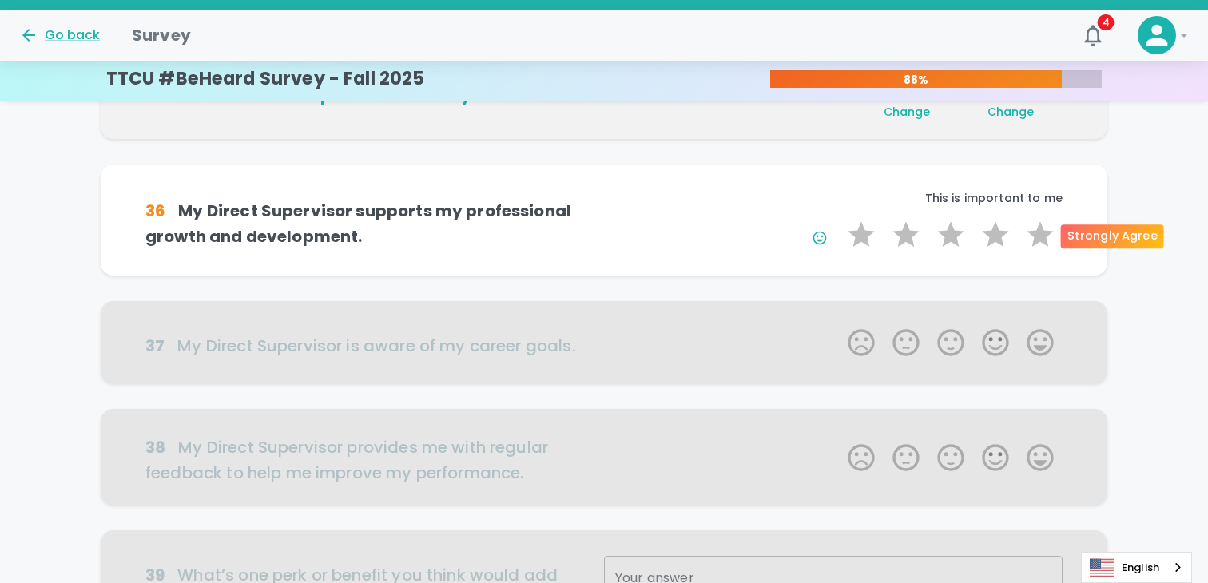
click at [1032, 232] on label "5 Stars" at bounding box center [1040, 235] width 45 height 32
click at [839, 219] on input "5 Stars" at bounding box center [838, 218] width 1 height 1
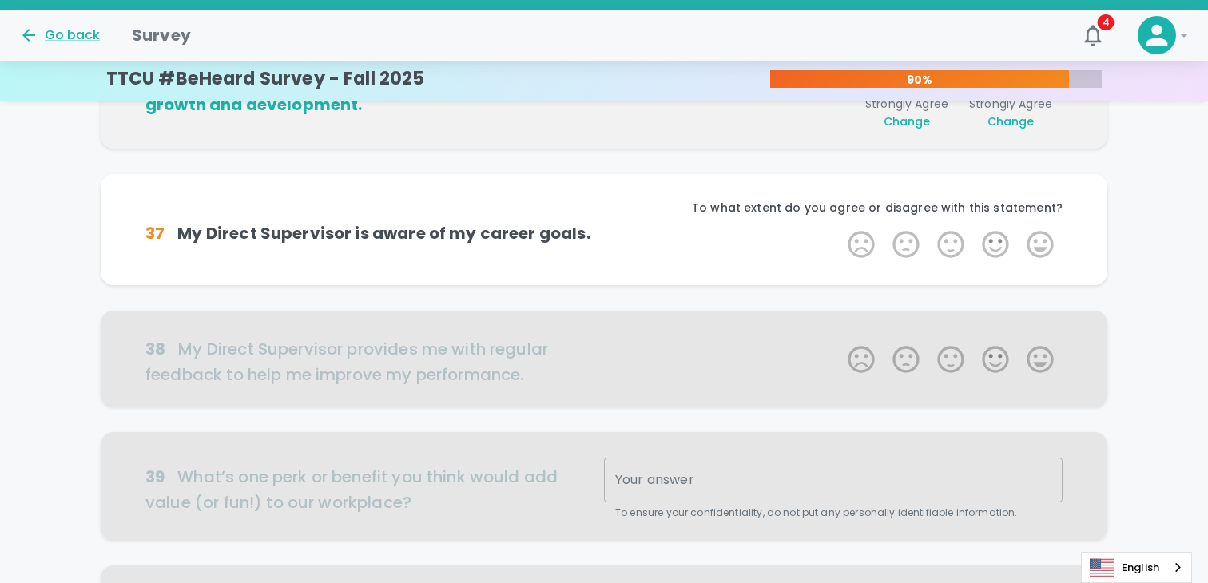
scroll to position [843, 0]
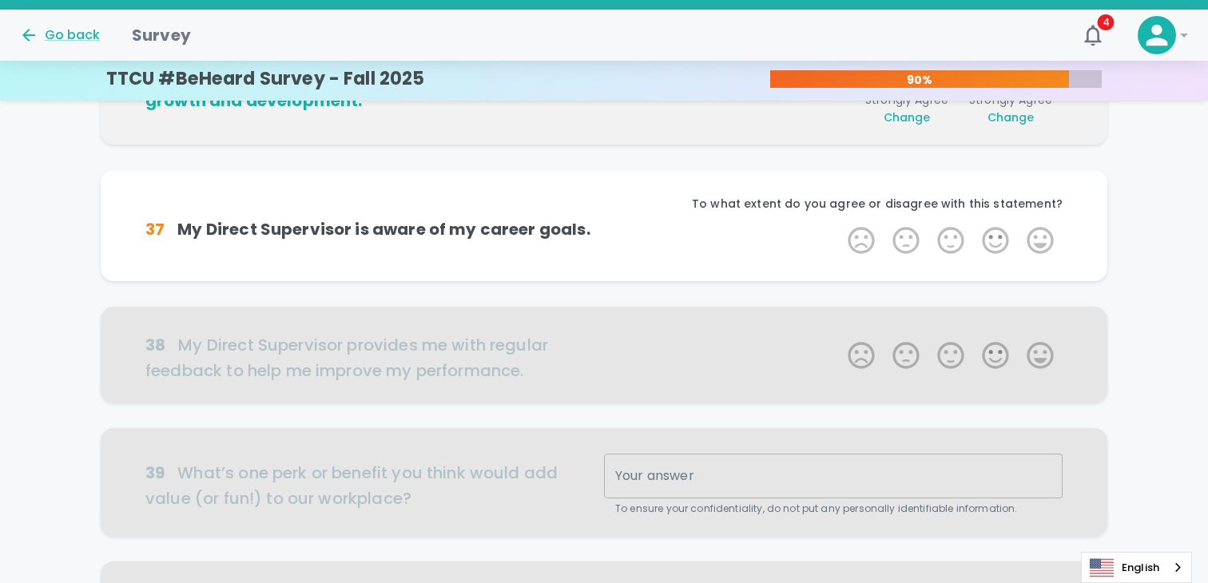
click at [1032, 232] on label "5 Stars" at bounding box center [1040, 240] width 45 height 32
click at [839, 224] on input "5 Stars" at bounding box center [838, 224] width 1 height 1
click at [1032, 232] on label "5 Stars" at bounding box center [1040, 240] width 45 height 32
click at [839, 224] on input "5 Stars" at bounding box center [838, 224] width 1 height 1
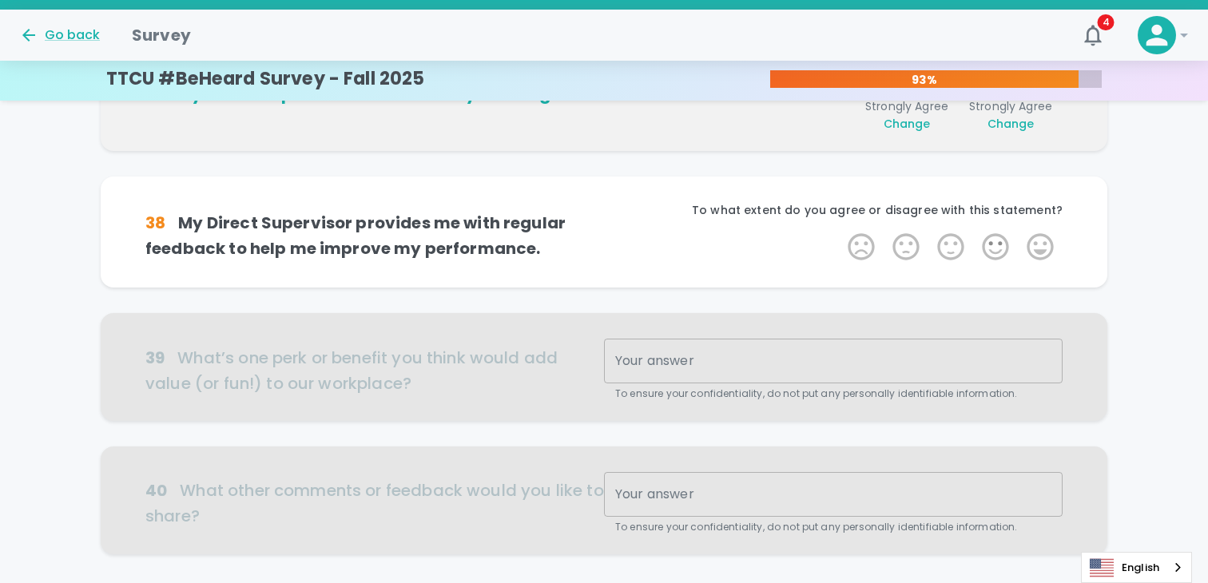
scroll to position [984, 0]
click at [1032, 232] on label "5 Stars" at bounding box center [1040, 246] width 45 height 32
click at [839, 230] on input "5 Stars" at bounding box center [838, 229] width 1 height 1
click at [1032, 232] on label "5 Stars" at bounding box center [1040, 246] width 45 height 32
click at [839, 230] on input "5 Stars" at bounding box center [838, 229] width 1 height 1
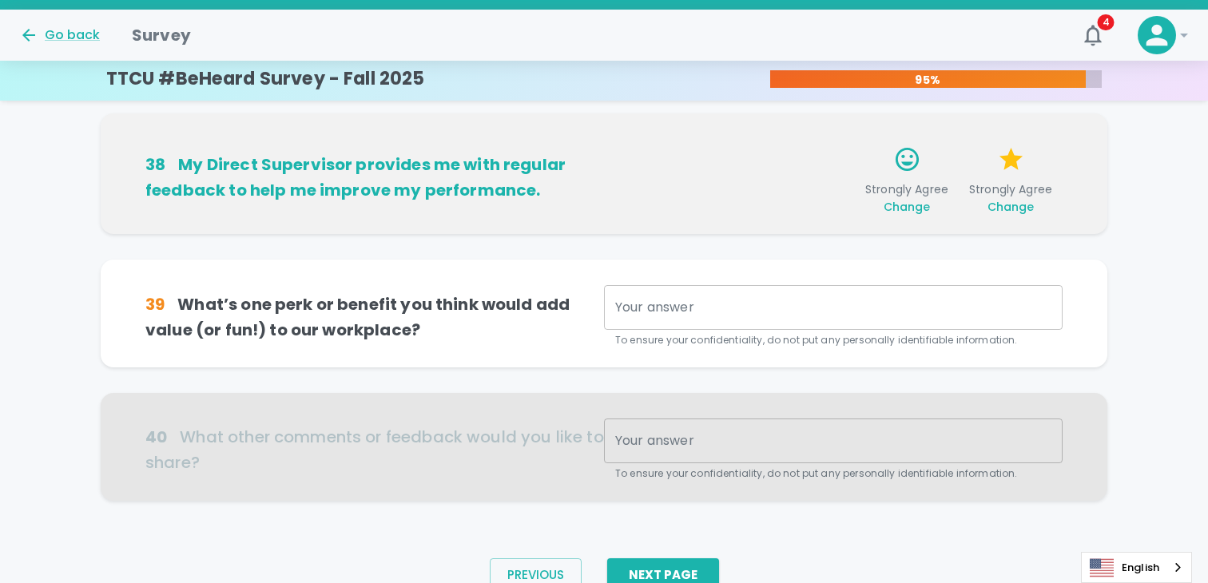
scroll to position [1109, 0]
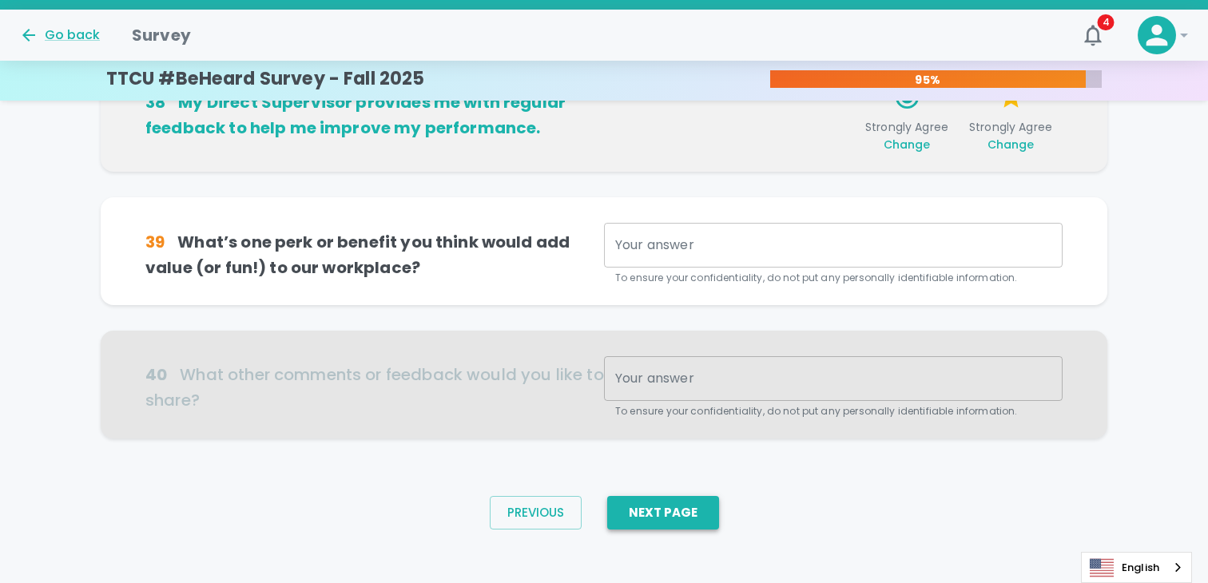
click at [652, 518] on button "Next Page" at bounding box center [663, 513] width 112 height 34
click at [699, 246] on textarea "Your answer" at bounding box center [833, 245] width 436 height 18
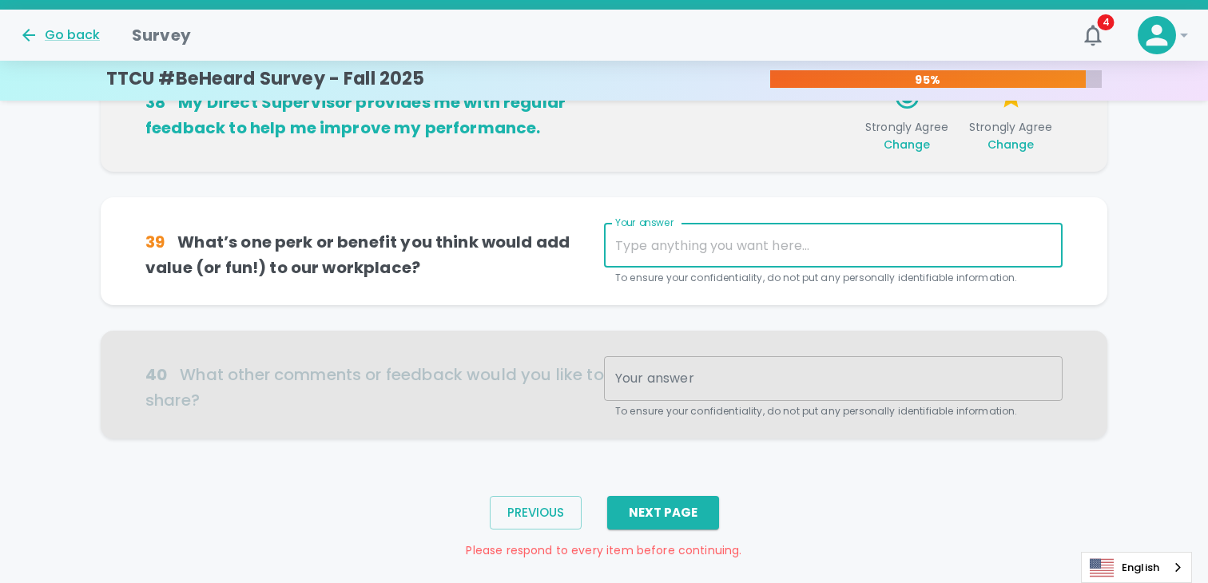
click at [685, 248] on div "Your answer x Your answer To ensure your confidentiality, do not put any person…" at bounding box center [833, 254] width 458 height 63
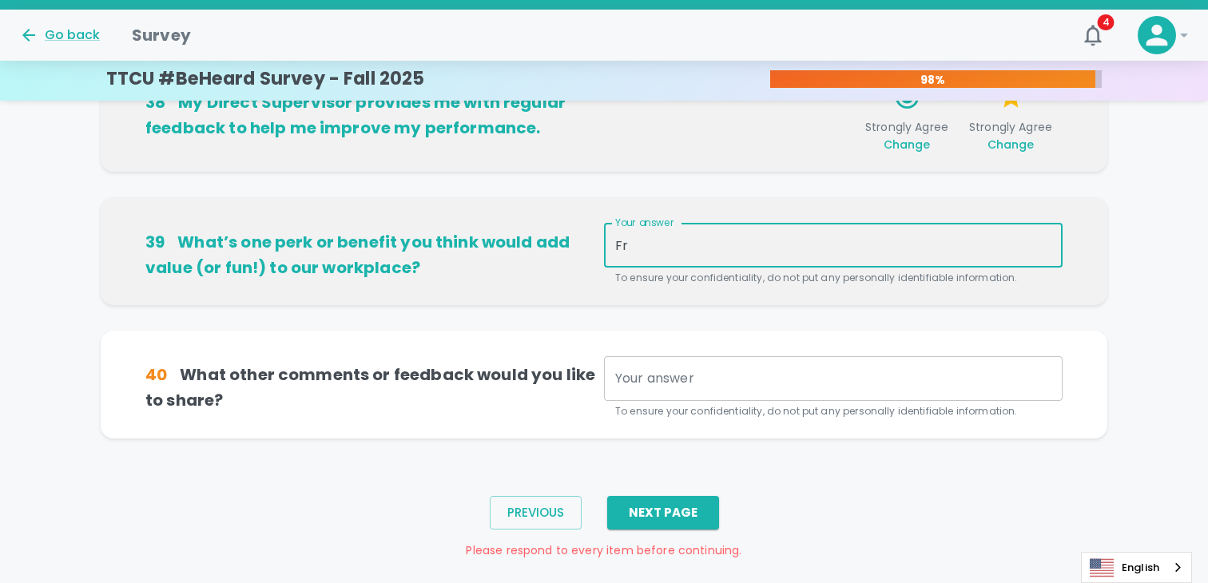
type textarea "F"
type textarea "More get togethers with other branches/departments"
click at [661, 374] on textarea "Your answer" at bounding box center [833, 379] width 436 height 18
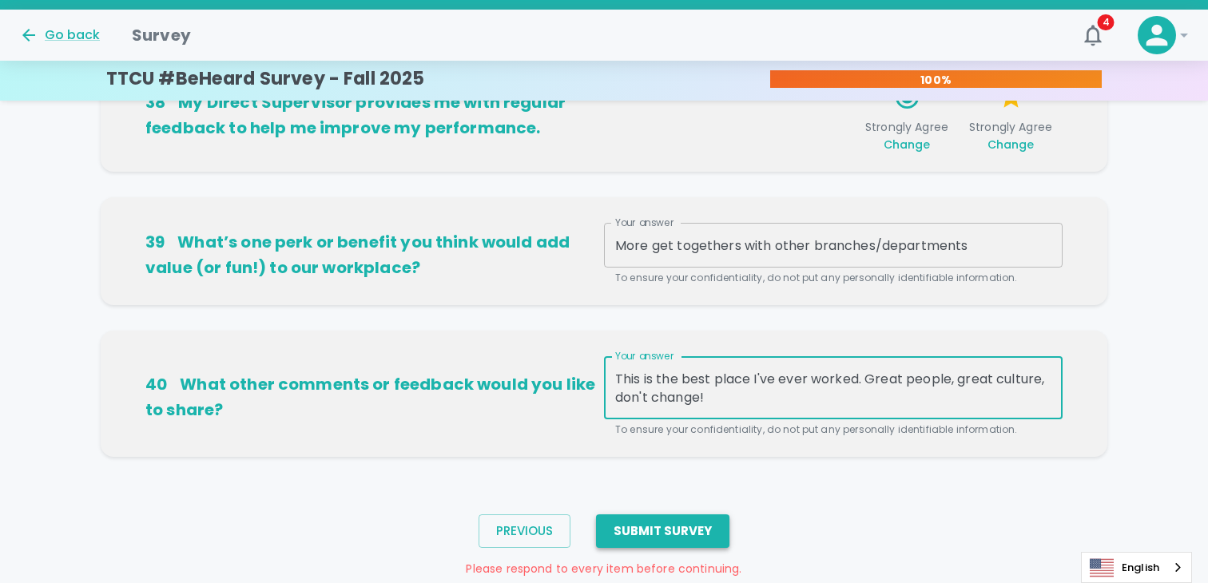
type textarea "This is the best place I've ever worked. Great people, great culture, don't cha…"
click at [677, 525] on button "Submit Survey" at bounding box center [662, 531] width 133 height 34
